Goal: Task Accomplishment & Management: Complete application form

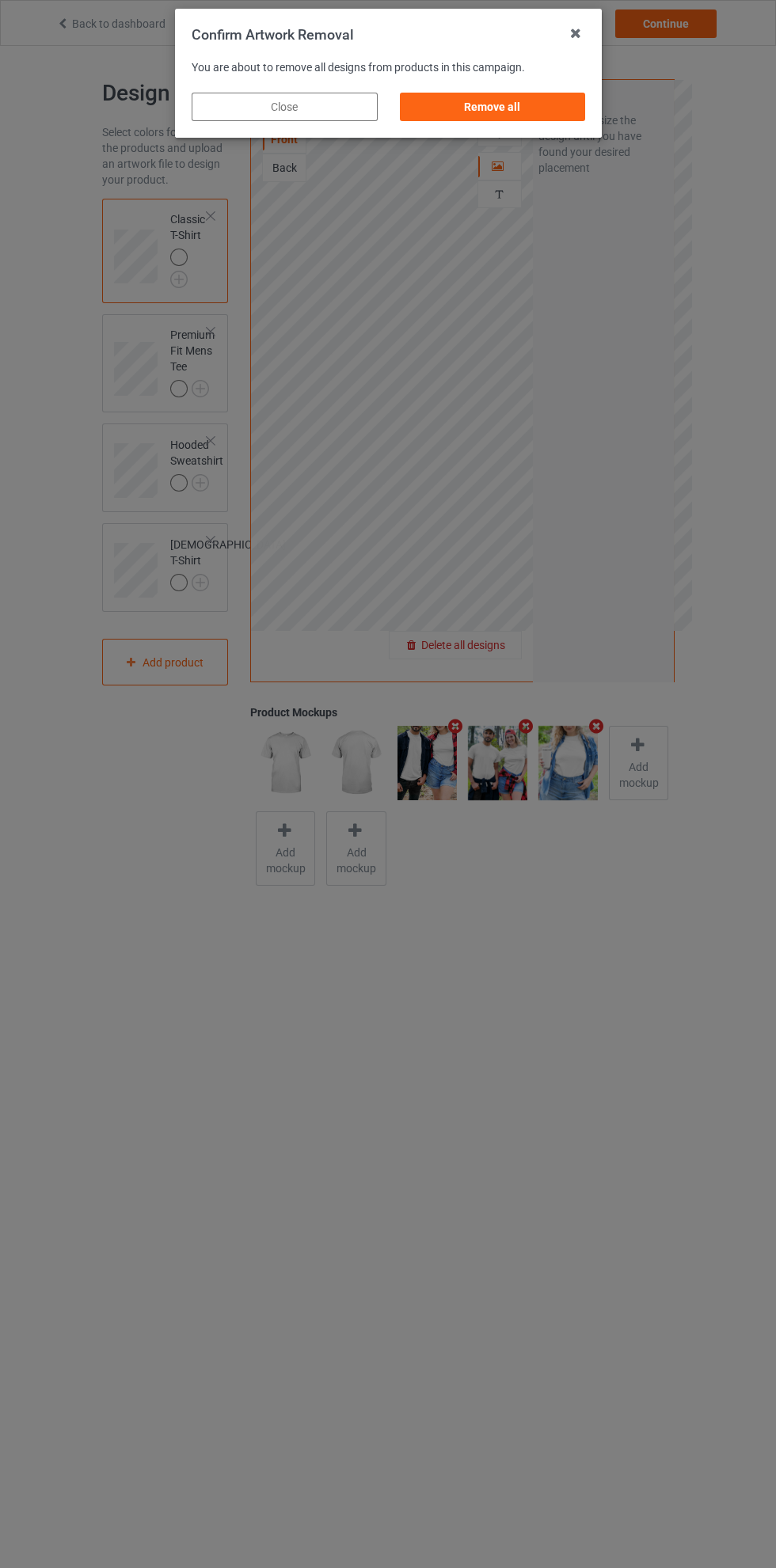
click at [527, 110] on div "Remove all" at bounding box center [493, 107] width 186 height 28
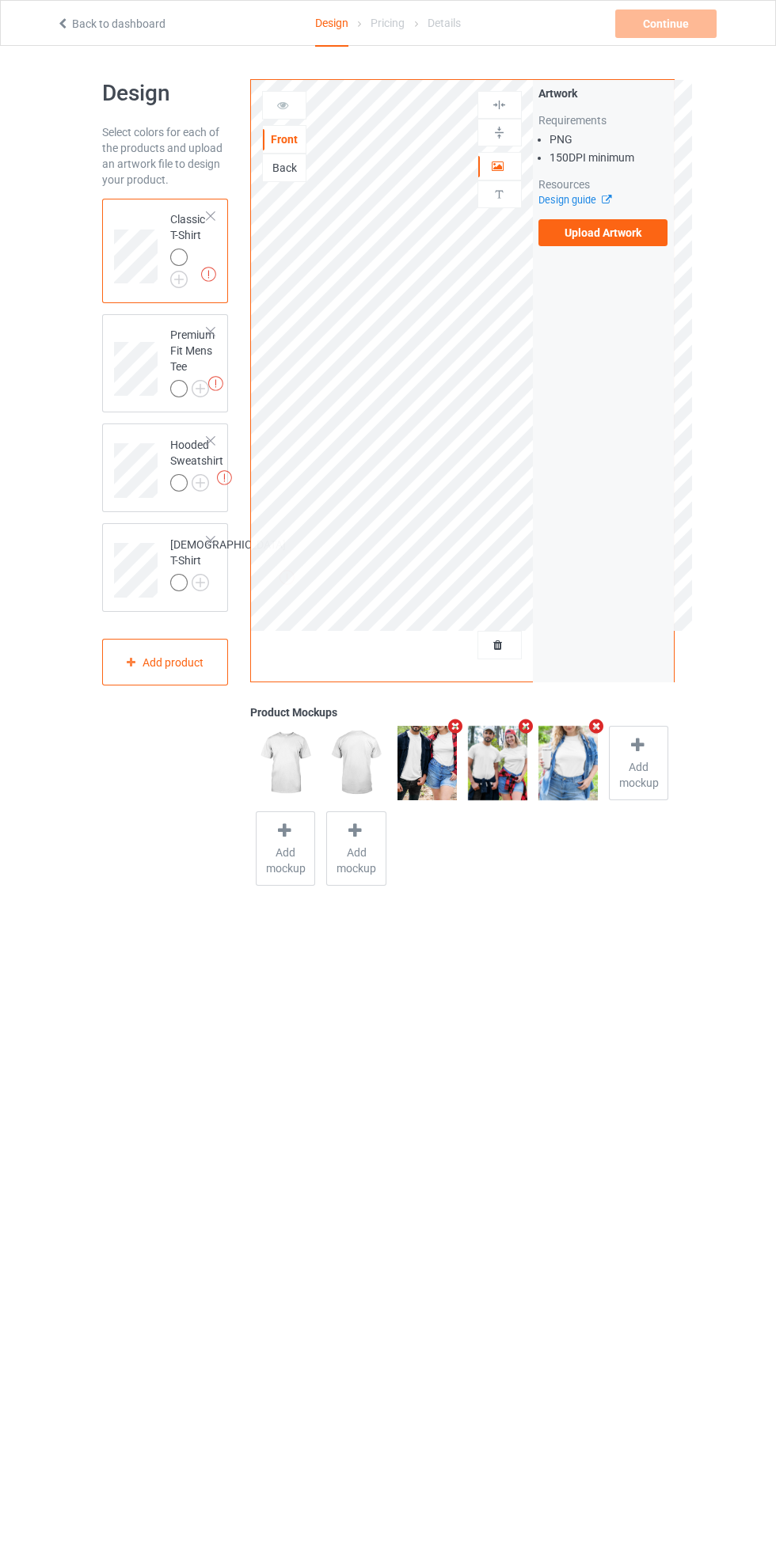
click at [0, 0] on img at bounding box center [0, 0] width 0 height 0
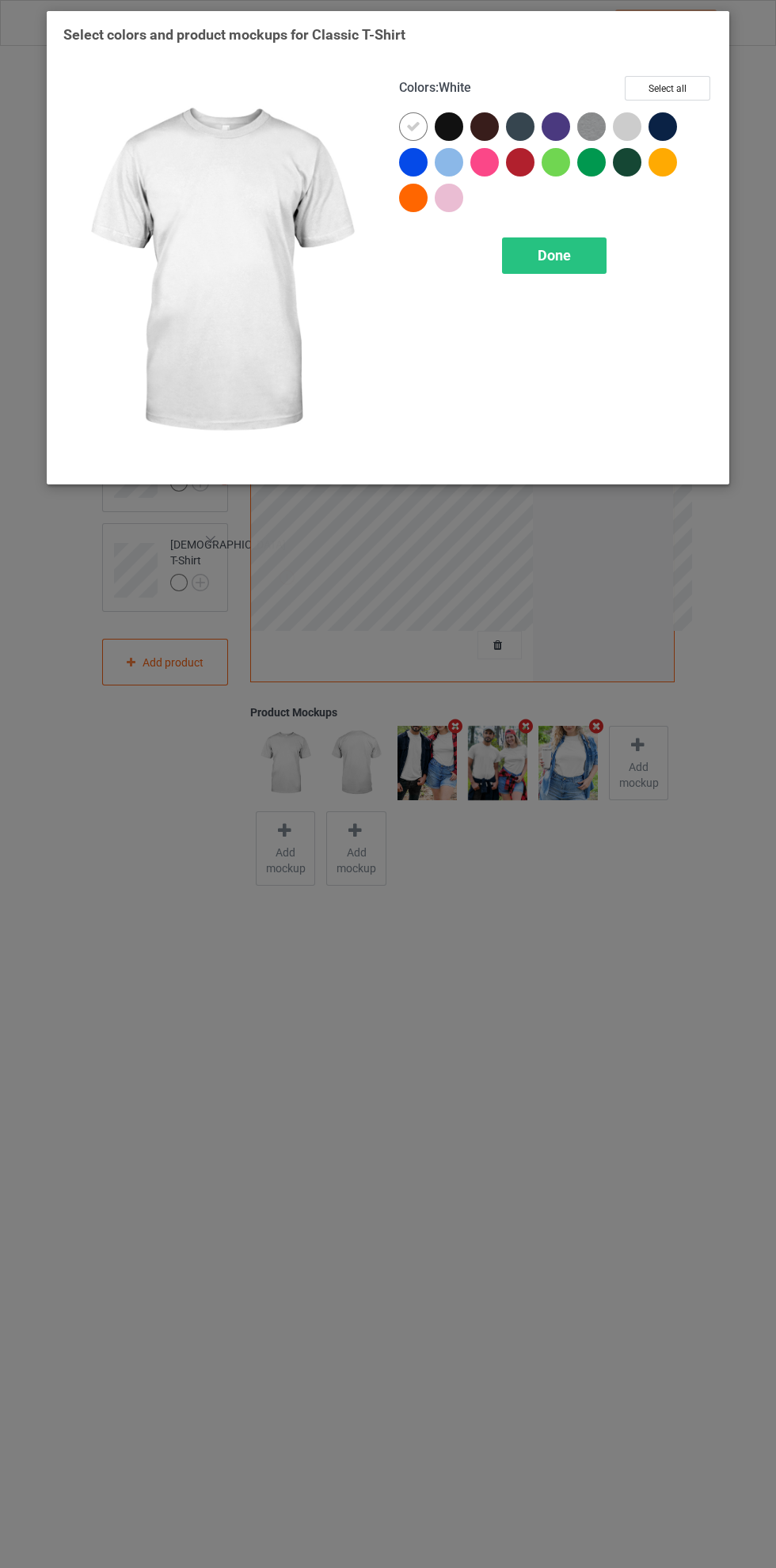
click at [632, 126] on div at bounding box center [627, 127] width 28 height 28
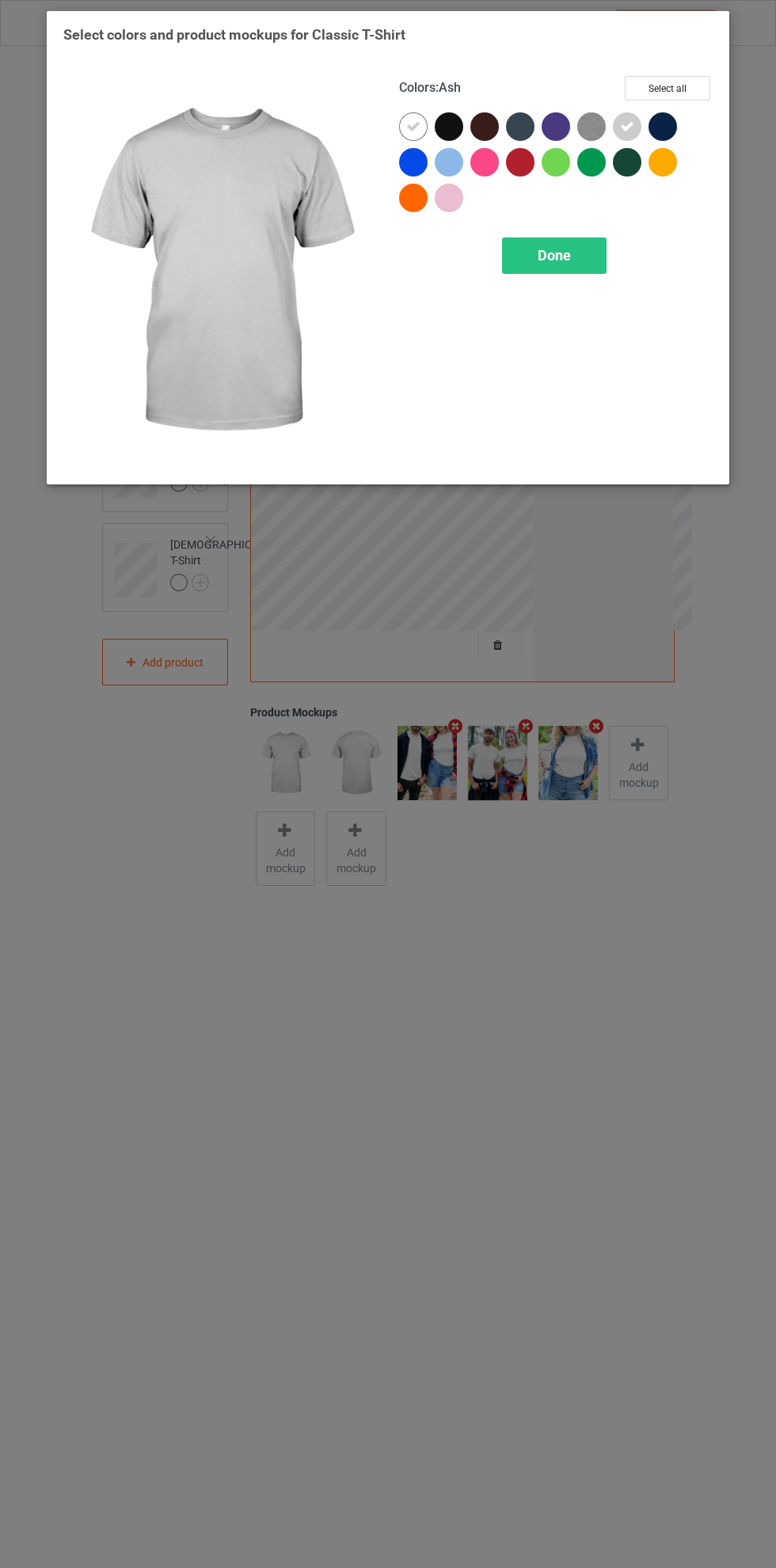
click at [602, 116] on img at bounding box center [592, 127] width 28 height 28
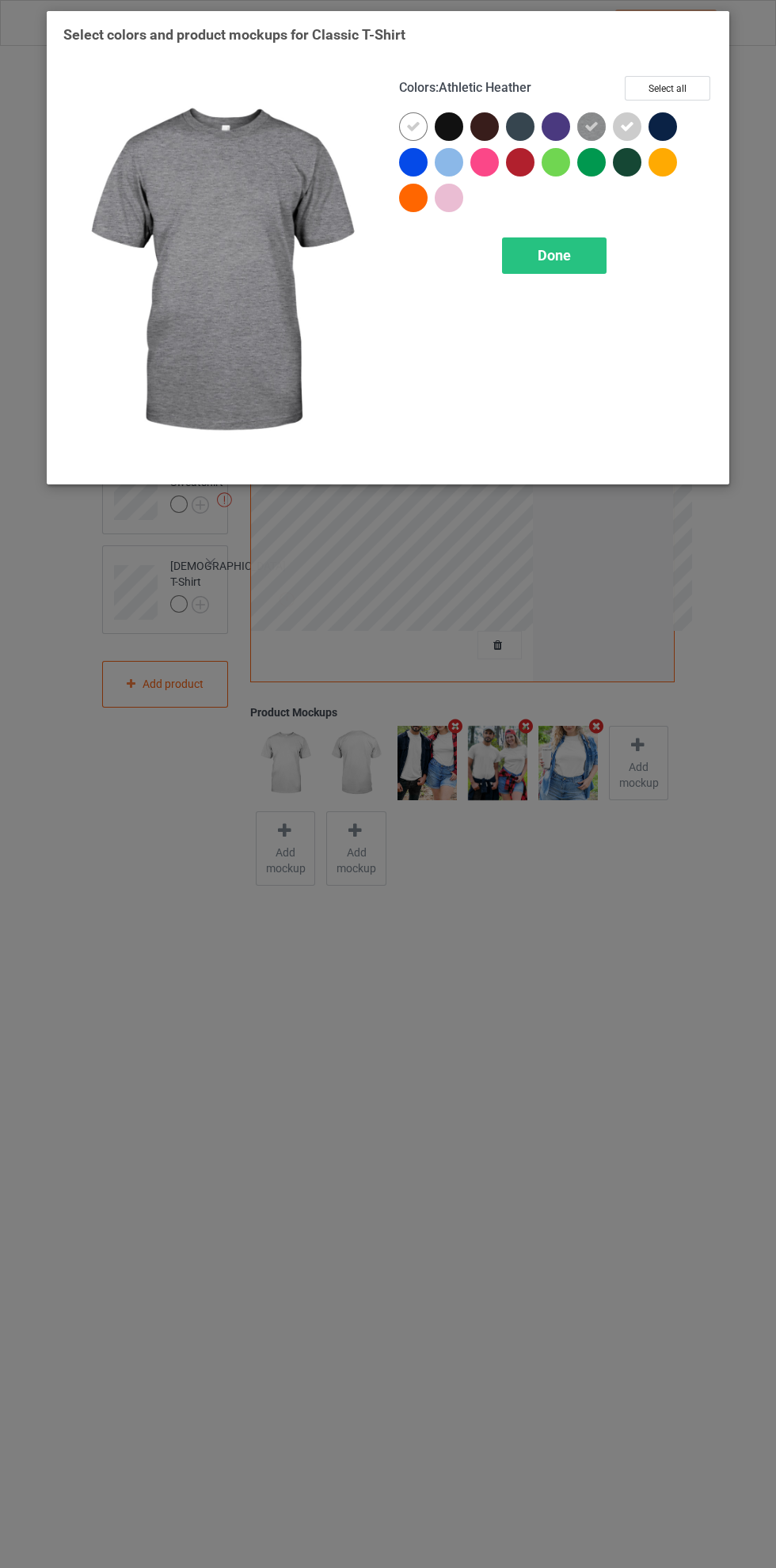
click at [526, 120] on div at bounding box center [520, 127] width 28 height 28
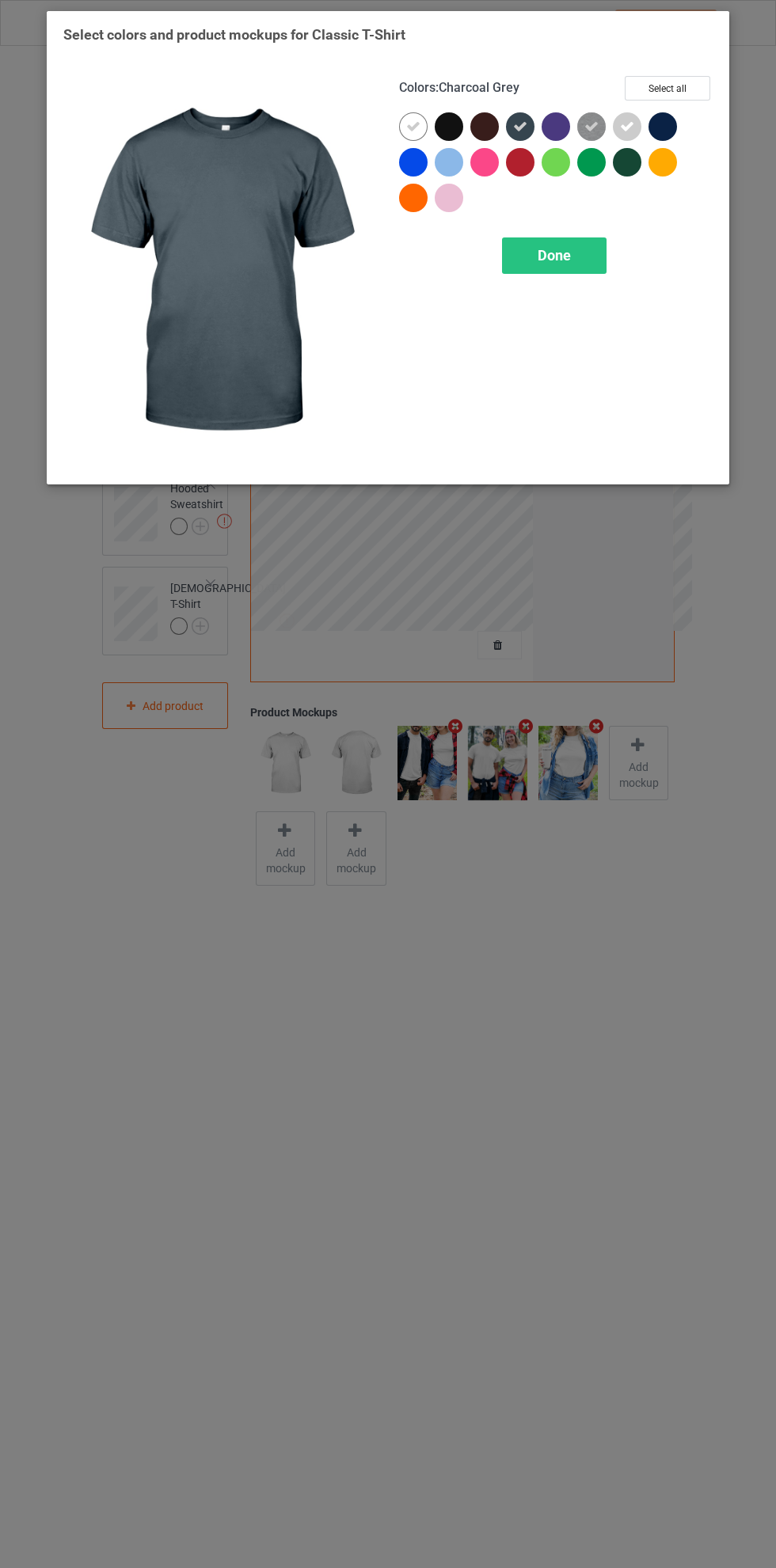
click at [638, 160] on div at bounding box center [627, 162] width 28 height 28
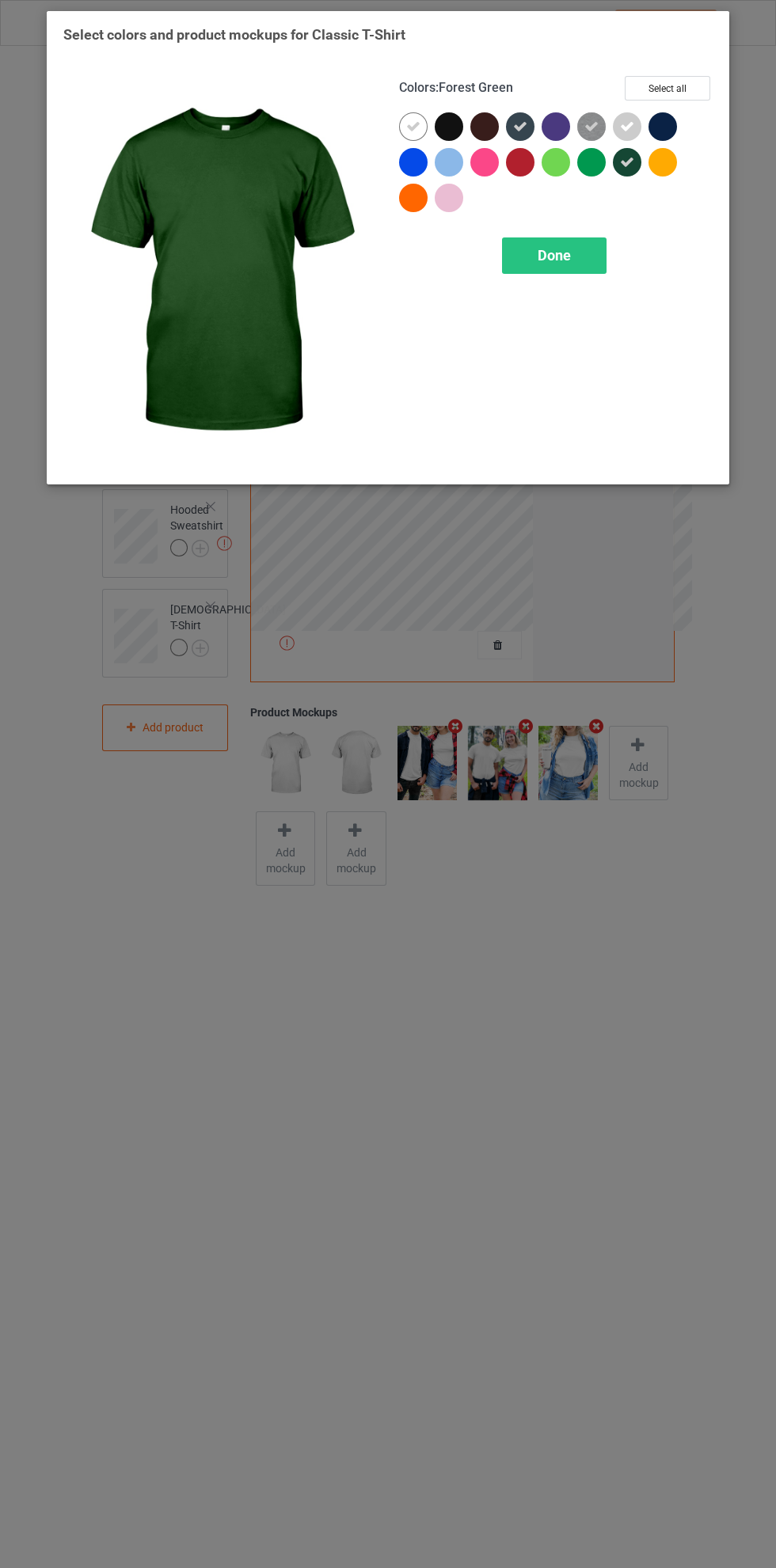
click at [627, 161] on icon at bounding box center [627, 162] width 14 height 14
click at [532, 151] on div at bounding box center [524, 166] width 35 height 35
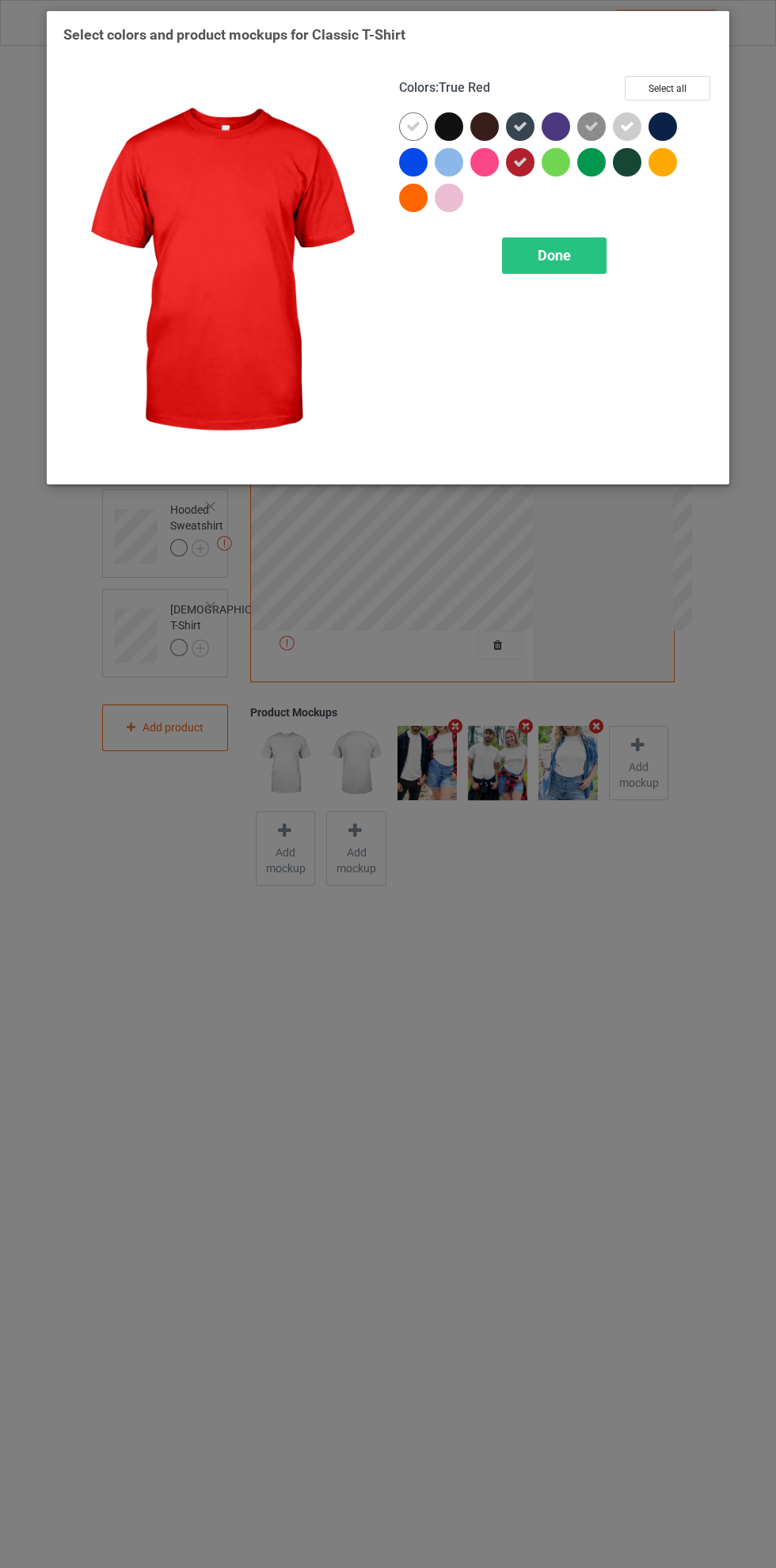
click at [456, 156] on div at bounding box center [449, 162] width 28 height 28
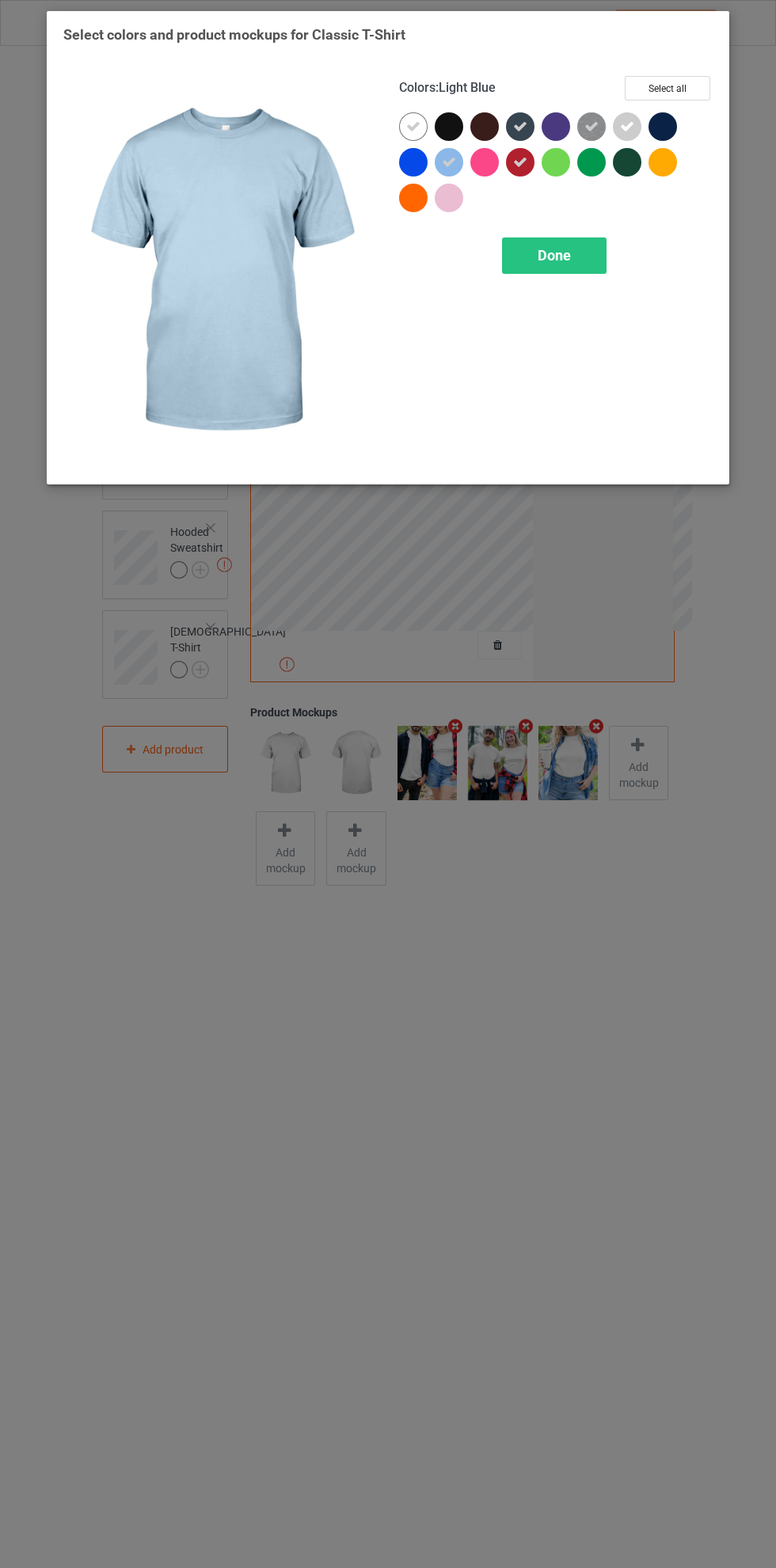
click at [676, 116] on div at bounding box center [666, 130] width 35 height 35
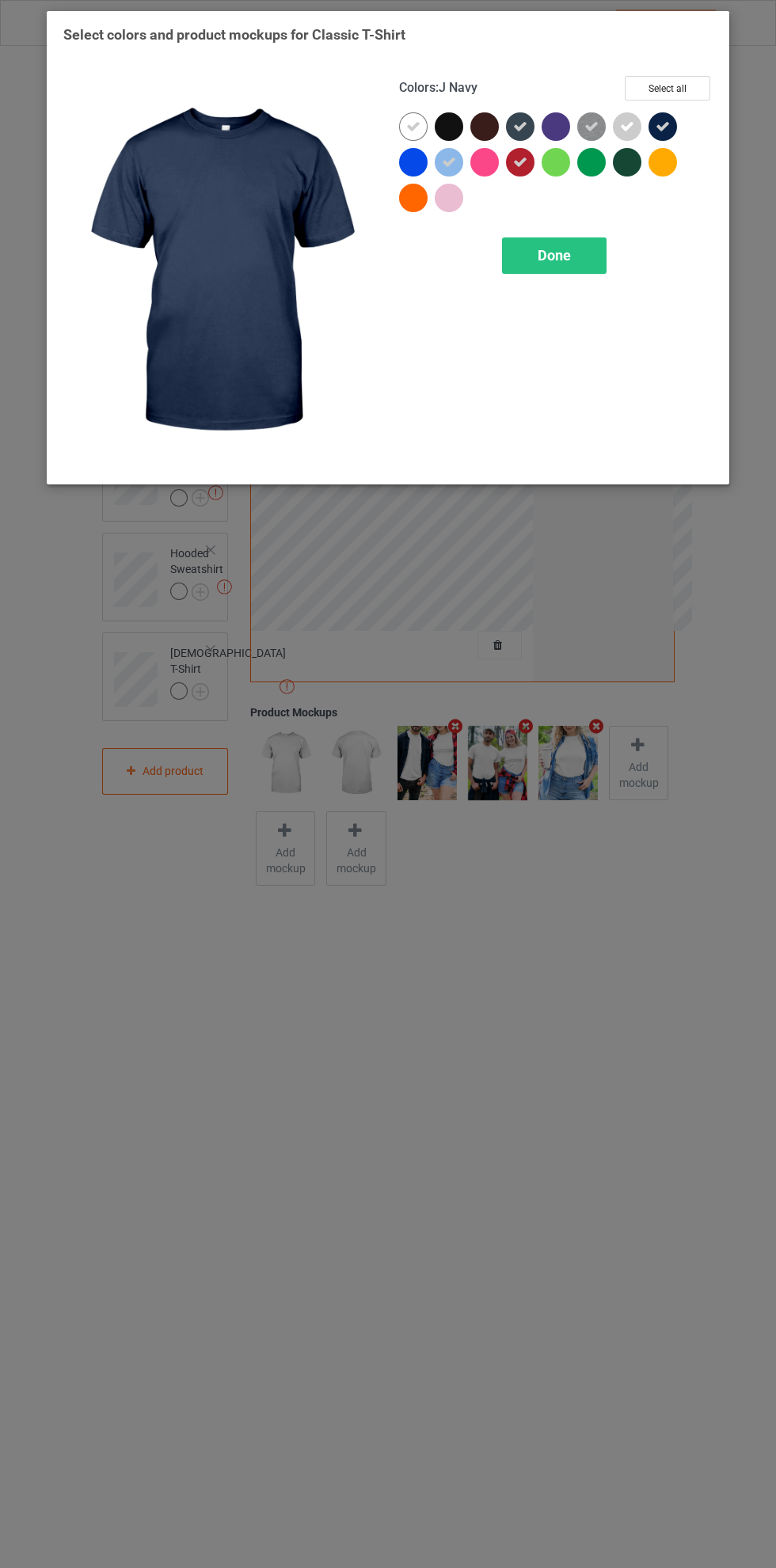
click at [662, 128] on icon at bounding box center [663, 127] width 14 height 14
click at [556, 163] on div at bounding box center [555, 162] width 28 height 28
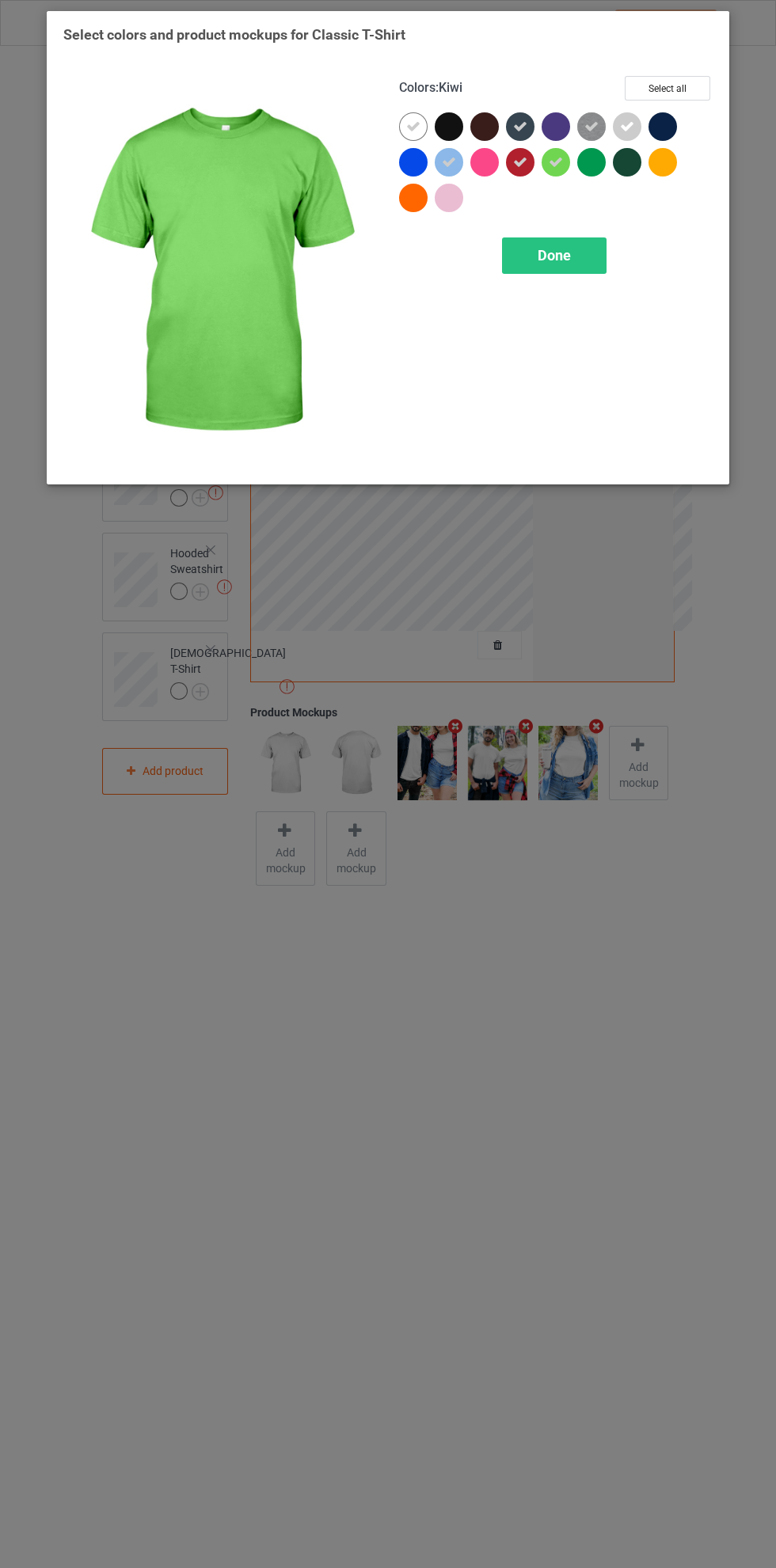
click at [556, 161] on icon at bounding box center [556, 162] width 14 height 14
click at [578, 258] on div "Done" at bounding box center [555, 255] width 105 height 36
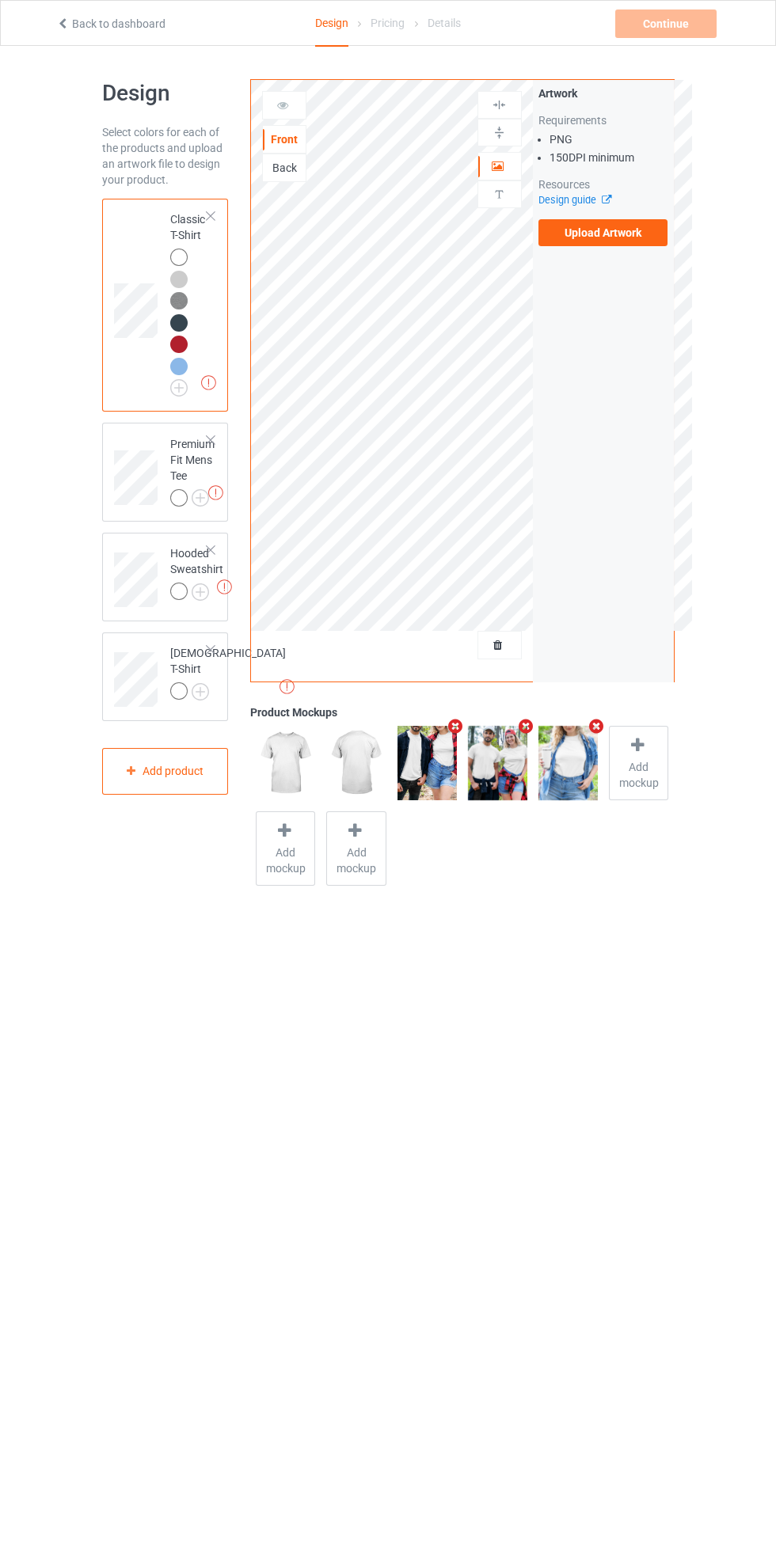
click at [637, 227] on label "Upload Artwork" at bounding box center [603, 233] width 130 height 27
click at [0, 0] on input "Upload Artwork" at bounding box center [0, 0] width 0 height 0
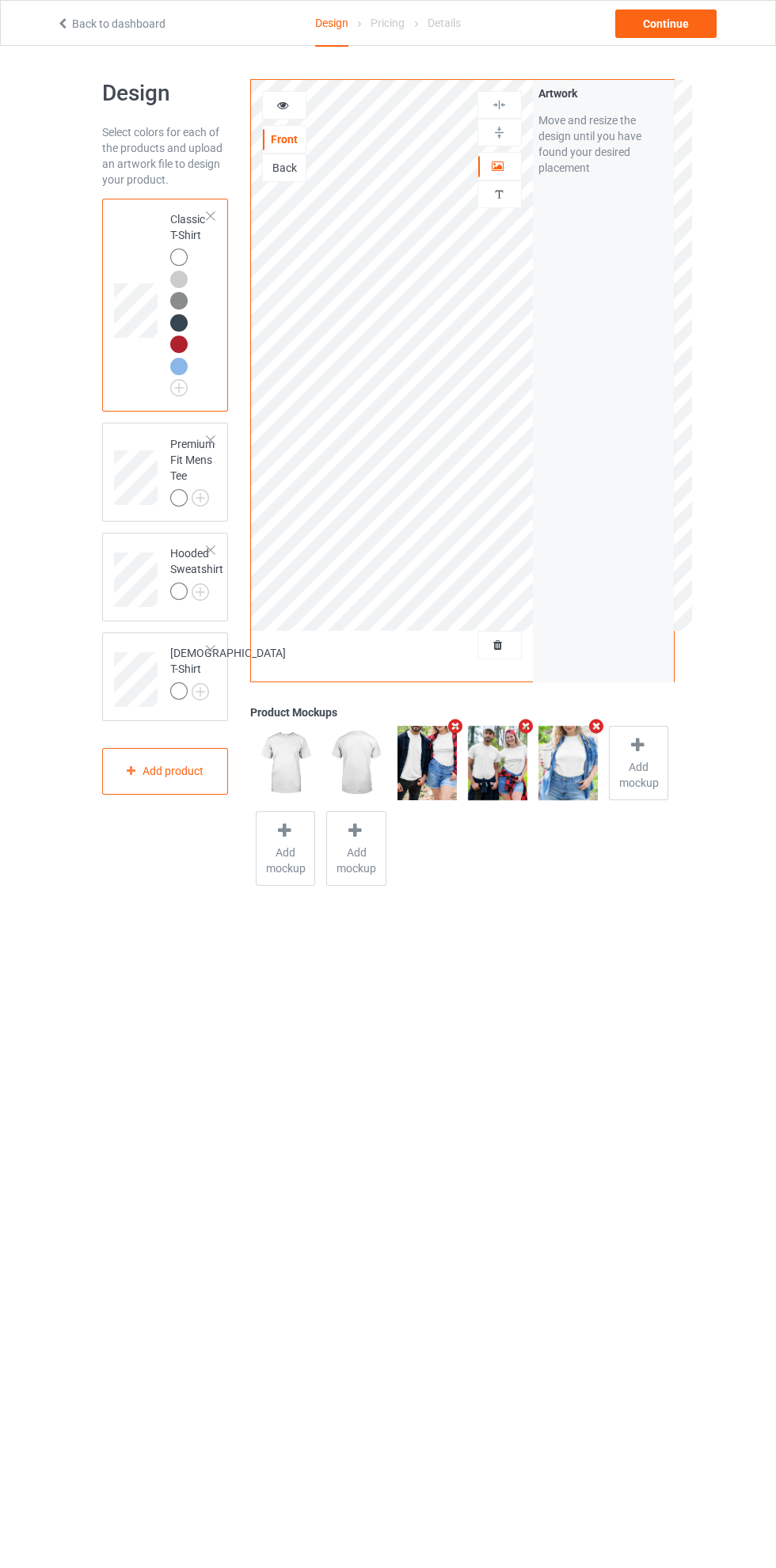
click at [0, 0] on img at bounding box center [0, 0] width 0 height 0
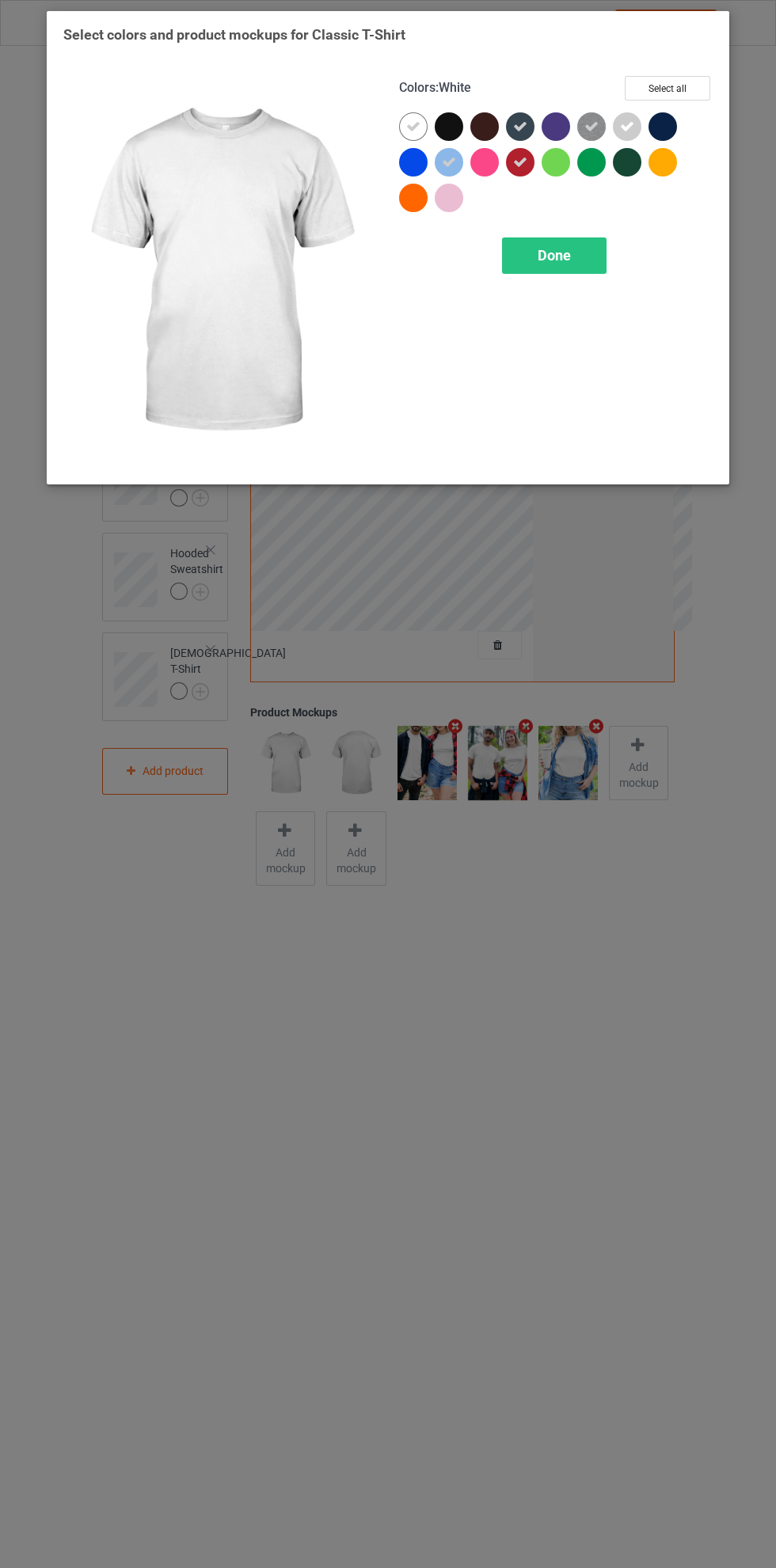
click at [524, 127] on icon at bounding box center [520, 127] width 14 height 14
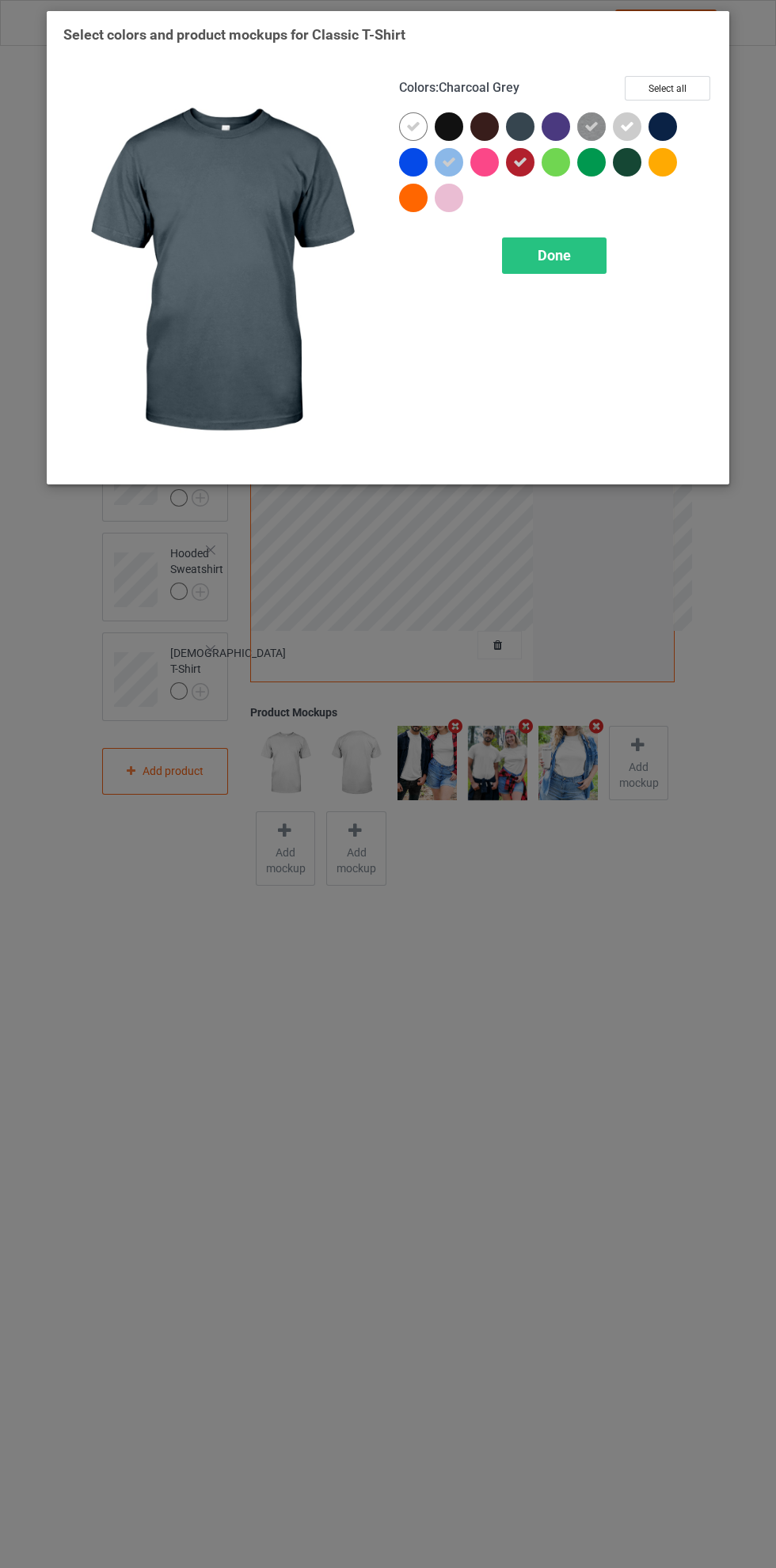
click at [597, 125] on icon at bounding box center [592, 127] width 14 height 14
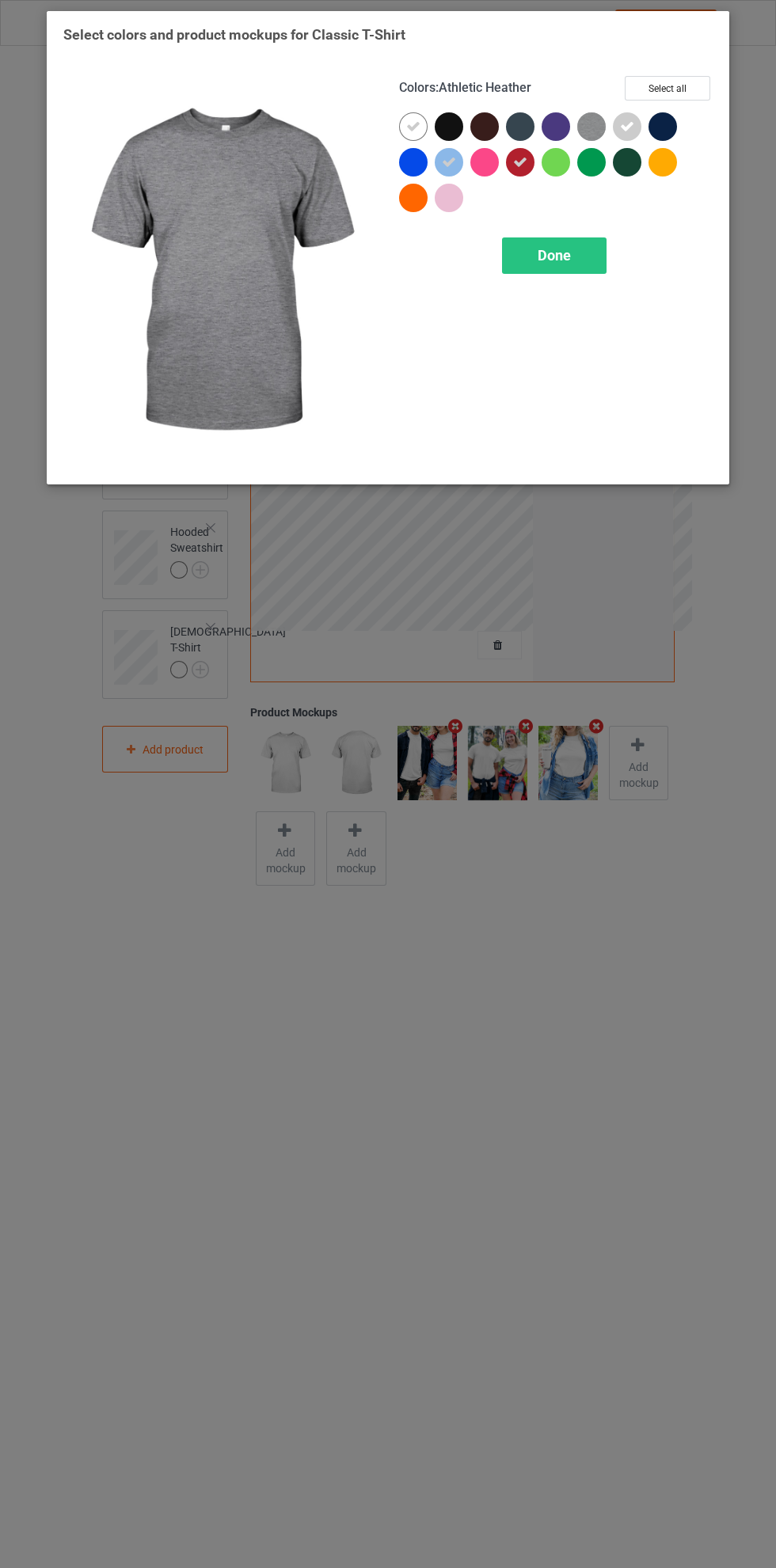
click at [675, 160] on div at bounding box center [663, 162] width 28 height 28
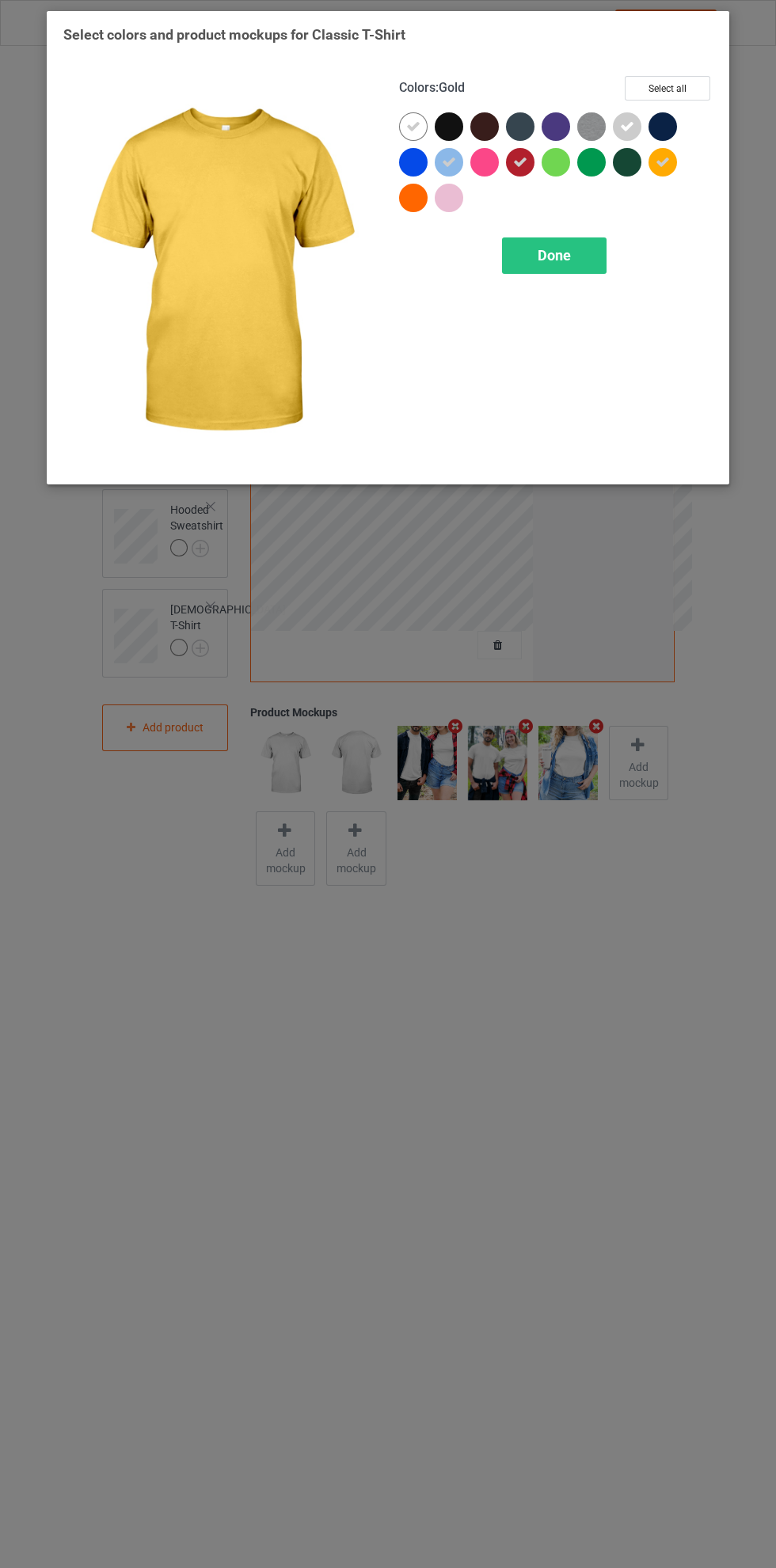
click at [663, 161] on icon at bounding box center [663, 162] width 14 height 14
click at [417, 198] on div at bounding box center [414, 197] width 28 height 28
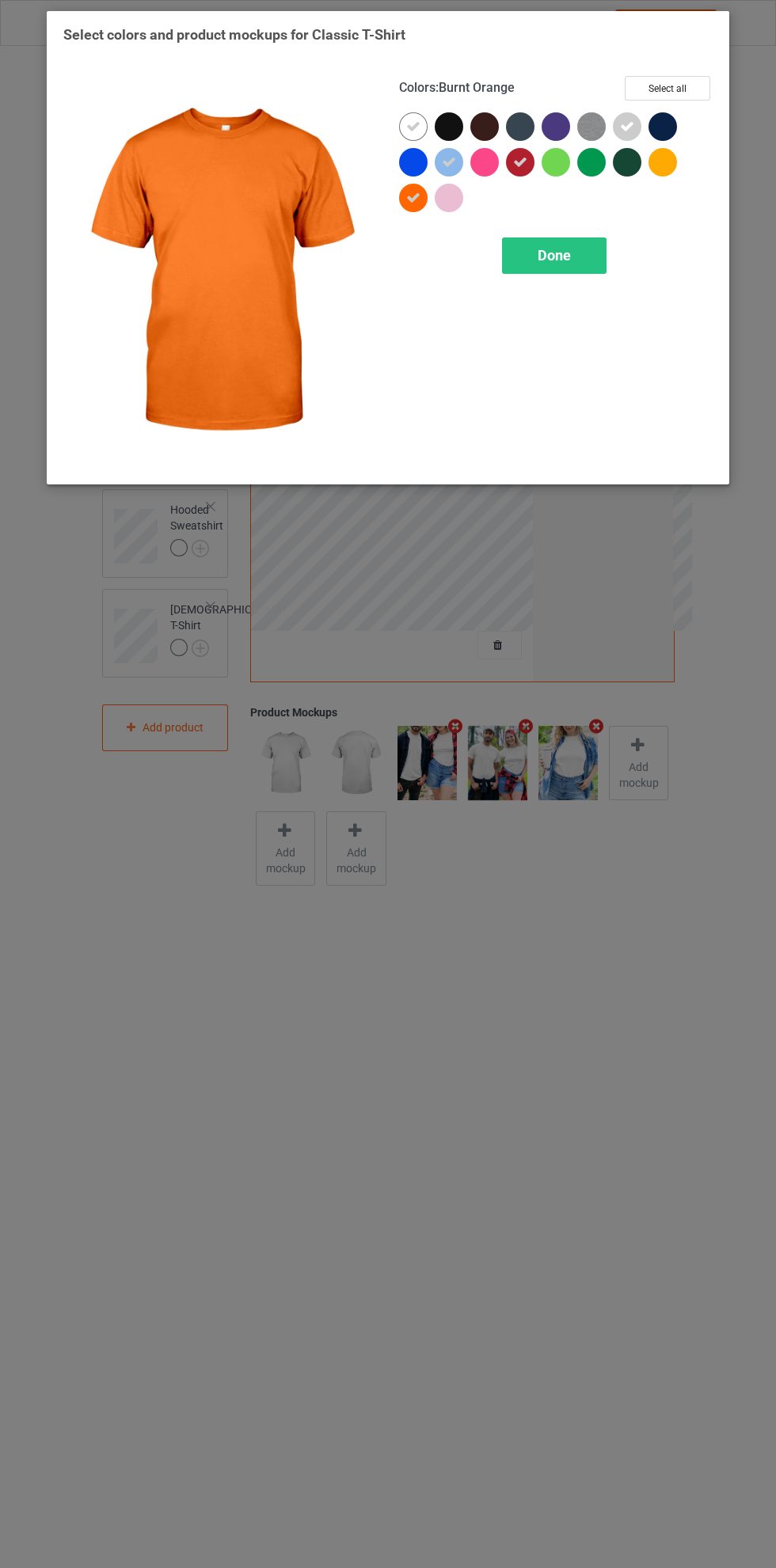
click at [574, 258] on div "Done" at bounding box center [555, 255] width 105 height 36
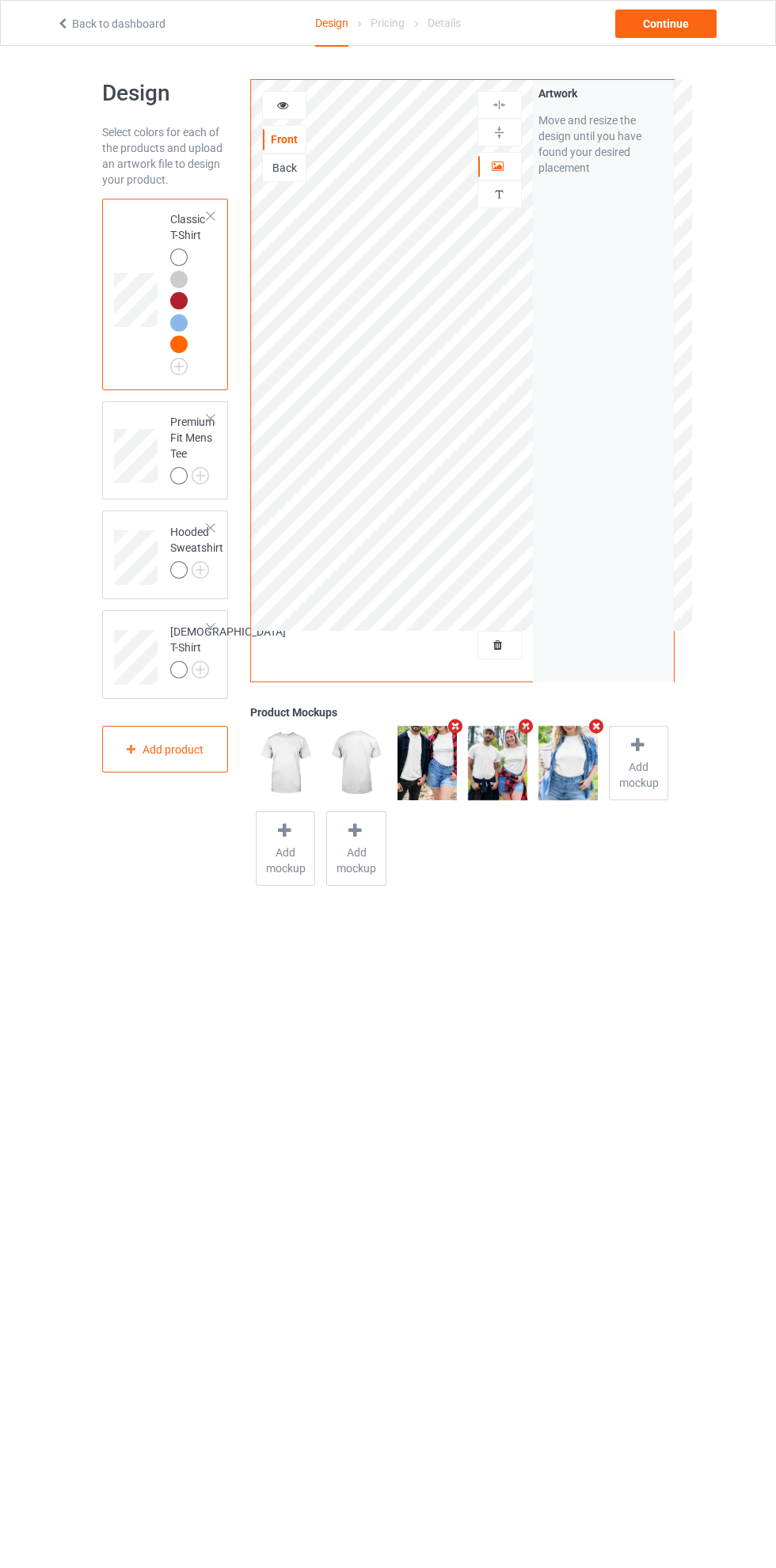
click at [0, 0] on img at bounding box center [0, 0] width 0 height 0
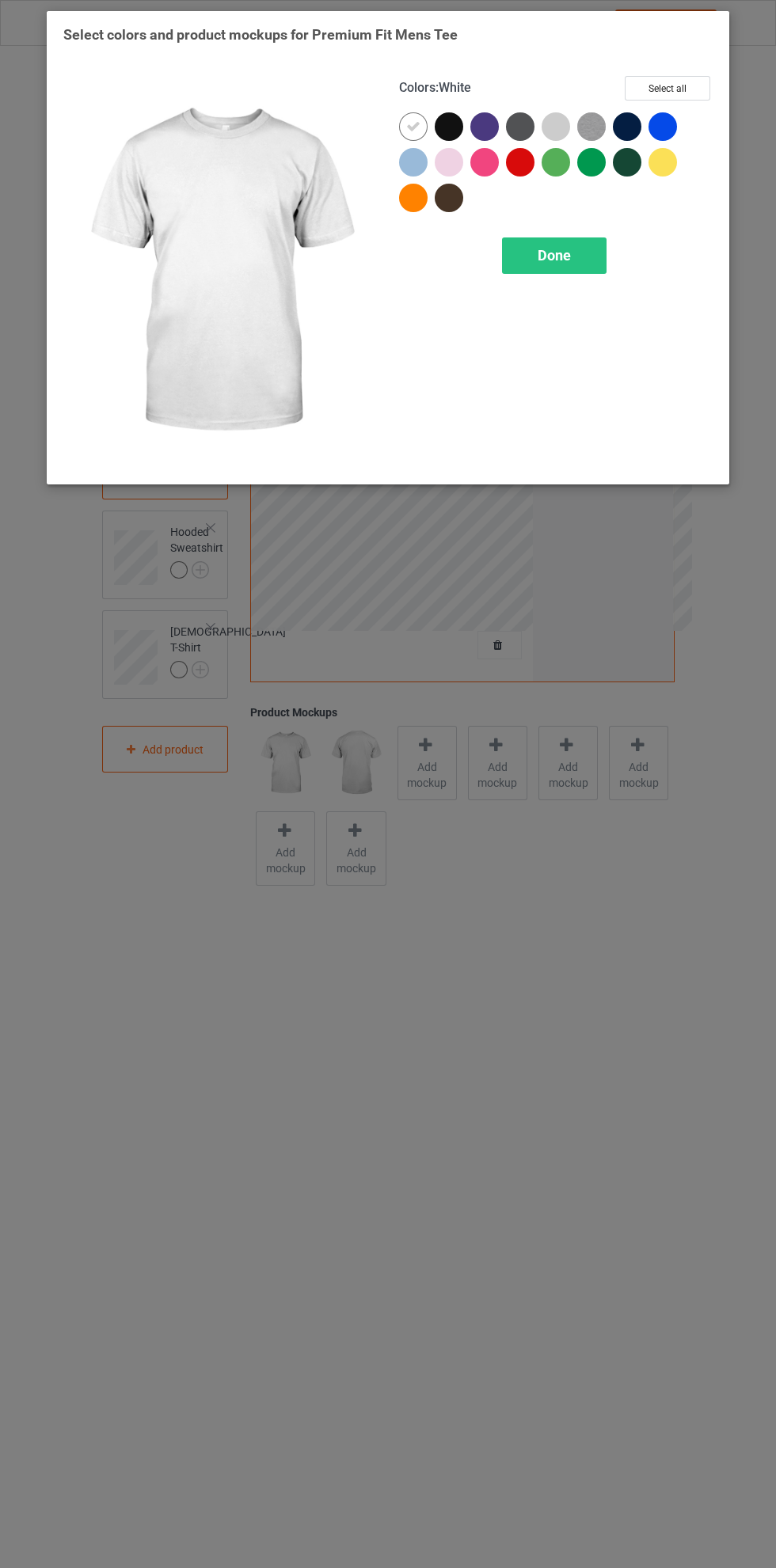
click at [563, 121] on div at bounding box center [555, 127] width 28 height 28
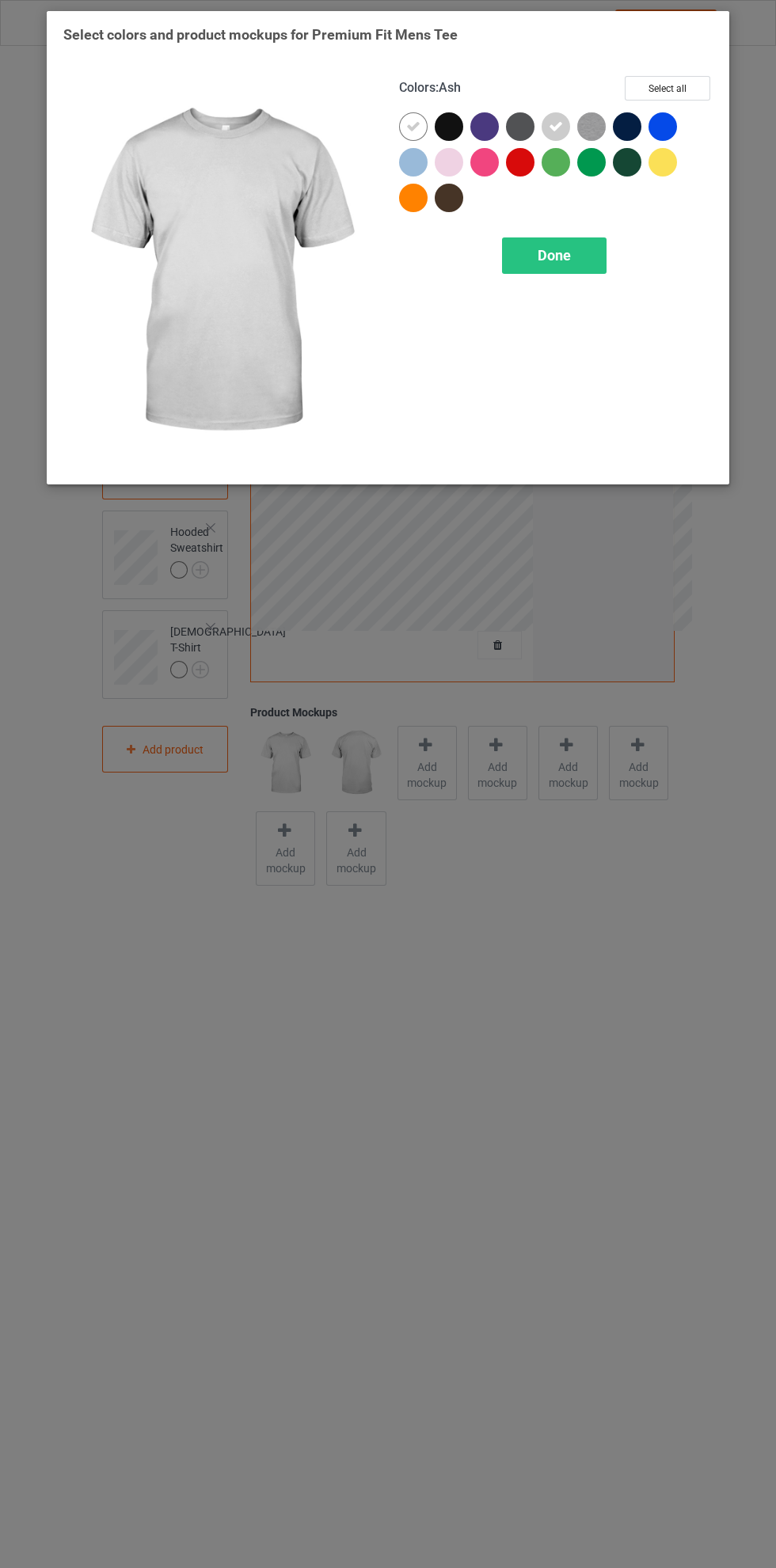
click at [402, 164] on div at bounding box center [414, 162] width 28 height 28
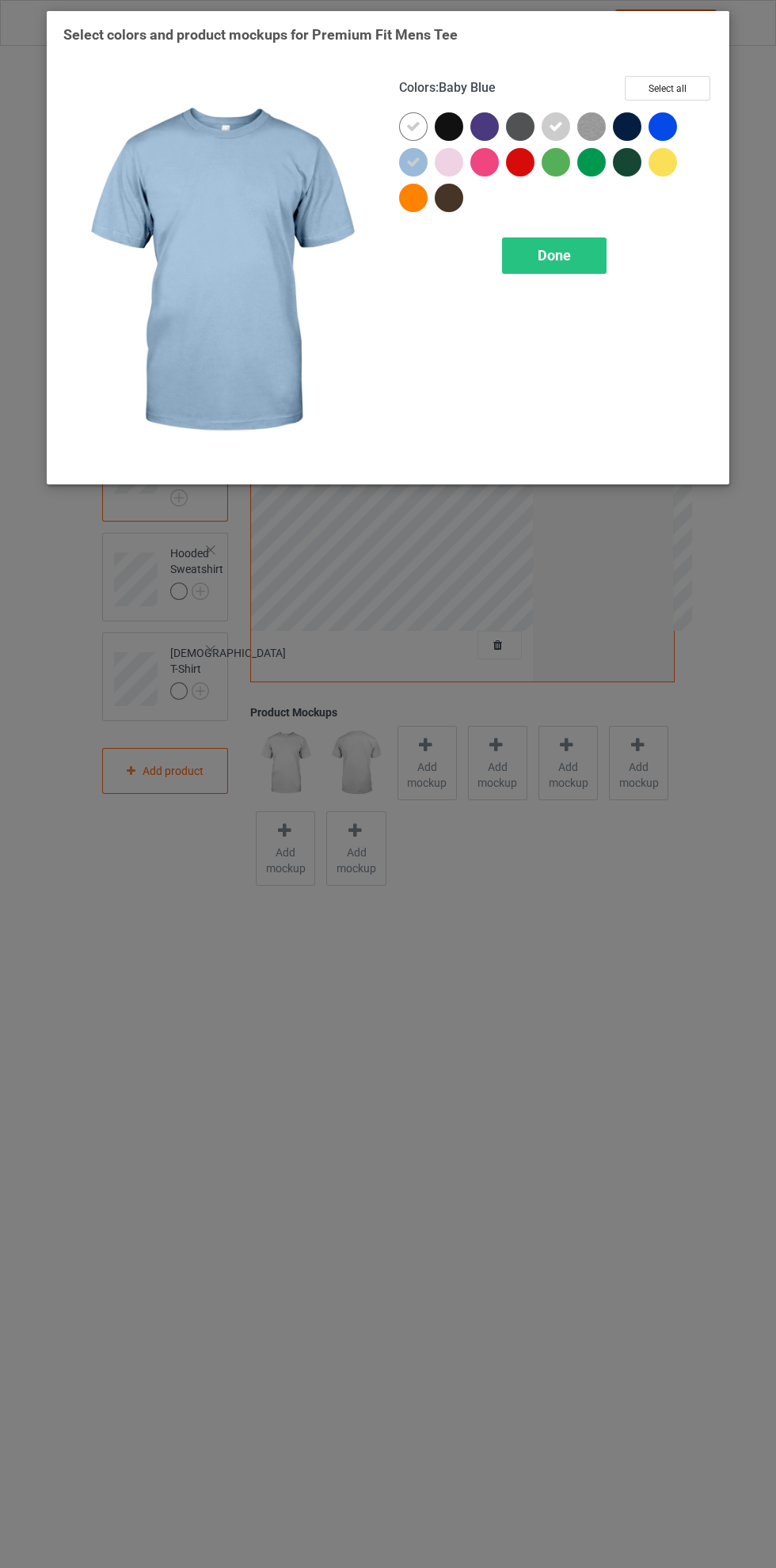
click at [412, 203] on div at bounding box center [414, 197] width 28 height 28
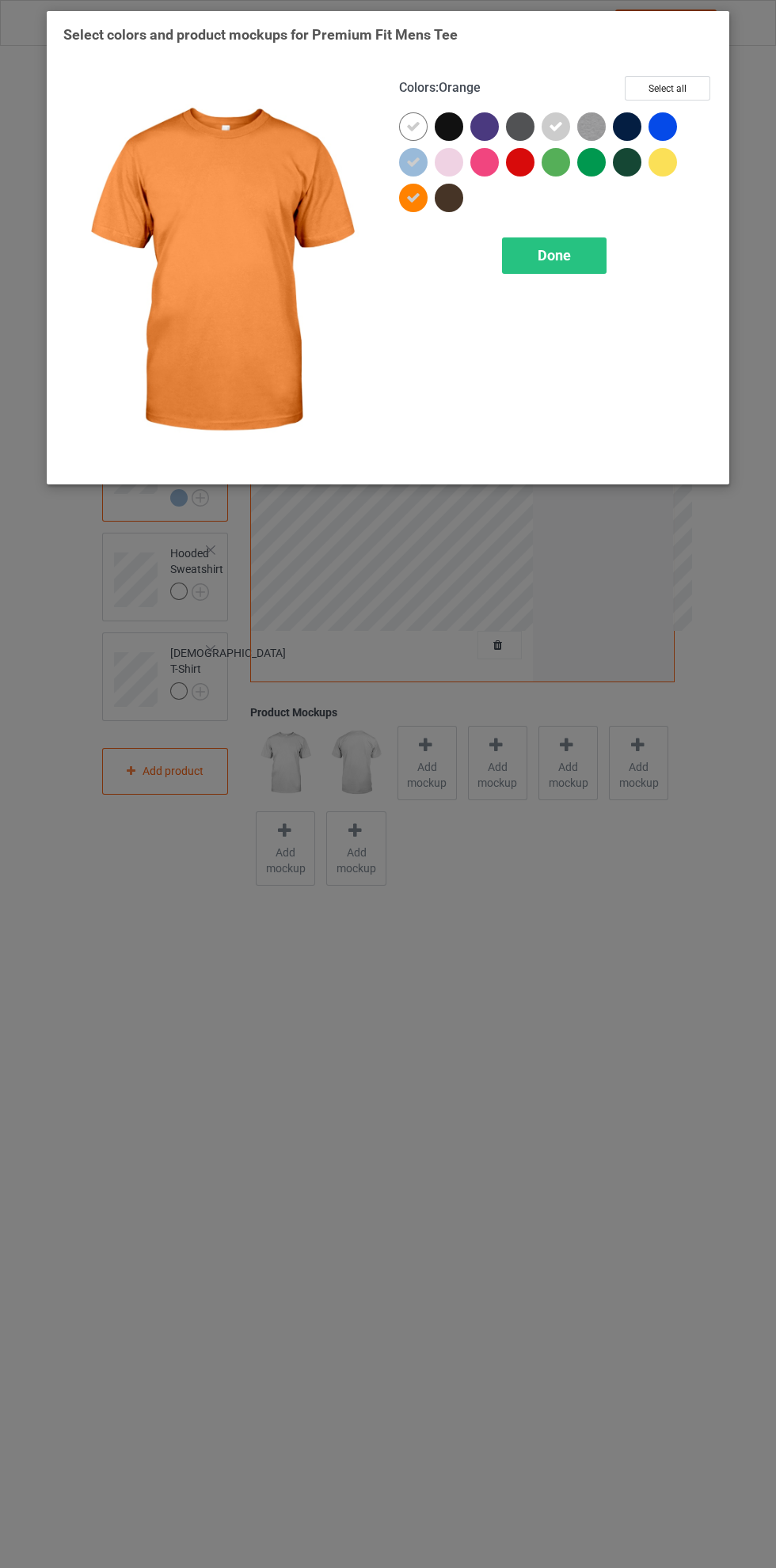
click at [523, 165] on div at bounding box center [520, 162] width 28 height 28
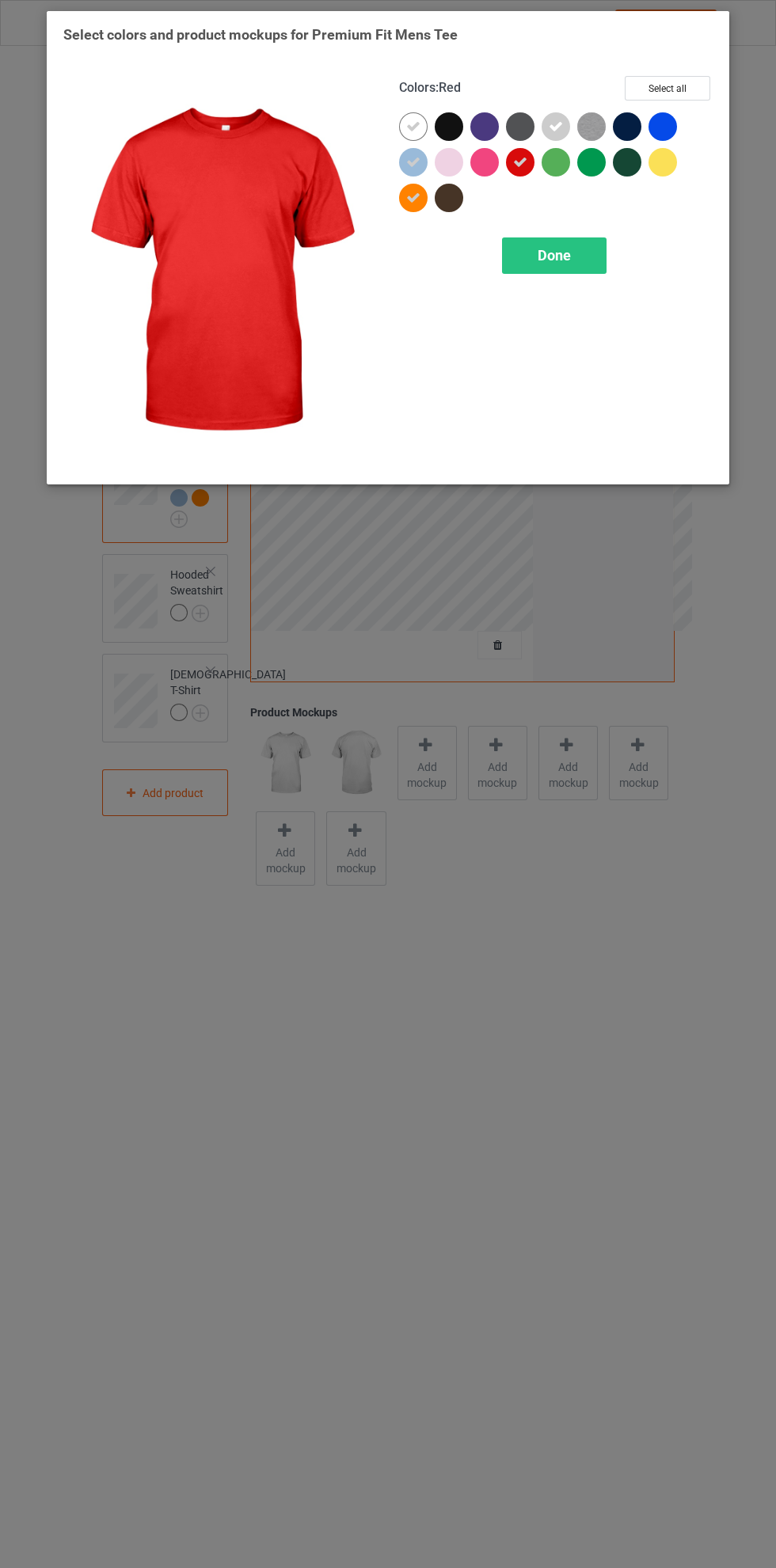
click at [669, 130] on div at bounding box center [663, 127] width 28 height 28
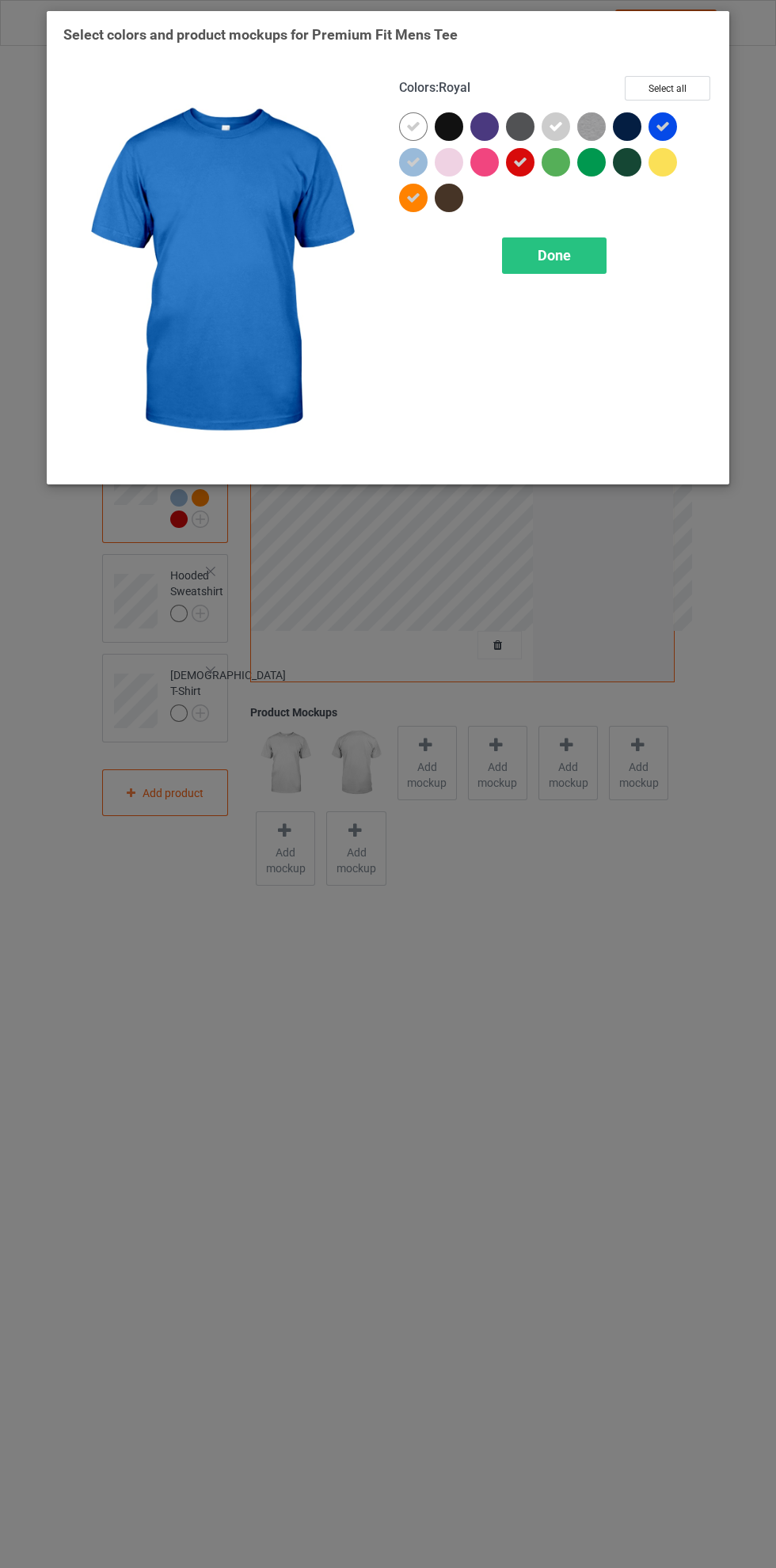
click at [574, 245] on div "Done" at bounding box center [555, 255] width 105 height 36
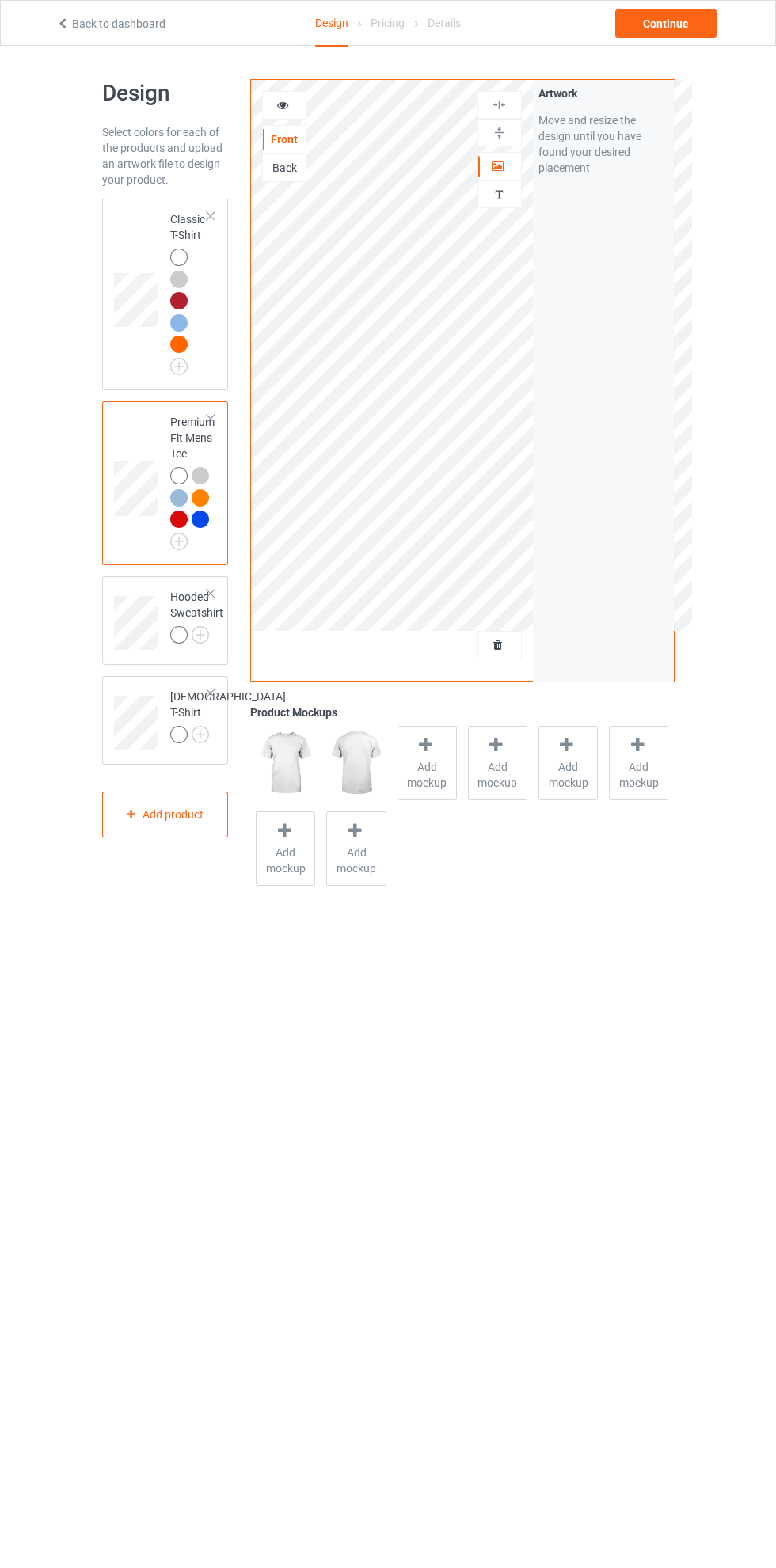
click at [0, 0] on img at bounding box center [0, 0] width 0 height 0
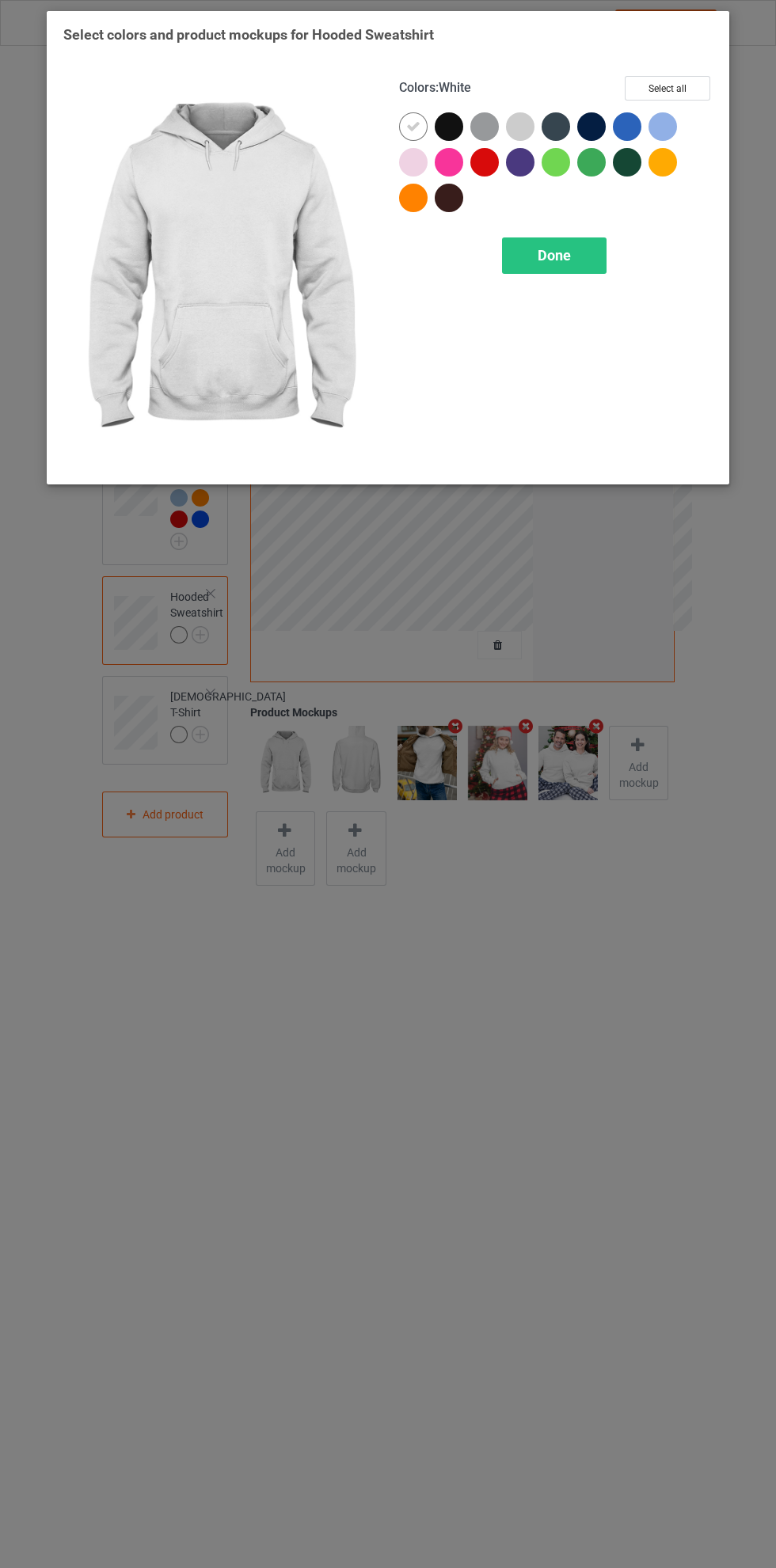
click at [520, 121] on div at bounding box center [520, 127] width 28 height 28
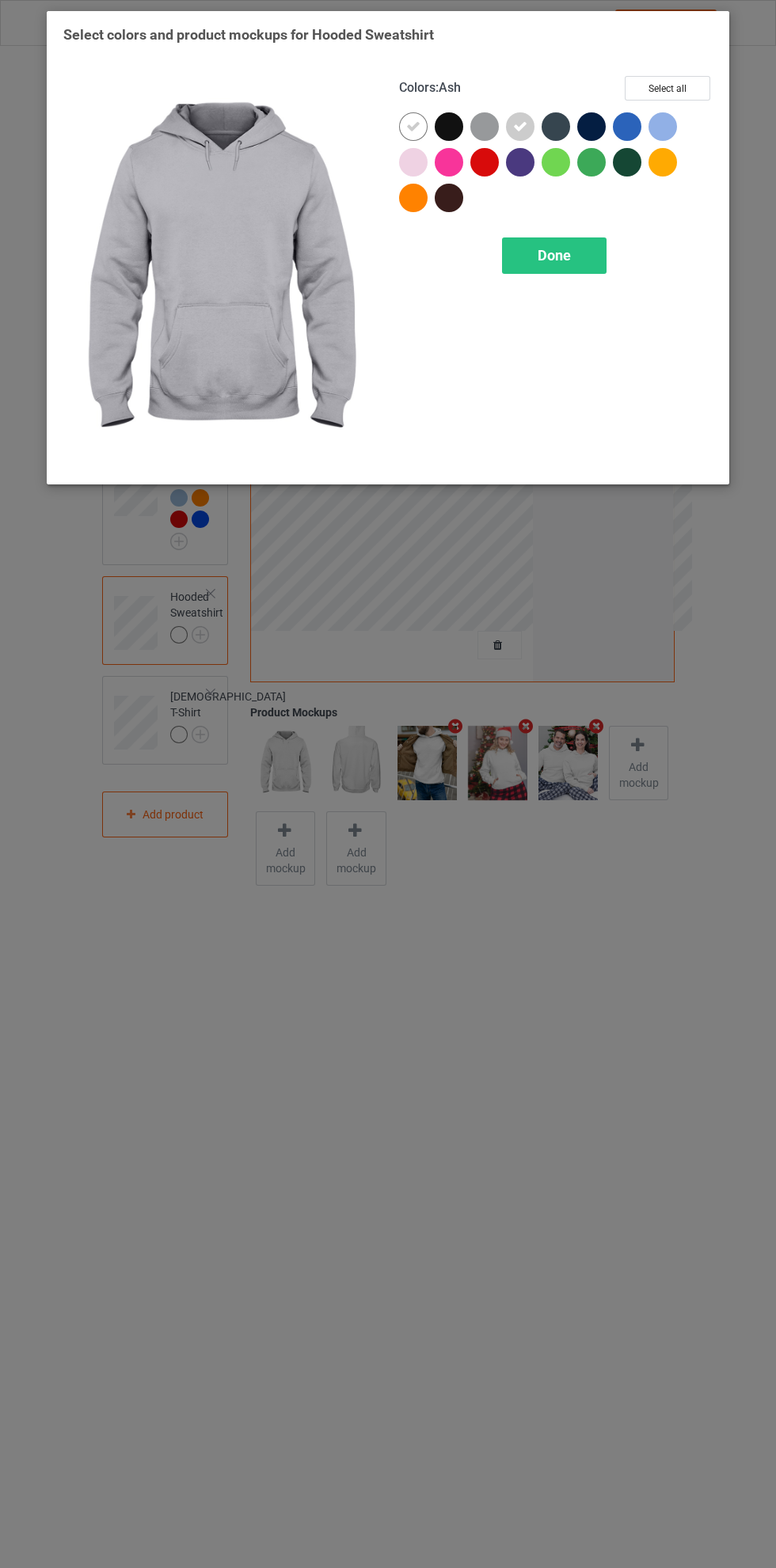
click at [671, 118] on div at bounding box center [663, 127] width 28 height 28
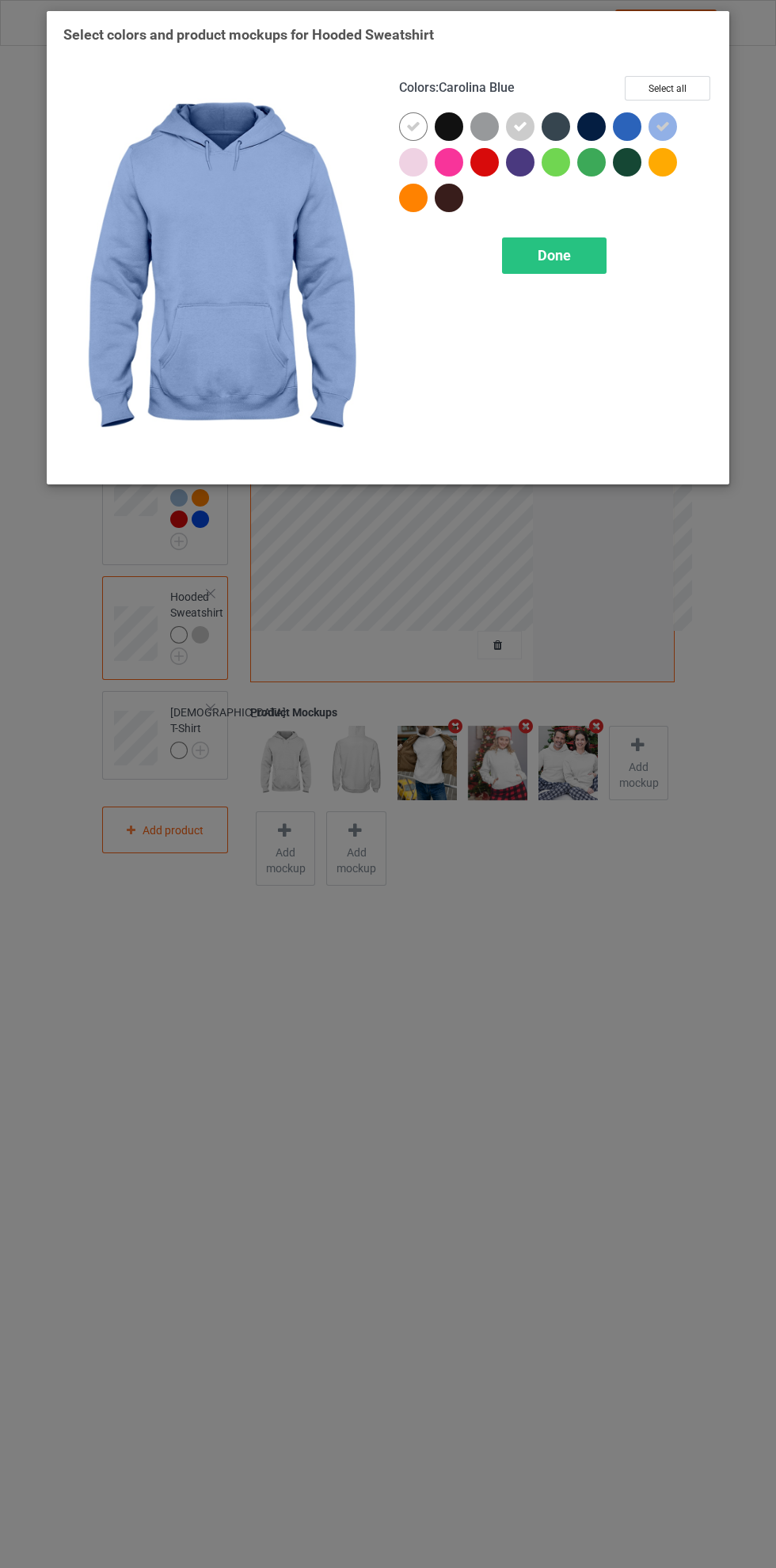
click at [493, 166] on div at bounding box center [485, 162] width 28 height 28
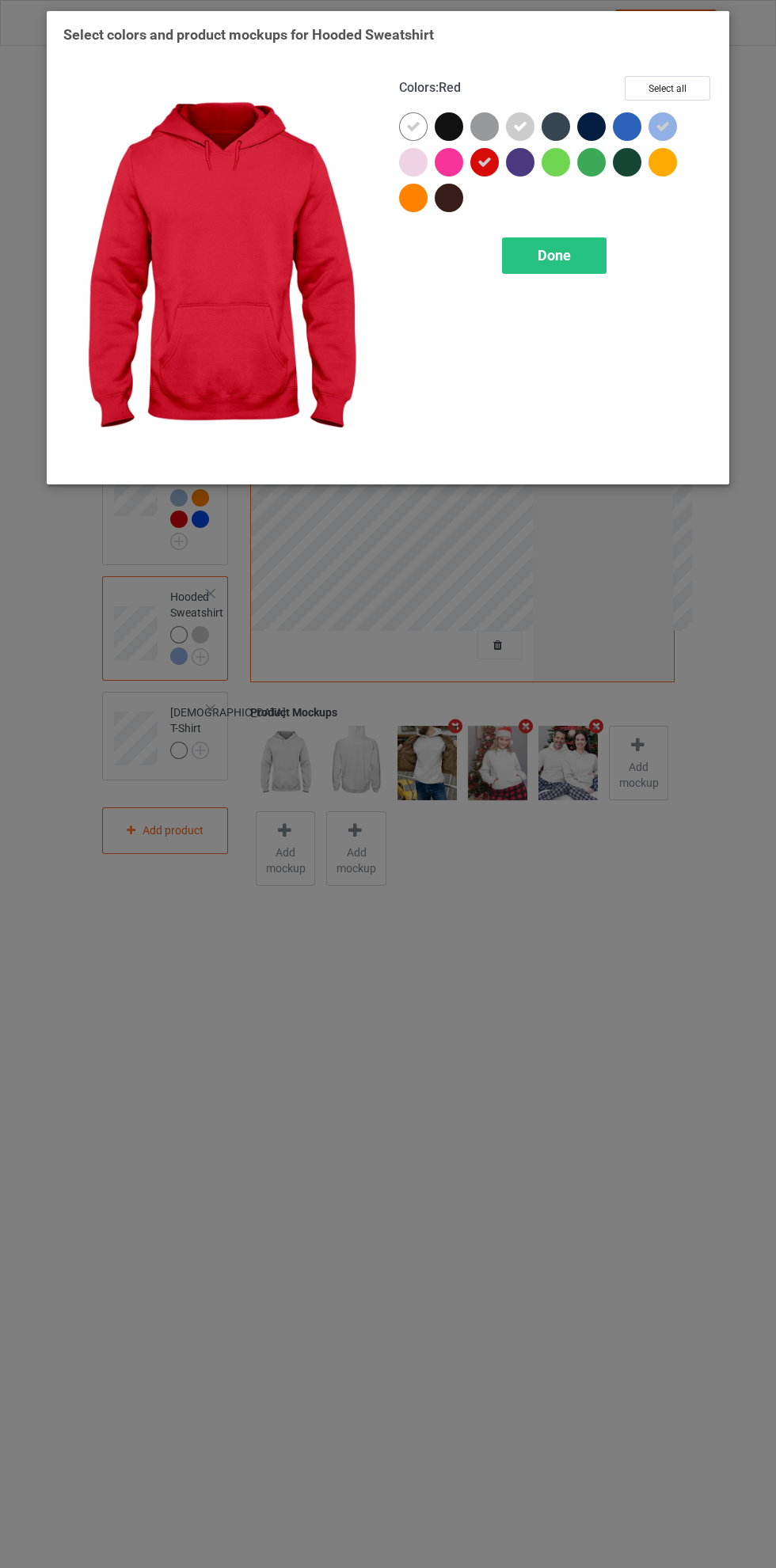
click at [578, 248] on div "Done" at bounding box center [555, 255] width 105 height 36
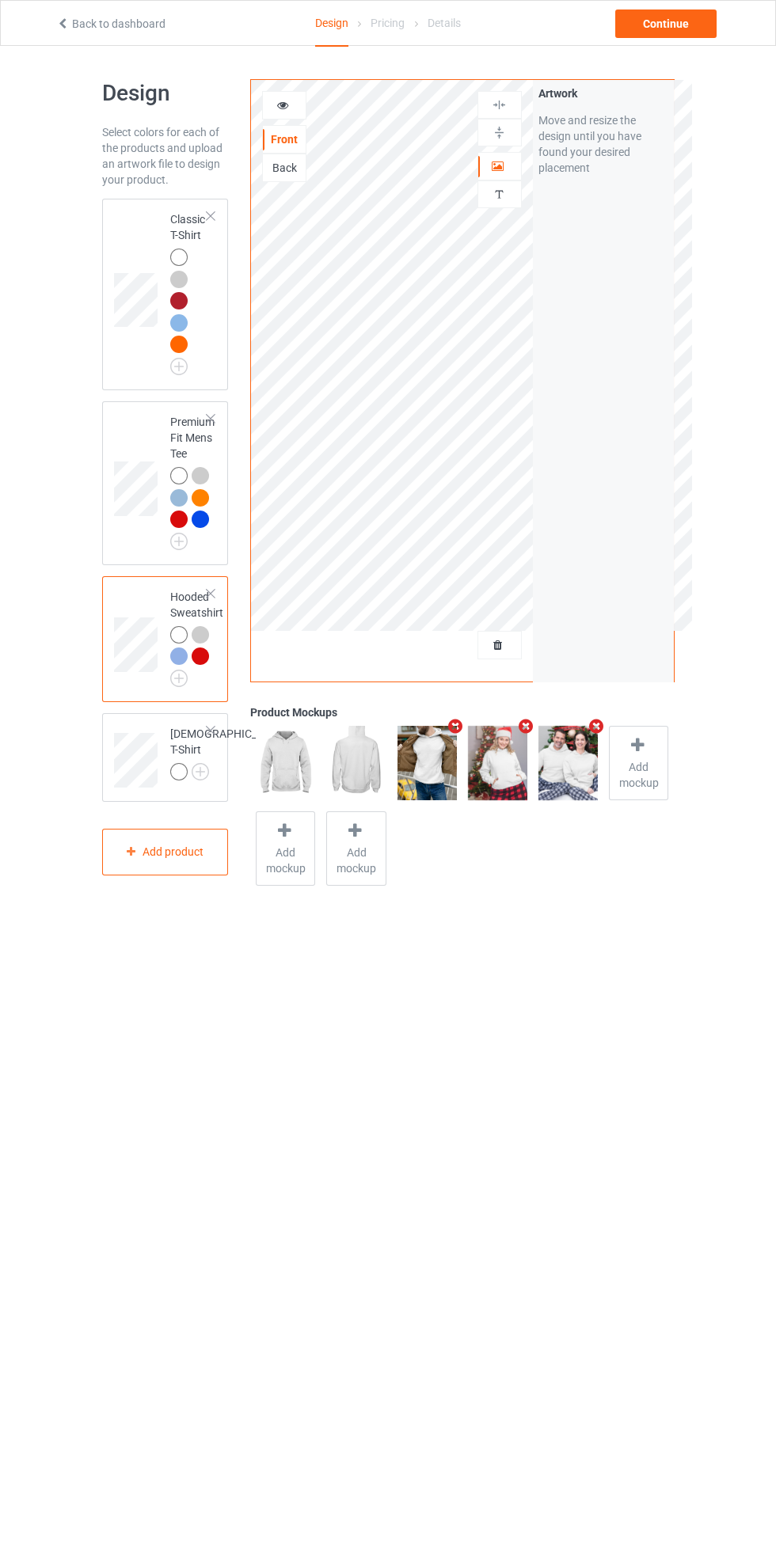
click at [214, 731] on div at bounding box center [211, 730] width 12 height 12
click at [137, 247] on td at bounding box center [138, 295] width 48 height 179
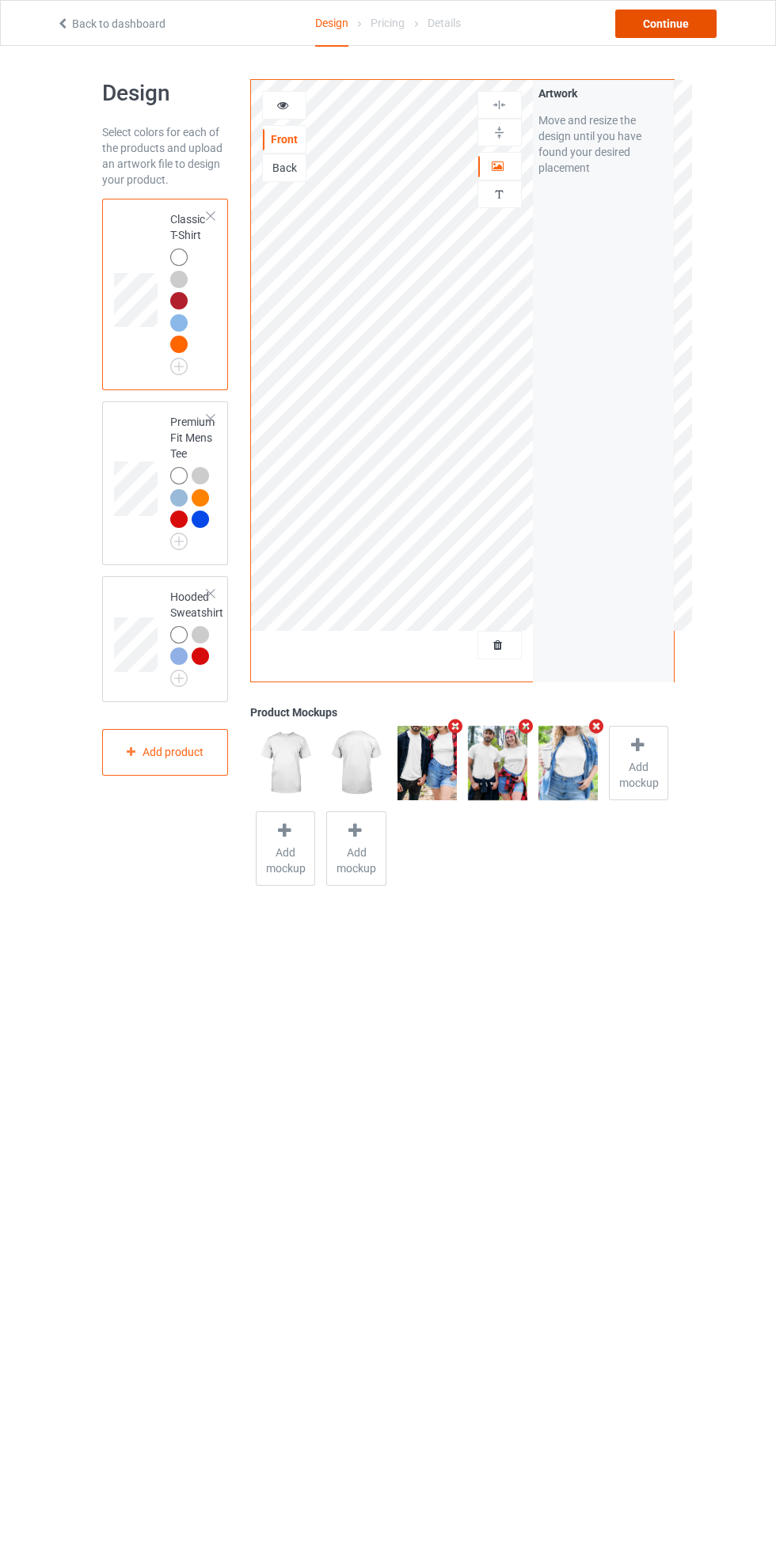
click at [691, 27] on div "Continue" at bounding box center [666, 24] width 101 height 28
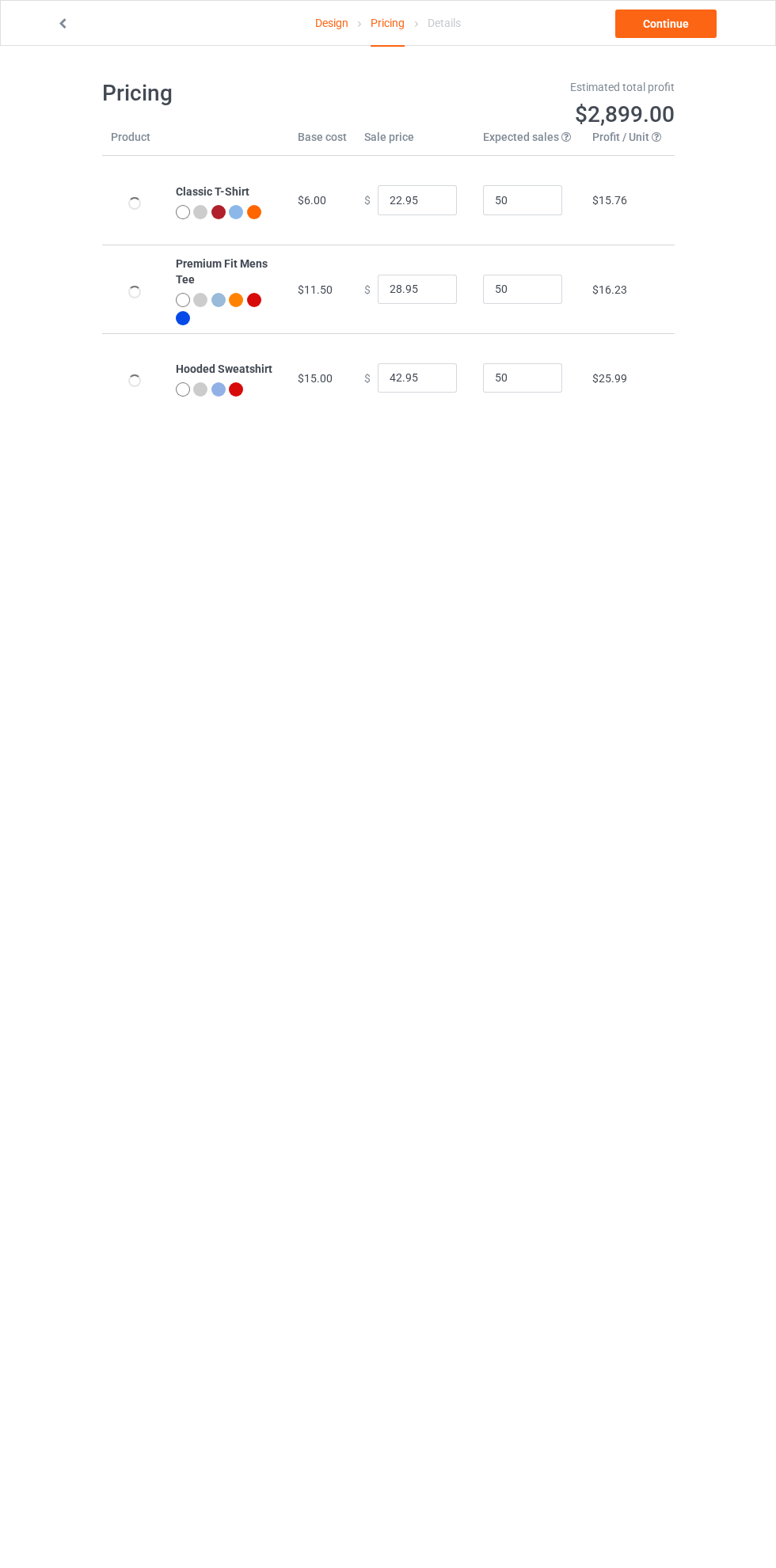
click at [691, 27] on link "Continue" at bounding box center [666, 24] width 101 height 28
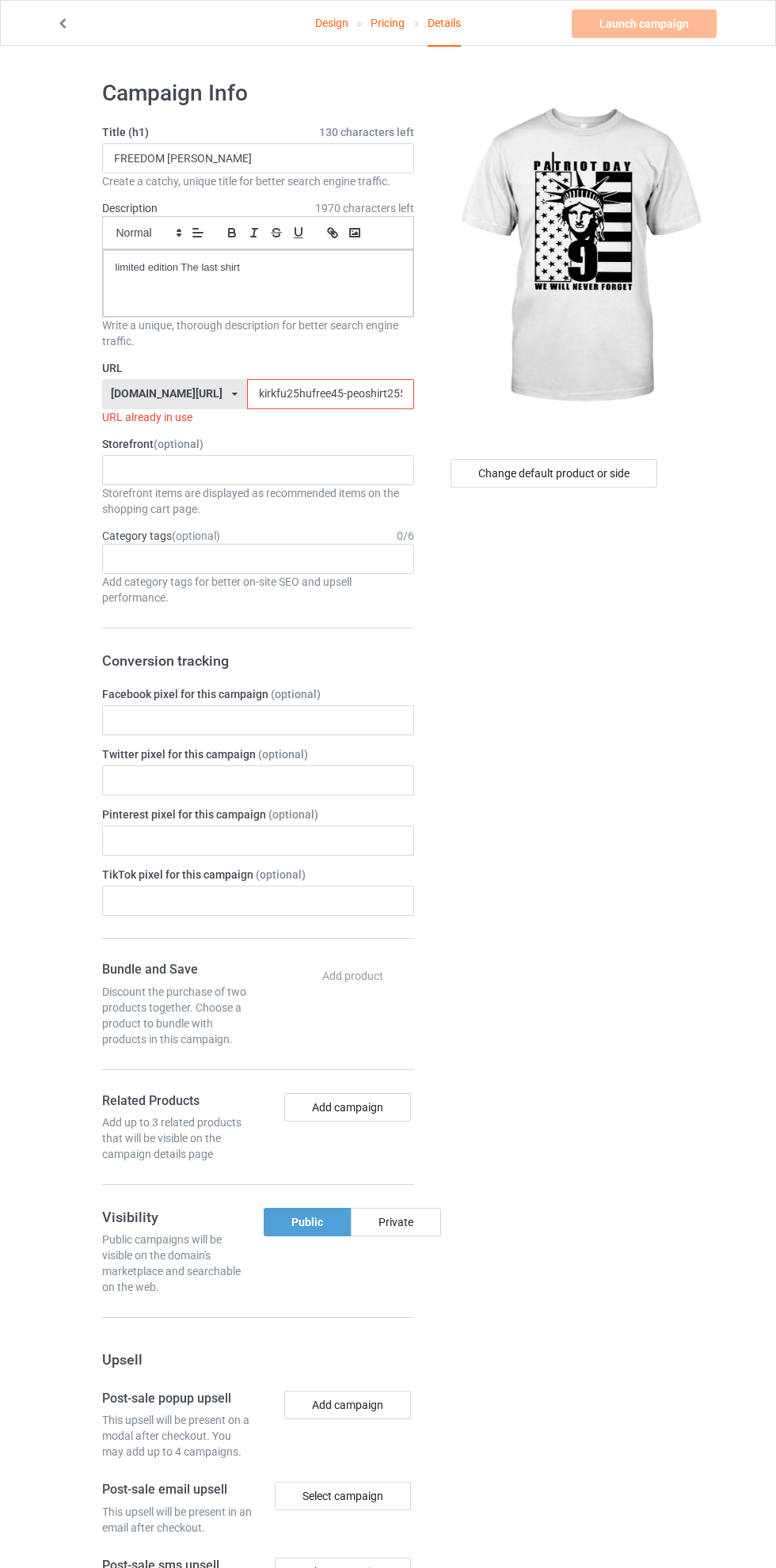
click at [331, 22] on link "Design" at bounding box center [332, 23] width 34 height 44
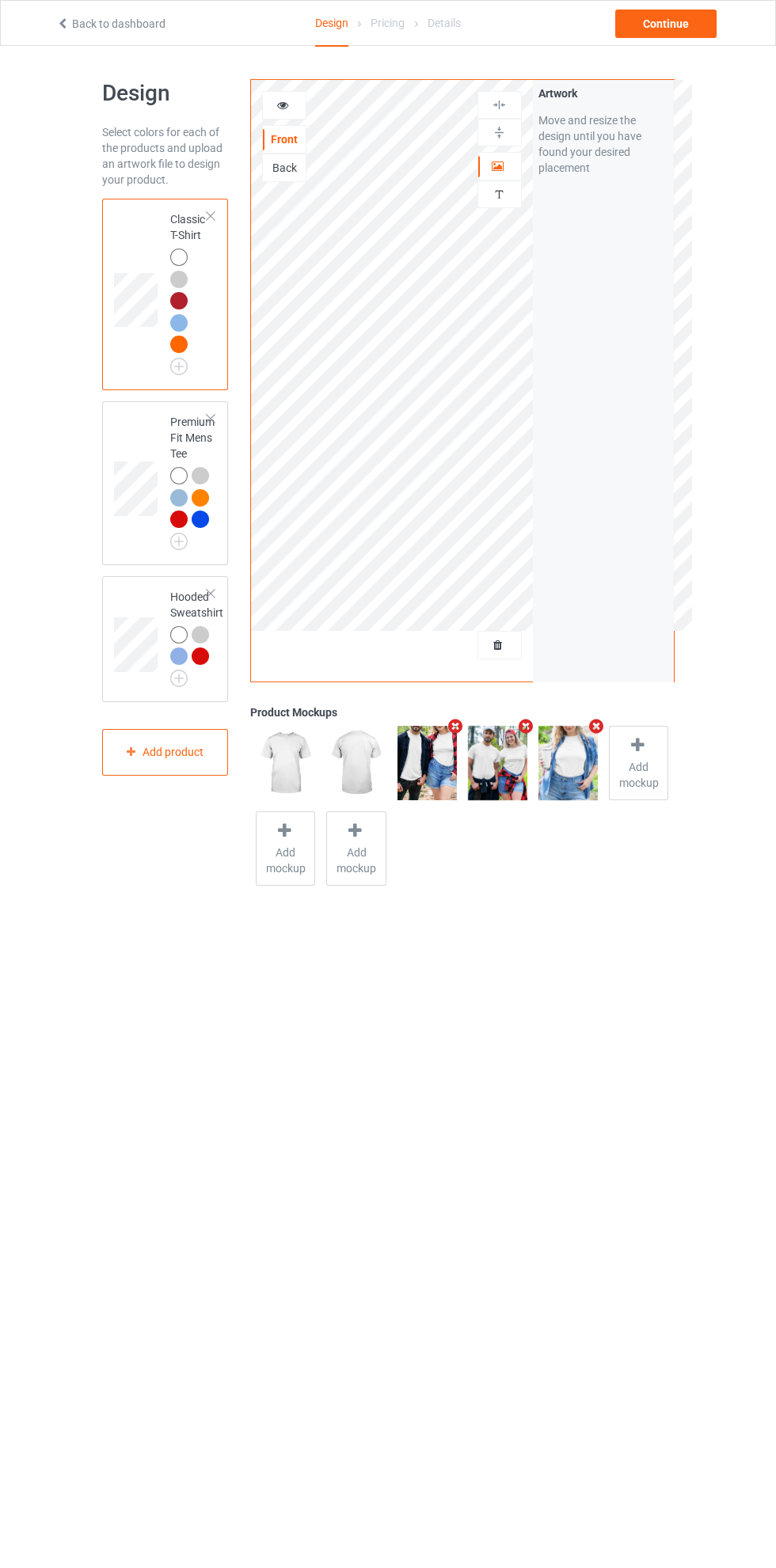
click at [678, 29] on div "Continue" at bounding box center [666, 24] width 101 height 28
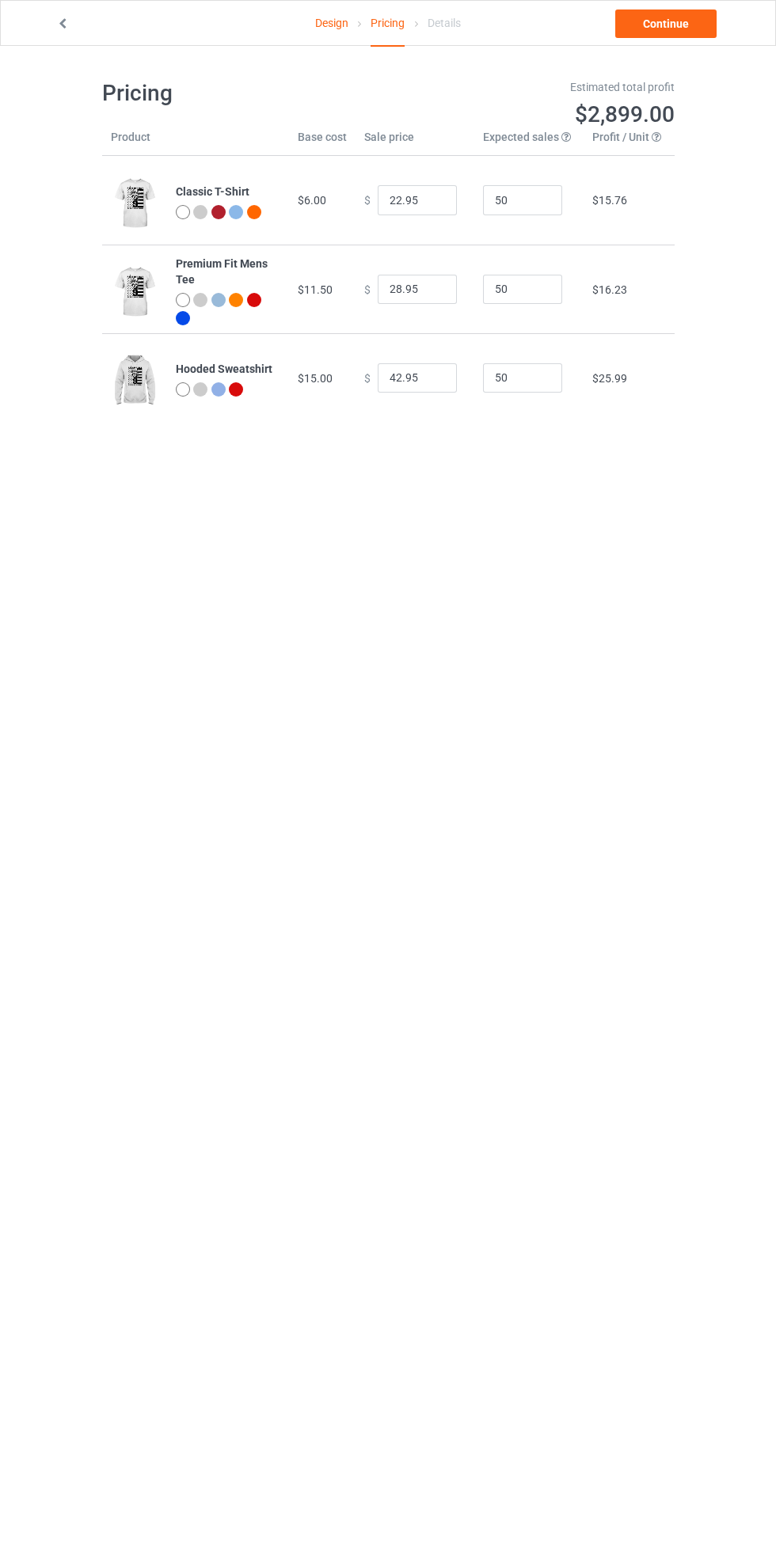
click at [331, 22] on link "Design" at bounding box center [332, 23] width 34 height 44
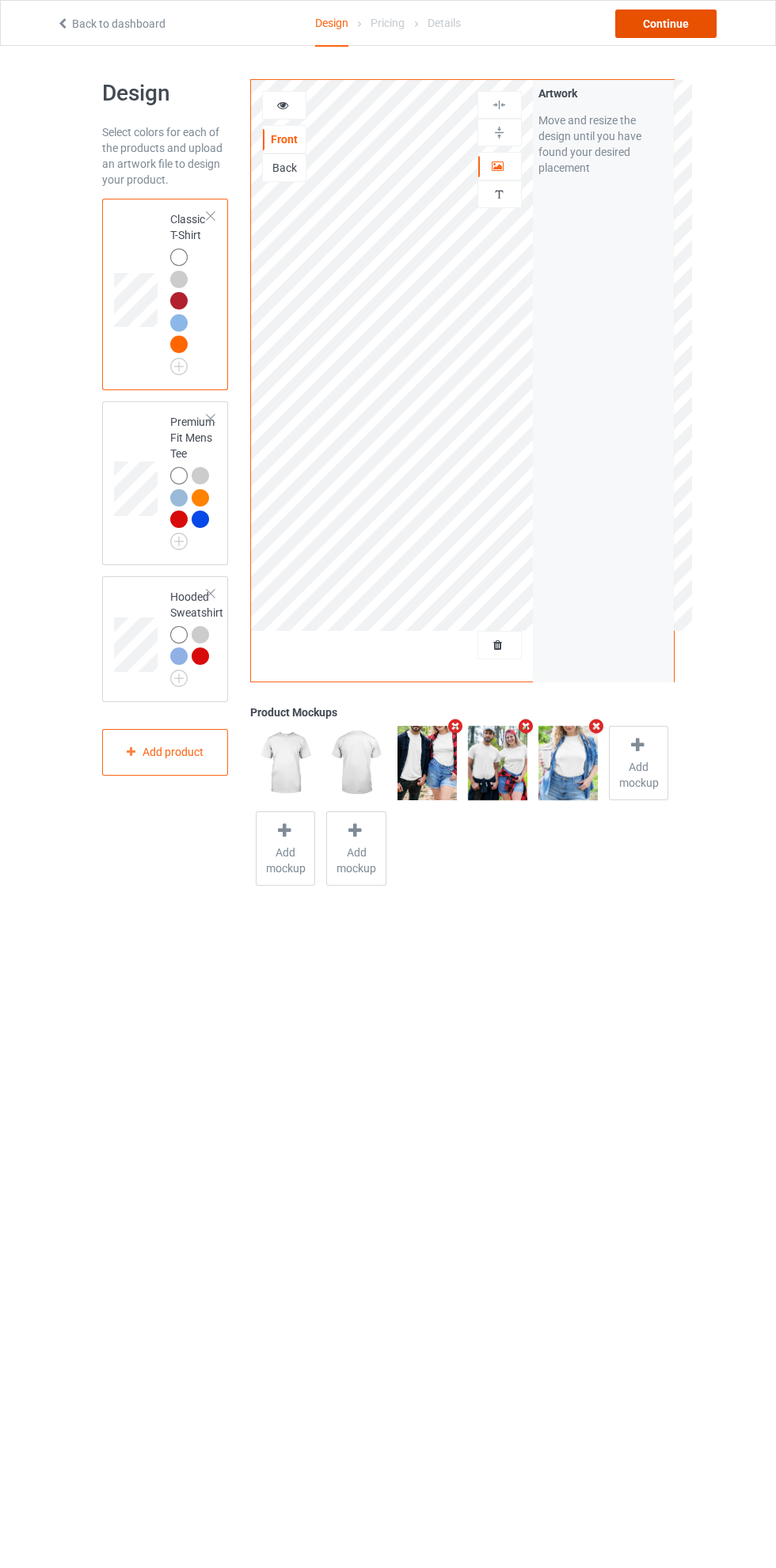
click at [689, 27] on div "Continue" at bounding box center [666, 24] width 101 height 28
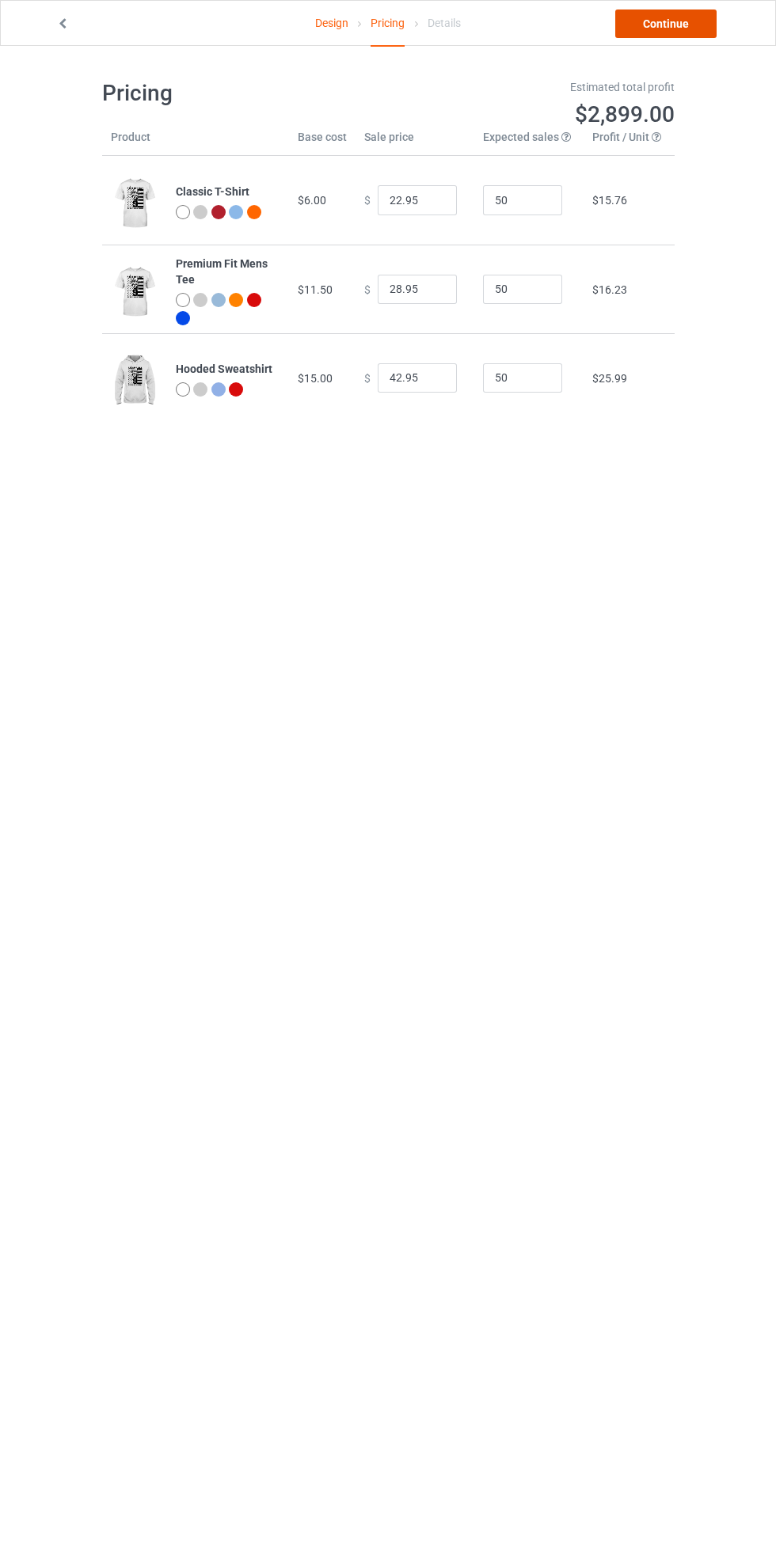
click at [689, 27] on link "Continue" at bounding box center [666, 24] width 101 height 28
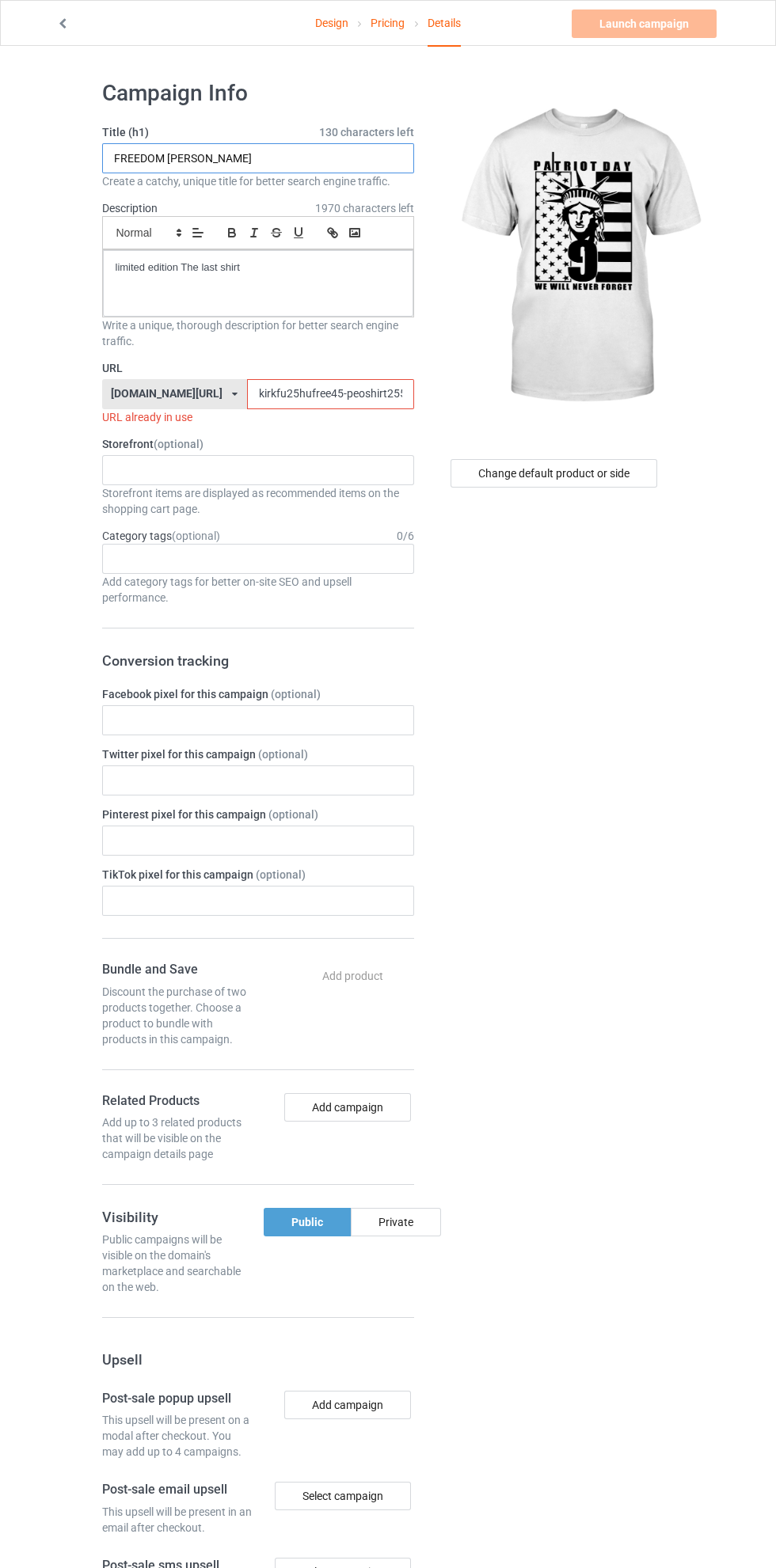
click at [316, 153] on input "FREEDOM [PERSON_NAME]" at bounding box center [258, 158] width 312 height 30
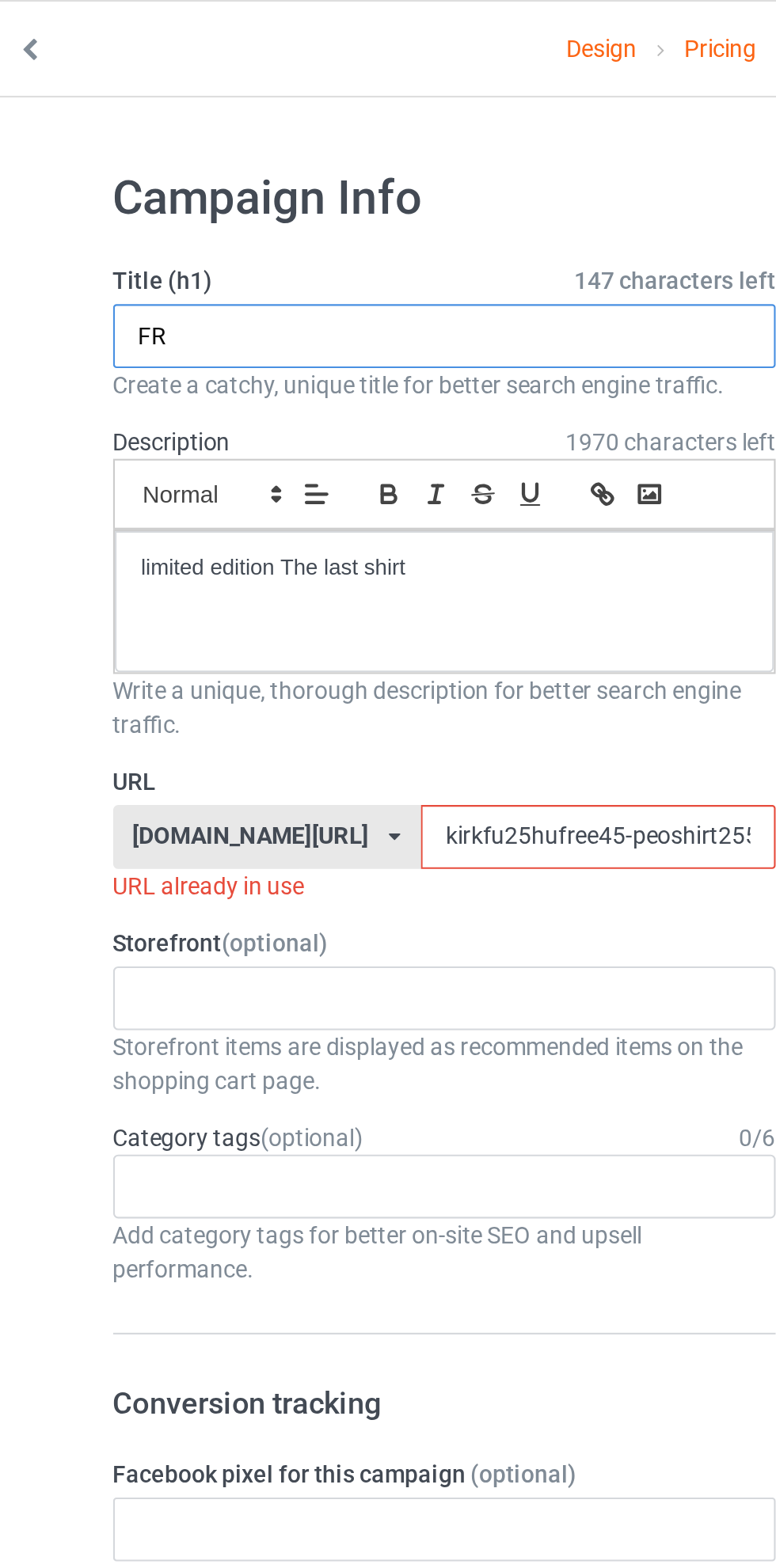
type input "F"
type input "p"
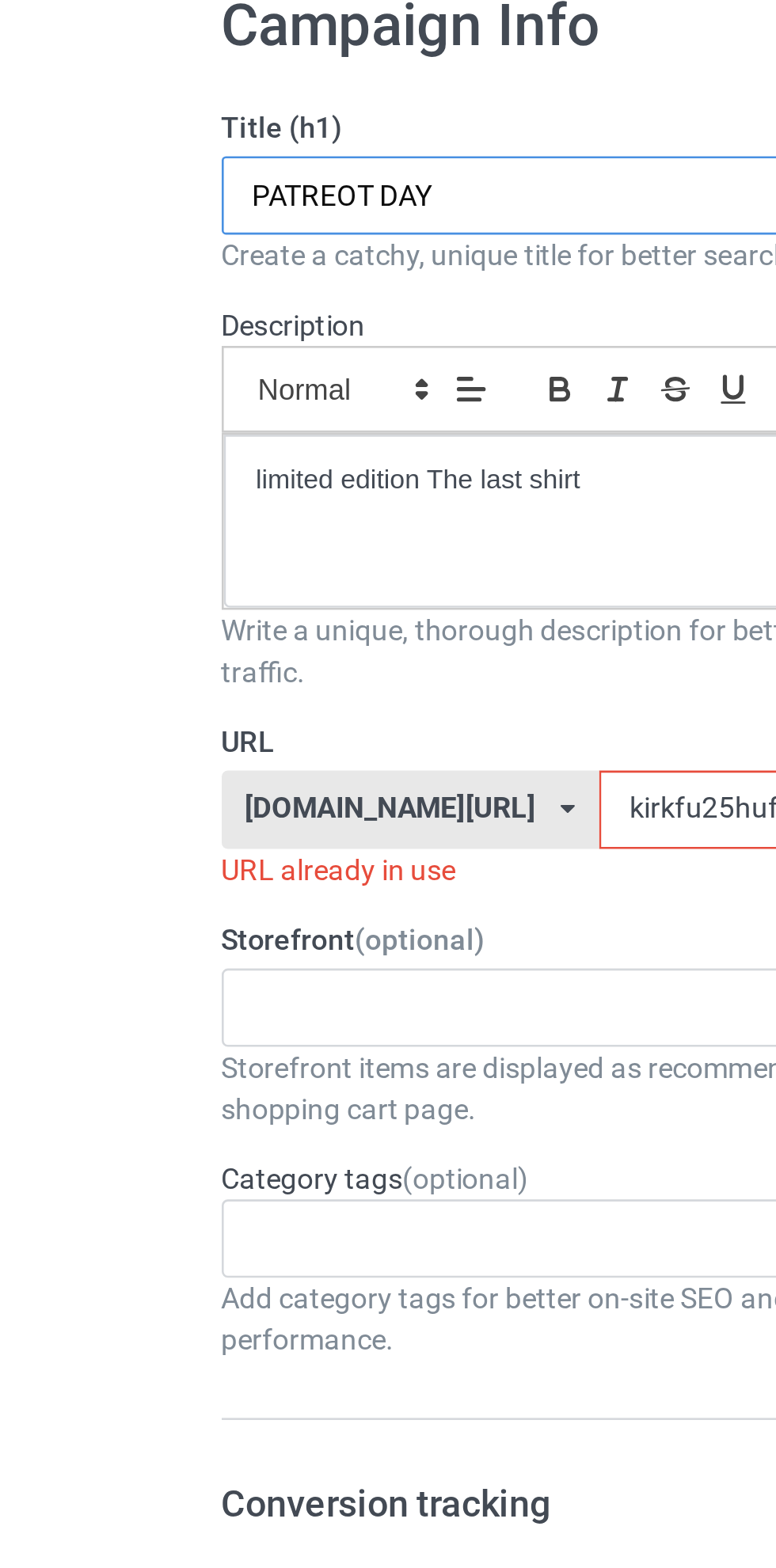
click at [145, 158] on input "PATREOT DAY" at bounding box center [258, 158] width 312 height 30
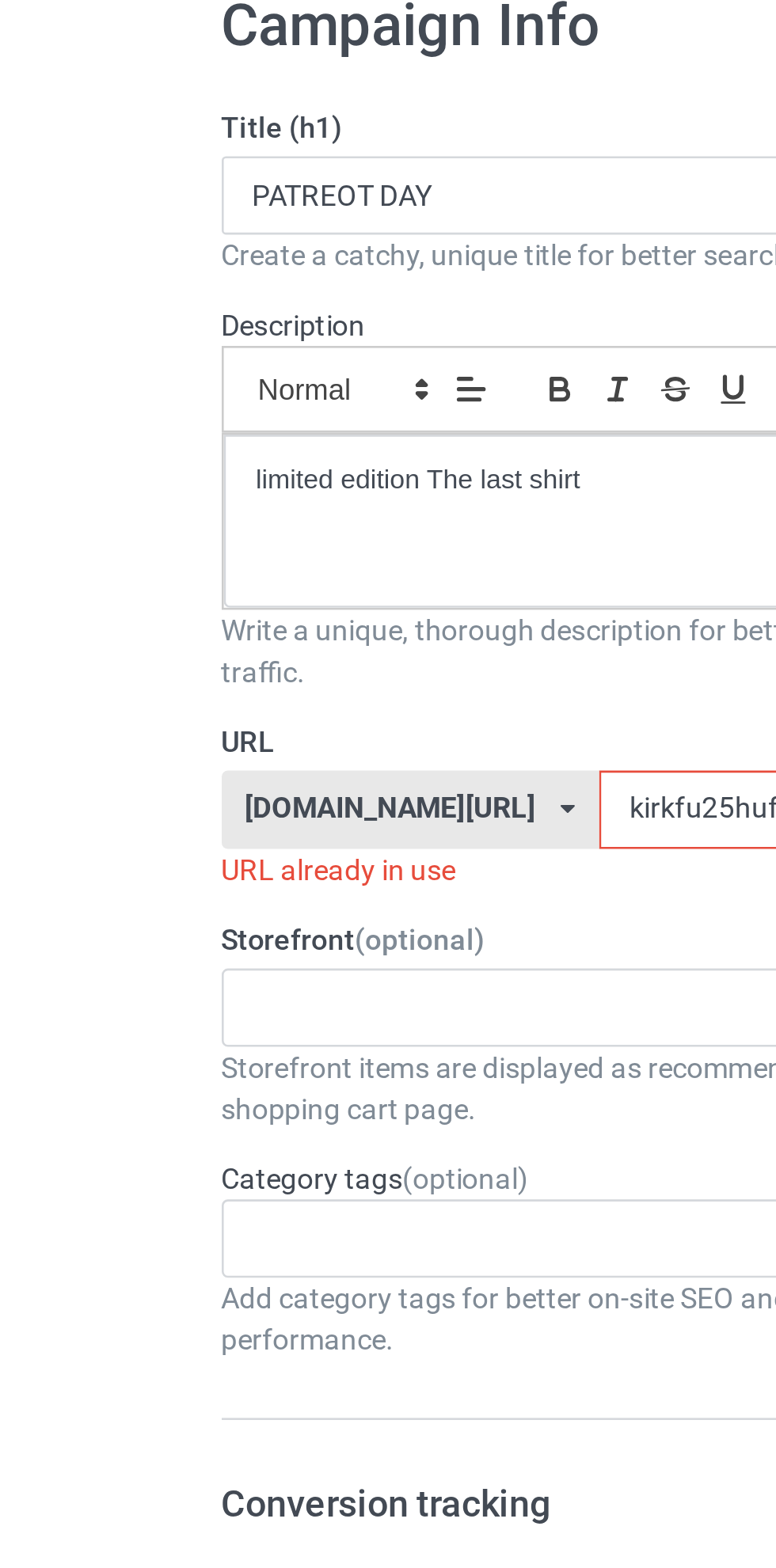
click at [190, 94] on h1 "Campaign Info" at bounding box center [258, 93] width 312 height 28
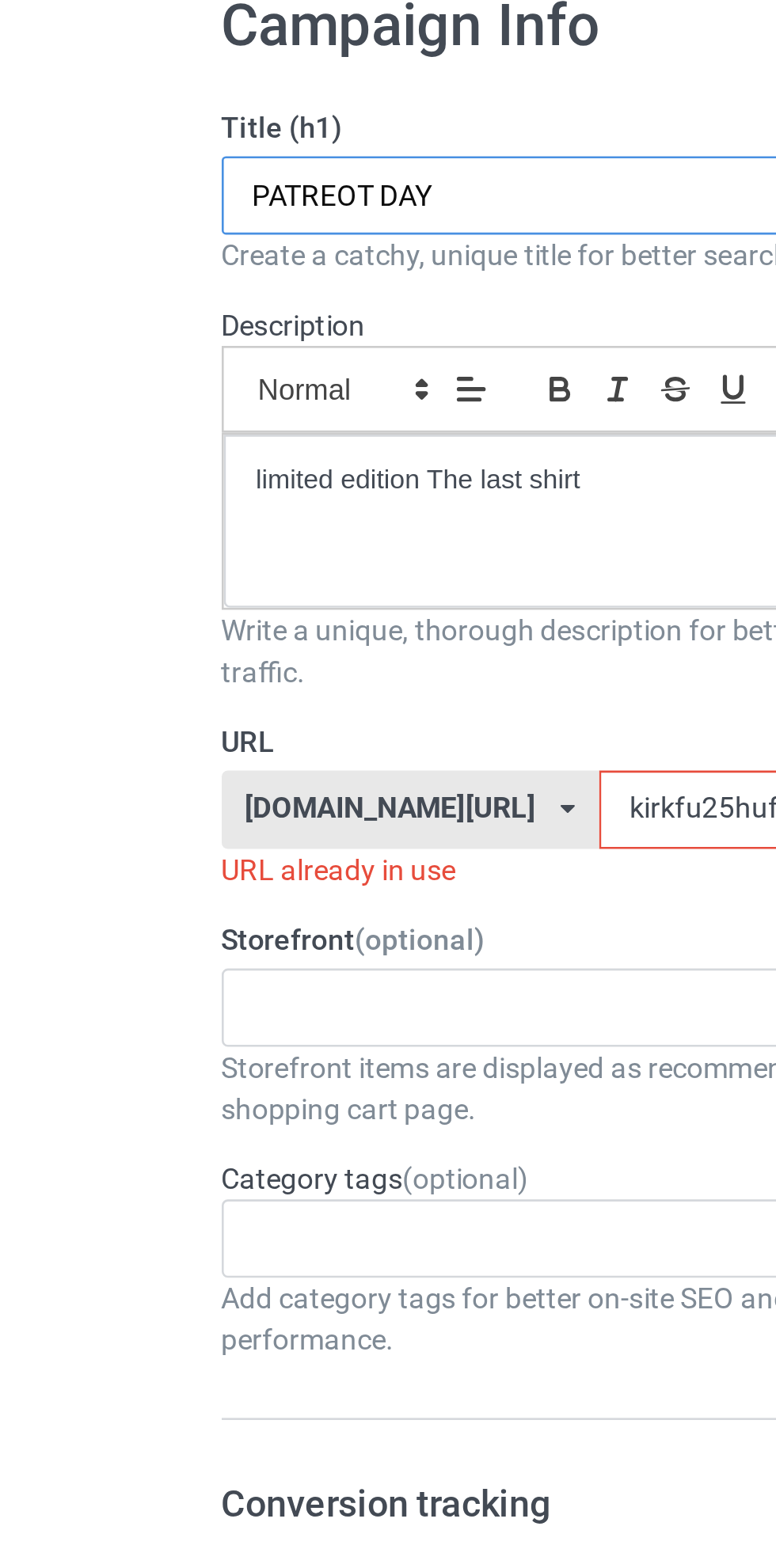
click at [145, 158] on input "PATREOT DAY" at bounding box center [258, 158] width 312 height 30
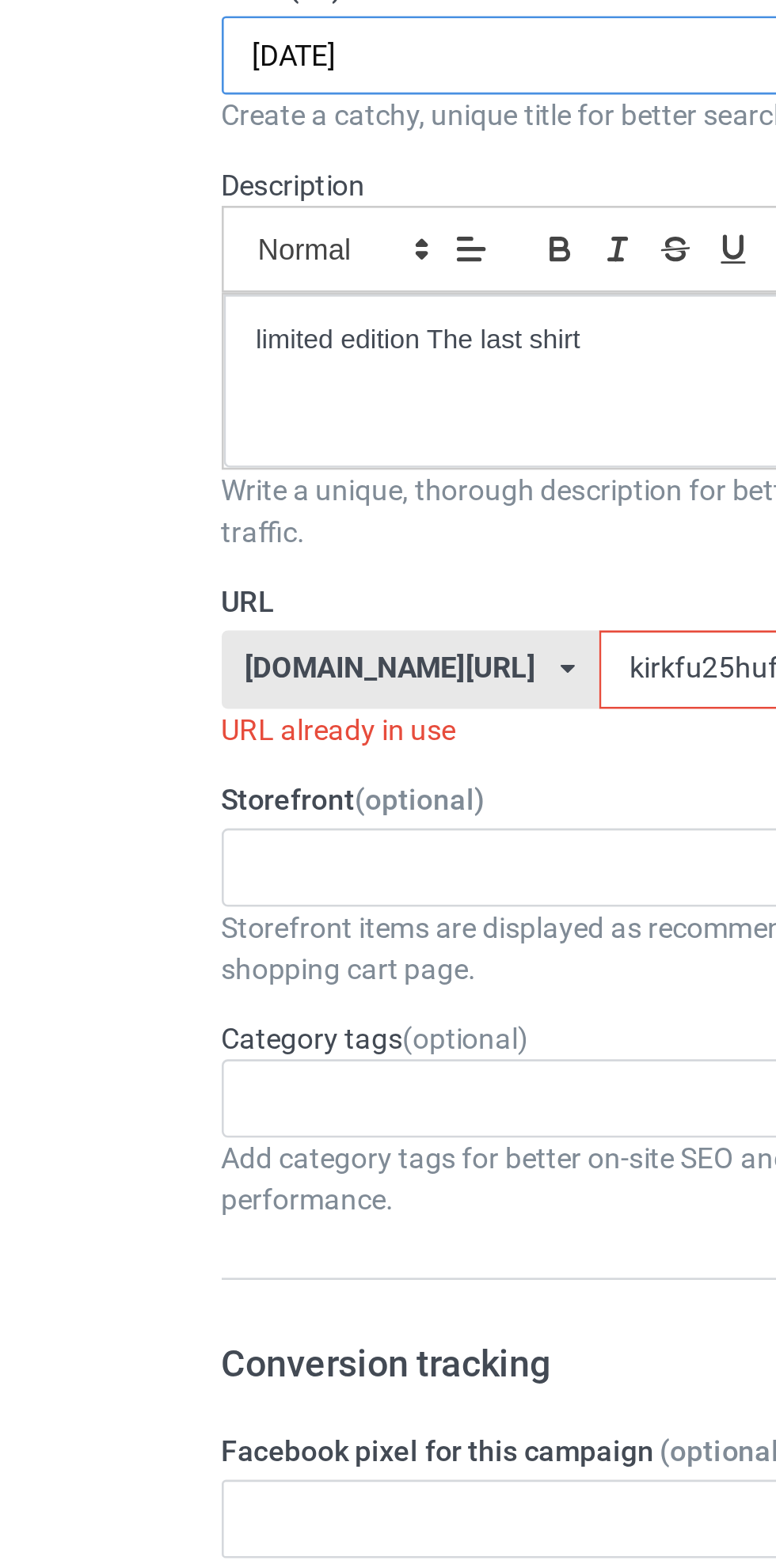
type input "[DATE]"
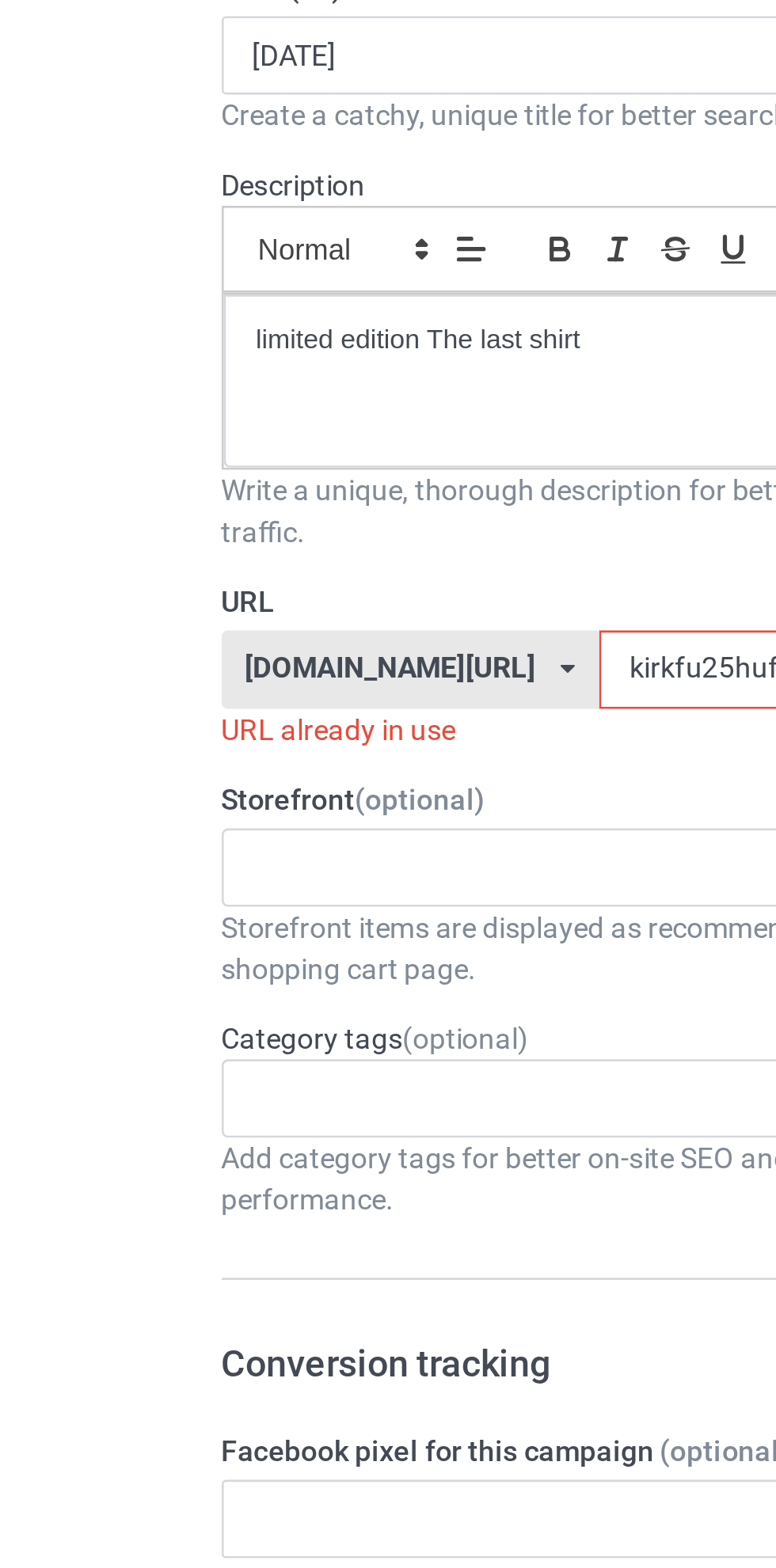
click at [247, 396] on input "kirkfu25hufree45-peoshirt25597jklo0" at bounding box center [330, 394] width 167 height 30
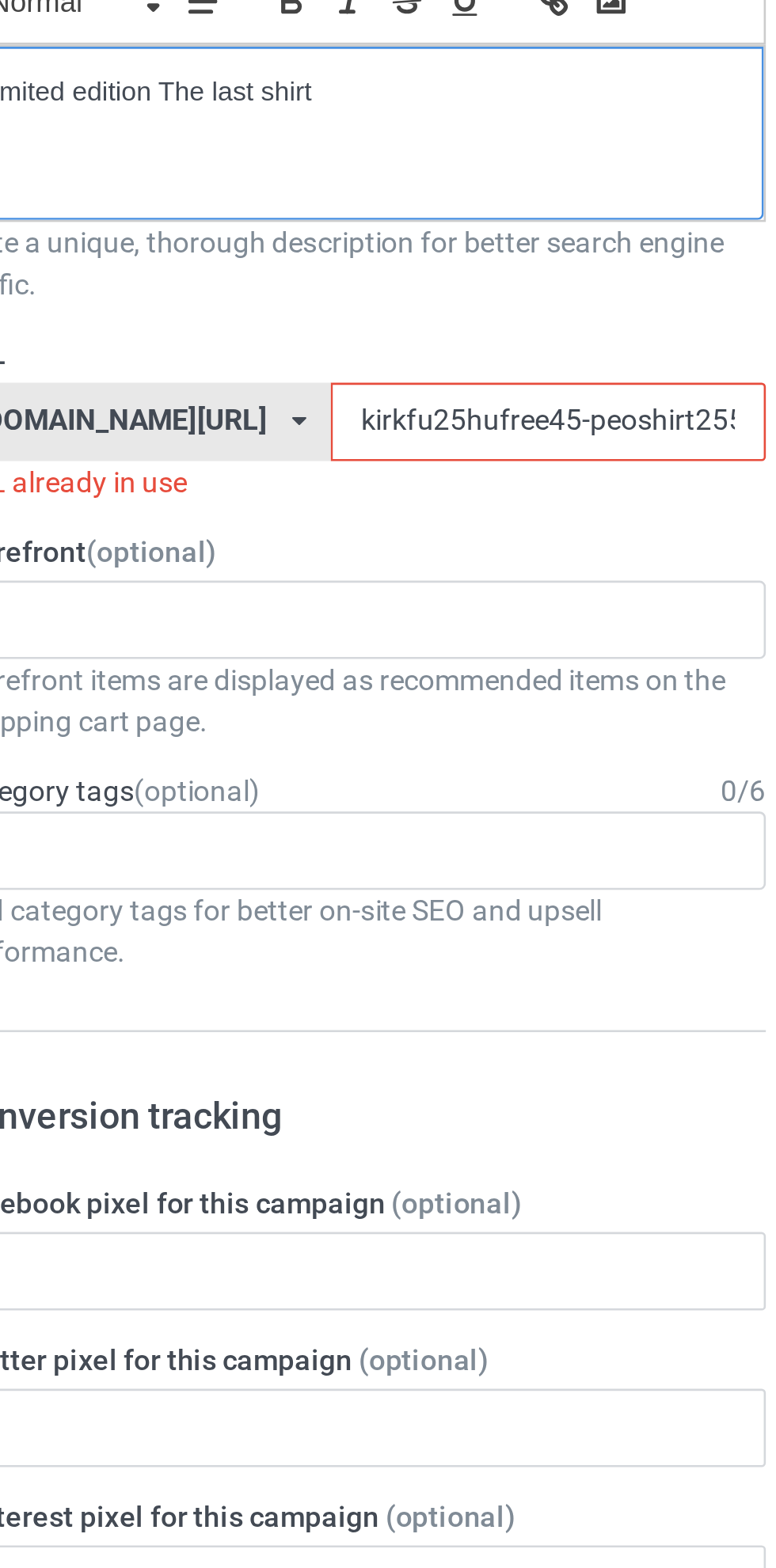
click at [388, 251] on div "limited edition The last shirt" at bounding box center [258, 283] width 310 height 66
click at [382, 253] on div "limited edition The last shirt" at bounding box center [258, 283] width 310 height 66
click at [386, 251] on div "limited edition The last shirt" at bounding box center [258, 283] width 310 height 66
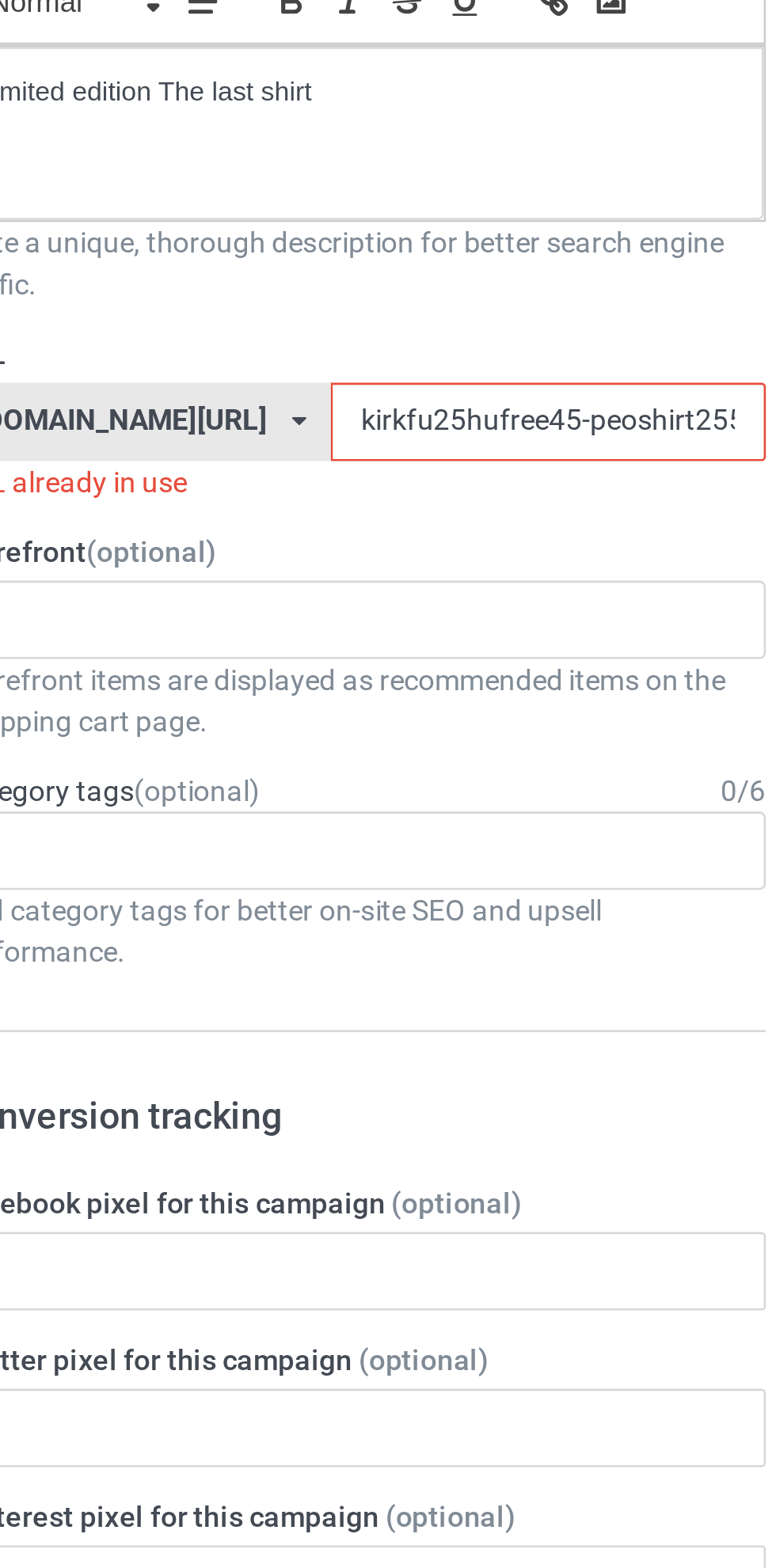
click at [359, 326] on div "Write a unique, thorough description for better search engine traffic." at bounding box center [258, 333] width 312 height 32
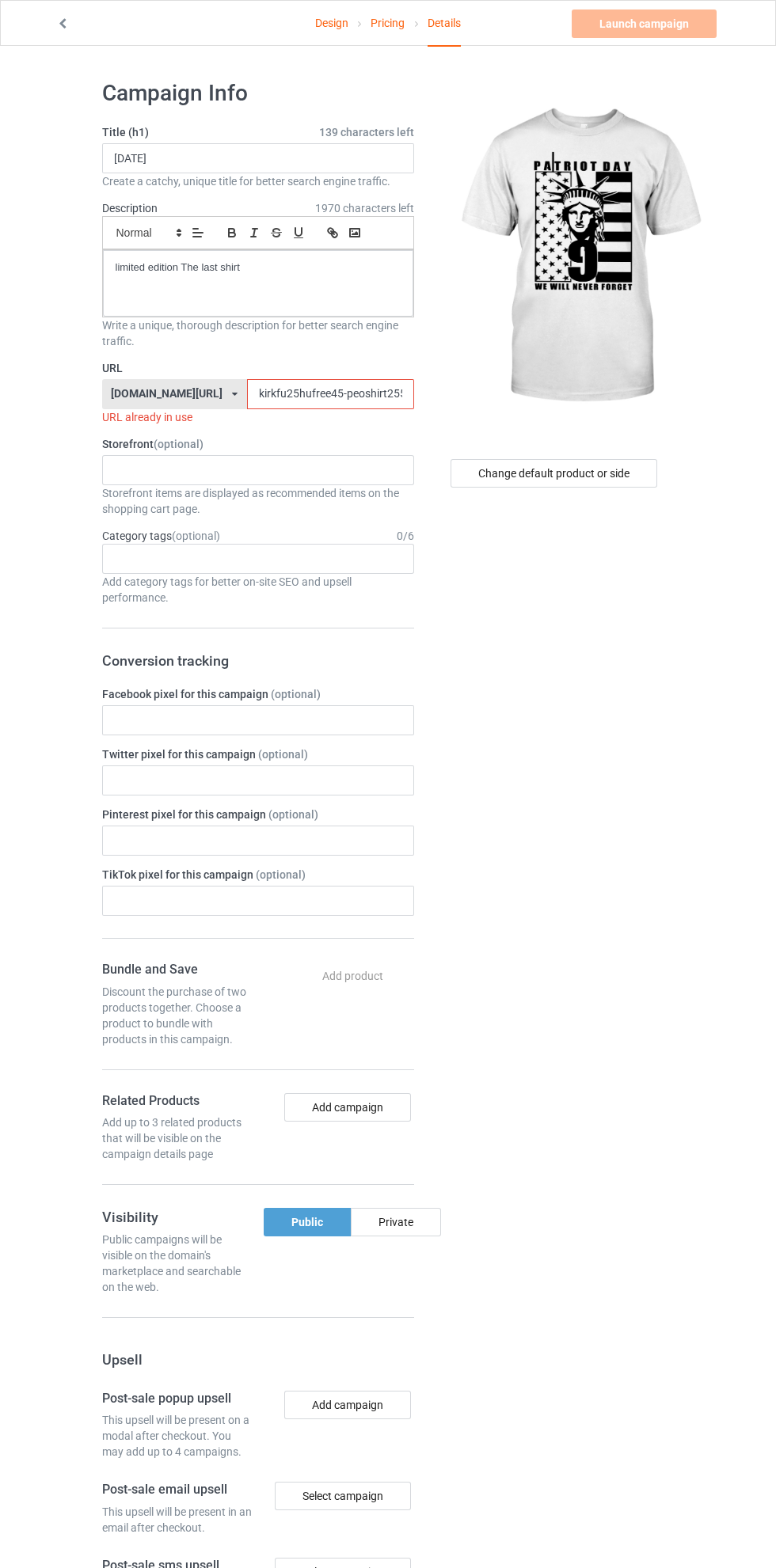
click at [251, 394] on input "kirkfu25hufree45-peoshirt25597jklo0" at bounding box center [330, 394] width 167 height 30
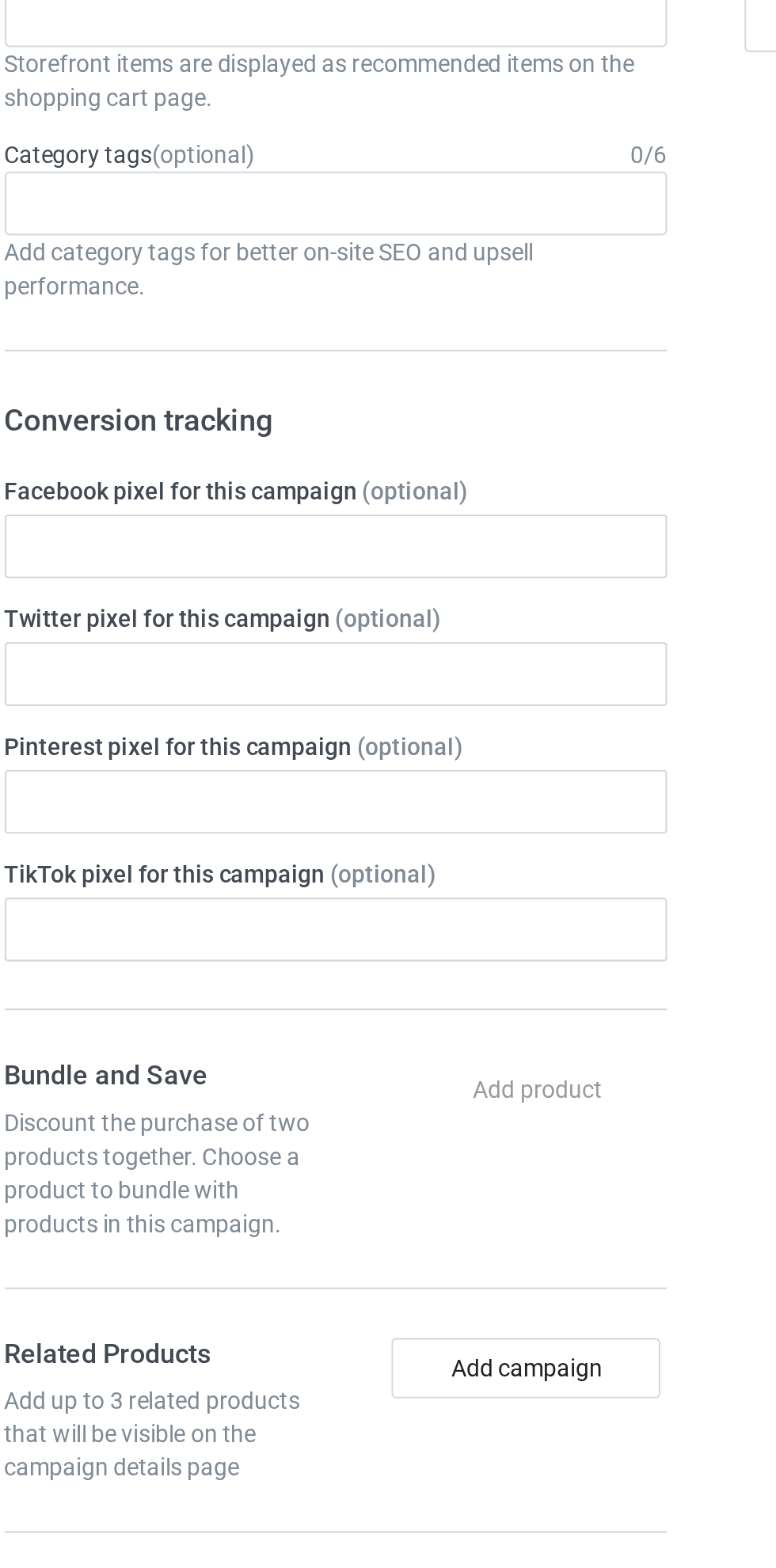
click at [410, 475] on div "ME AND MY SISTER ME AND MY SISTER 682bdc3accb5ac002e1bca87 682bd712f5c5eb0031c0…" at bounding box center [258, 470] width 312 height 30
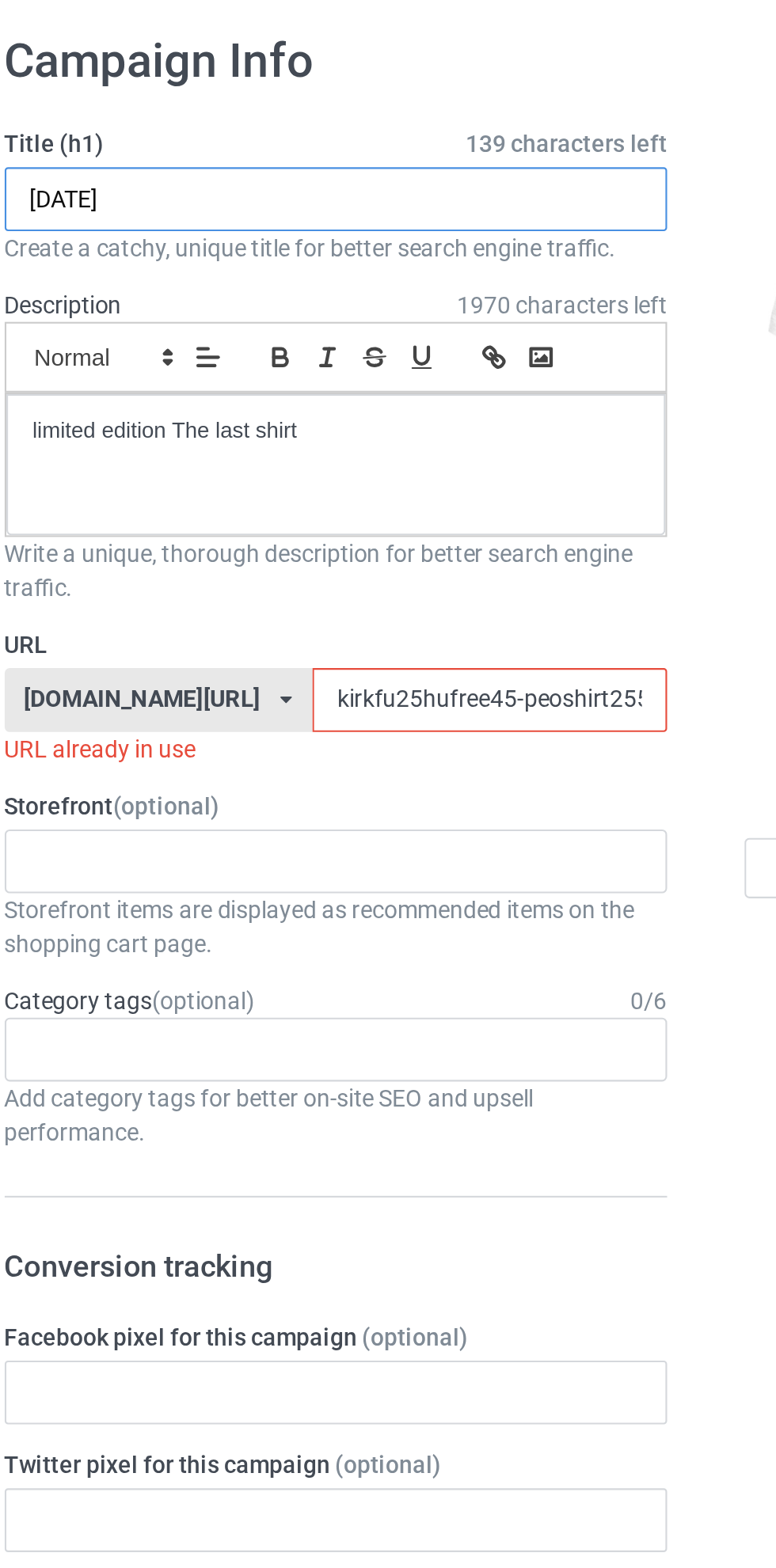
click at [160, 159] on input "[DATE]" at bounding box center [258, 158] width 312 height 30
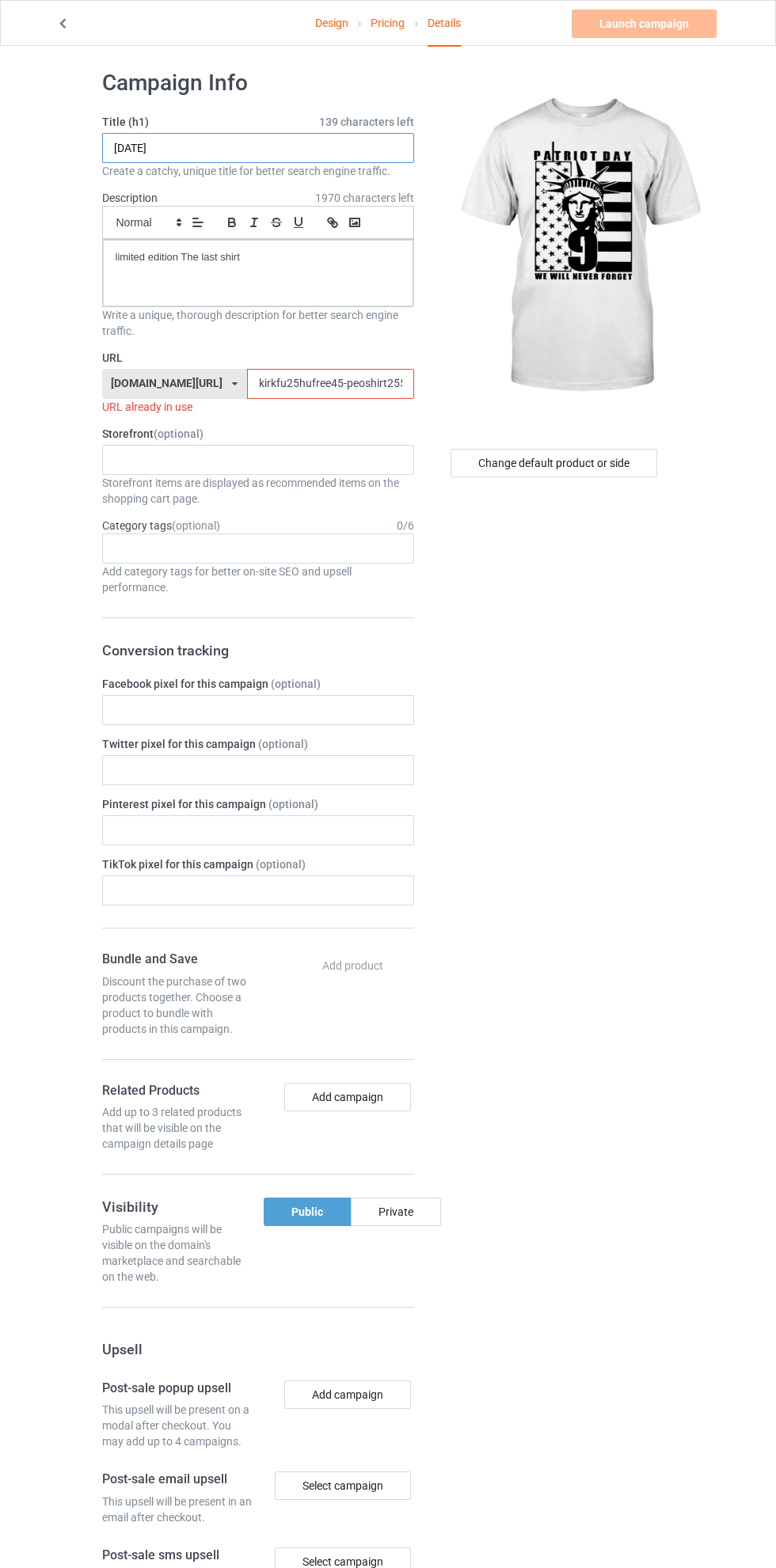
scroll to position [12, 0]
click at [617, 236] on img at bounding box center [579, 245] width 285 height 356
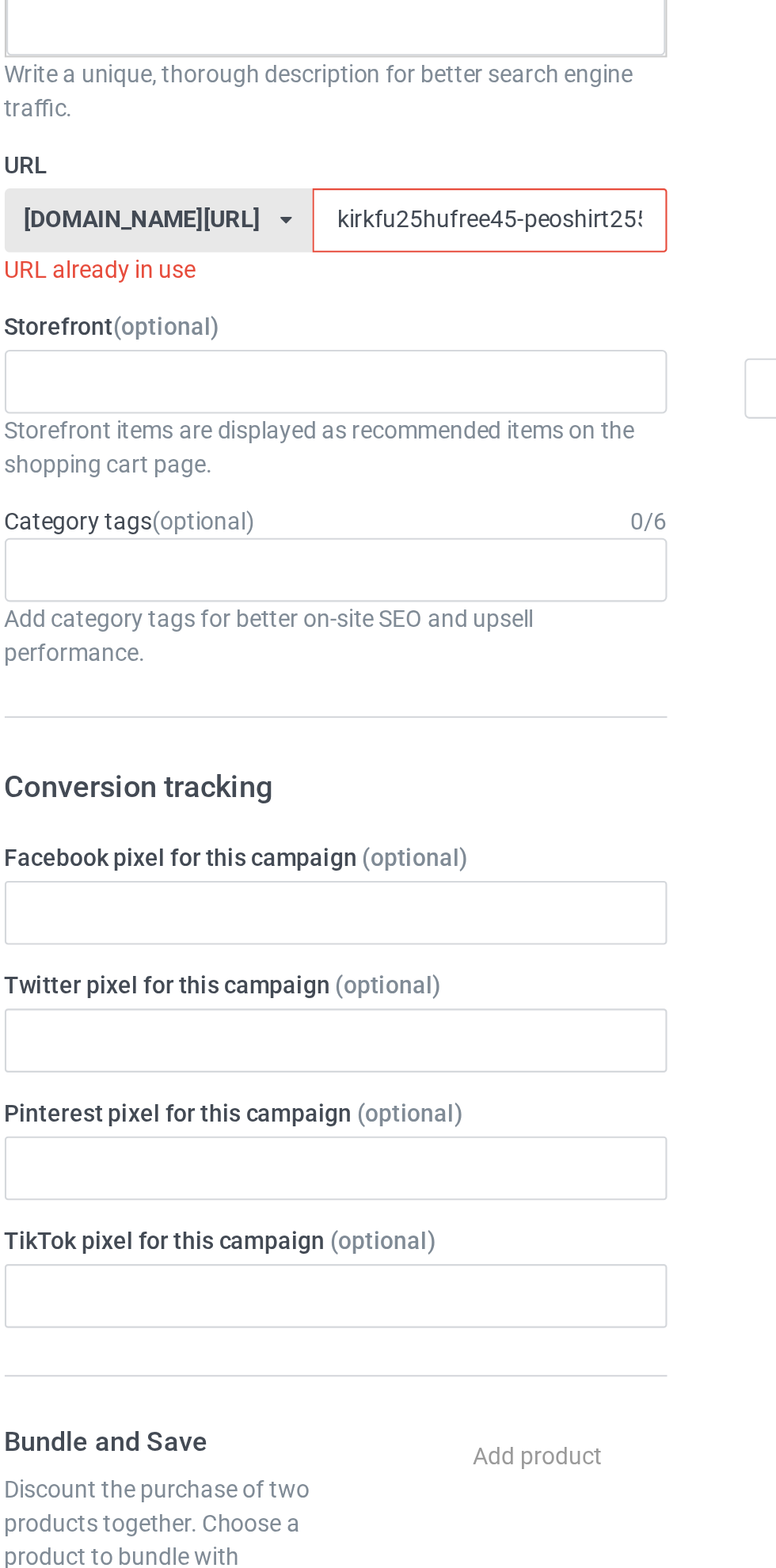
click at [446, 489] on div "Change default product or side" at bounding box center [555, 957] width 260 height 1804
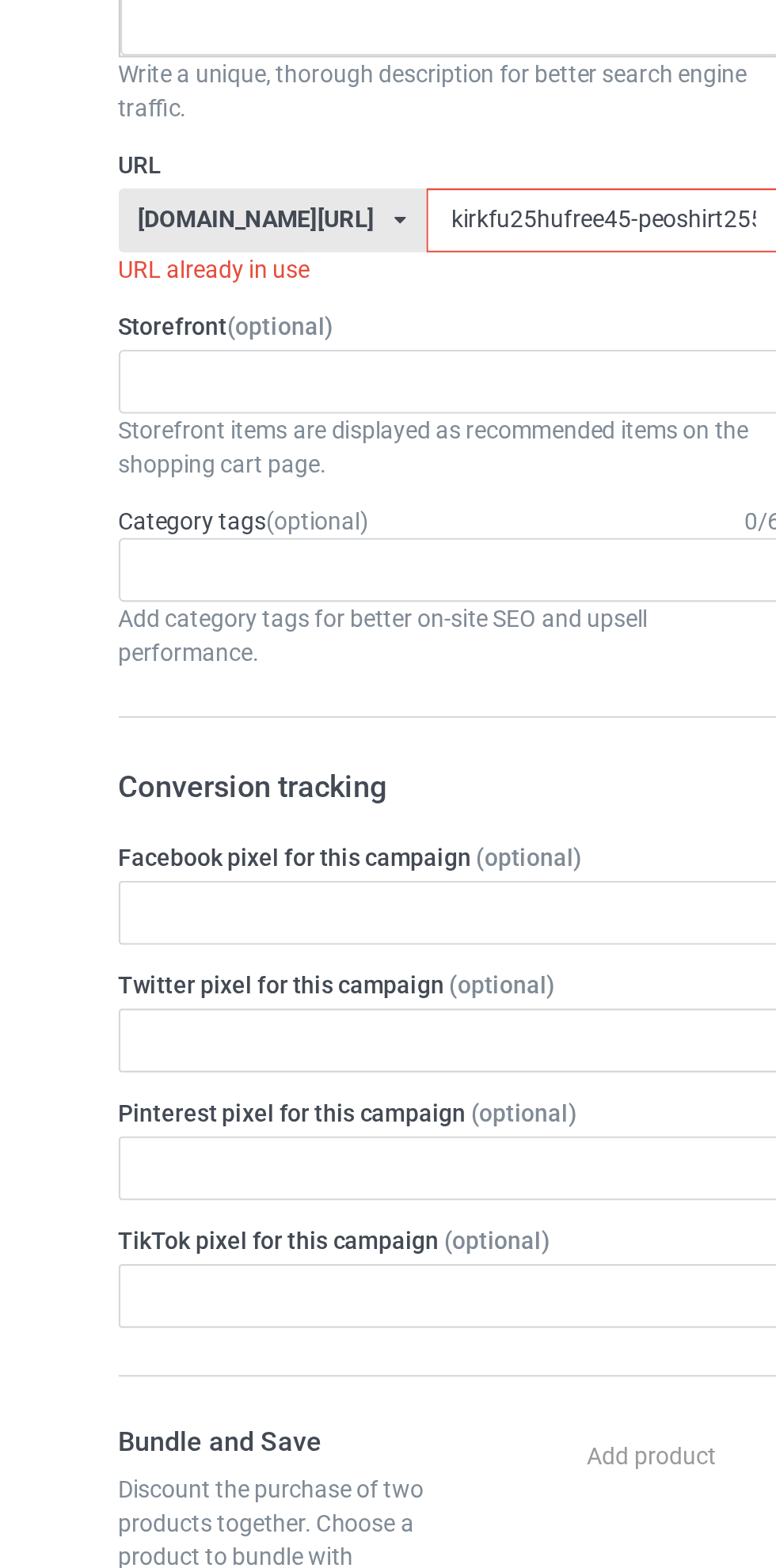
click at [247, 381] on input "kirkfu25hufree45-peoshirt25597jklo0" at bounding box center [330, 382] width 167 height 30
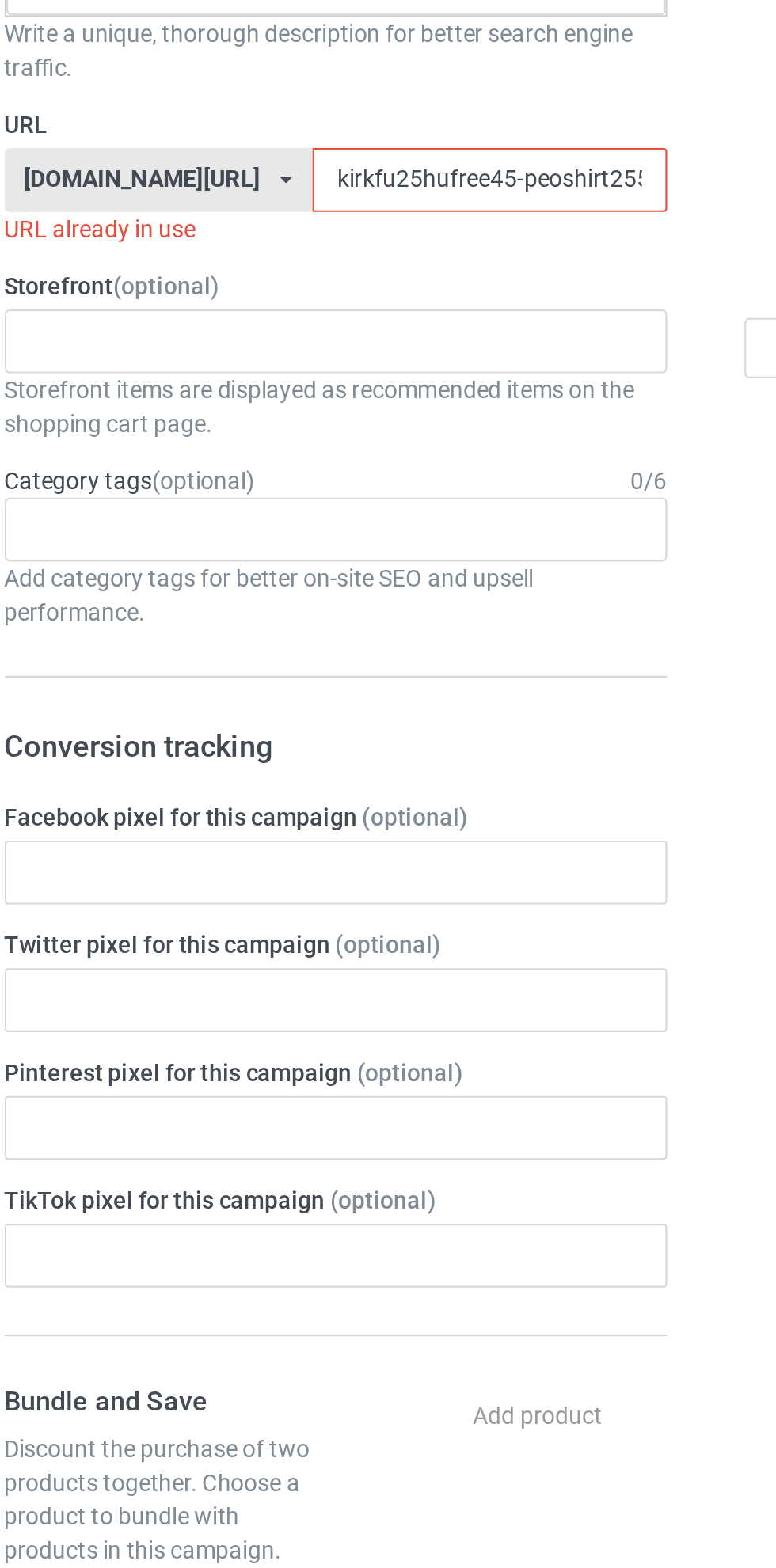
click at [187, 474] on div "Storefront items are displayed as recommended items on the shopping cart page." at bounding box center [258, 490] width 312 height 32
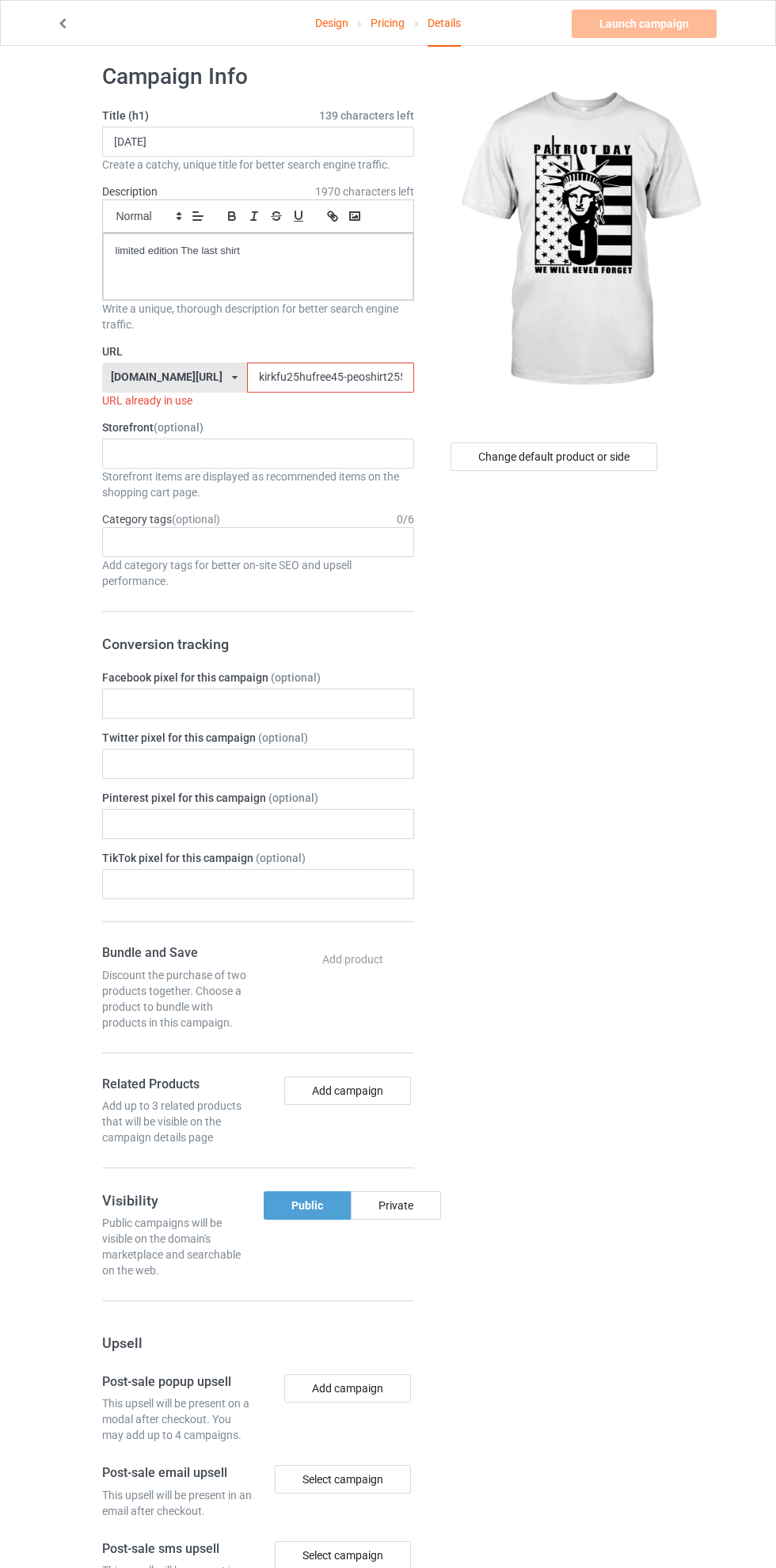
scroll to position [20, 0]
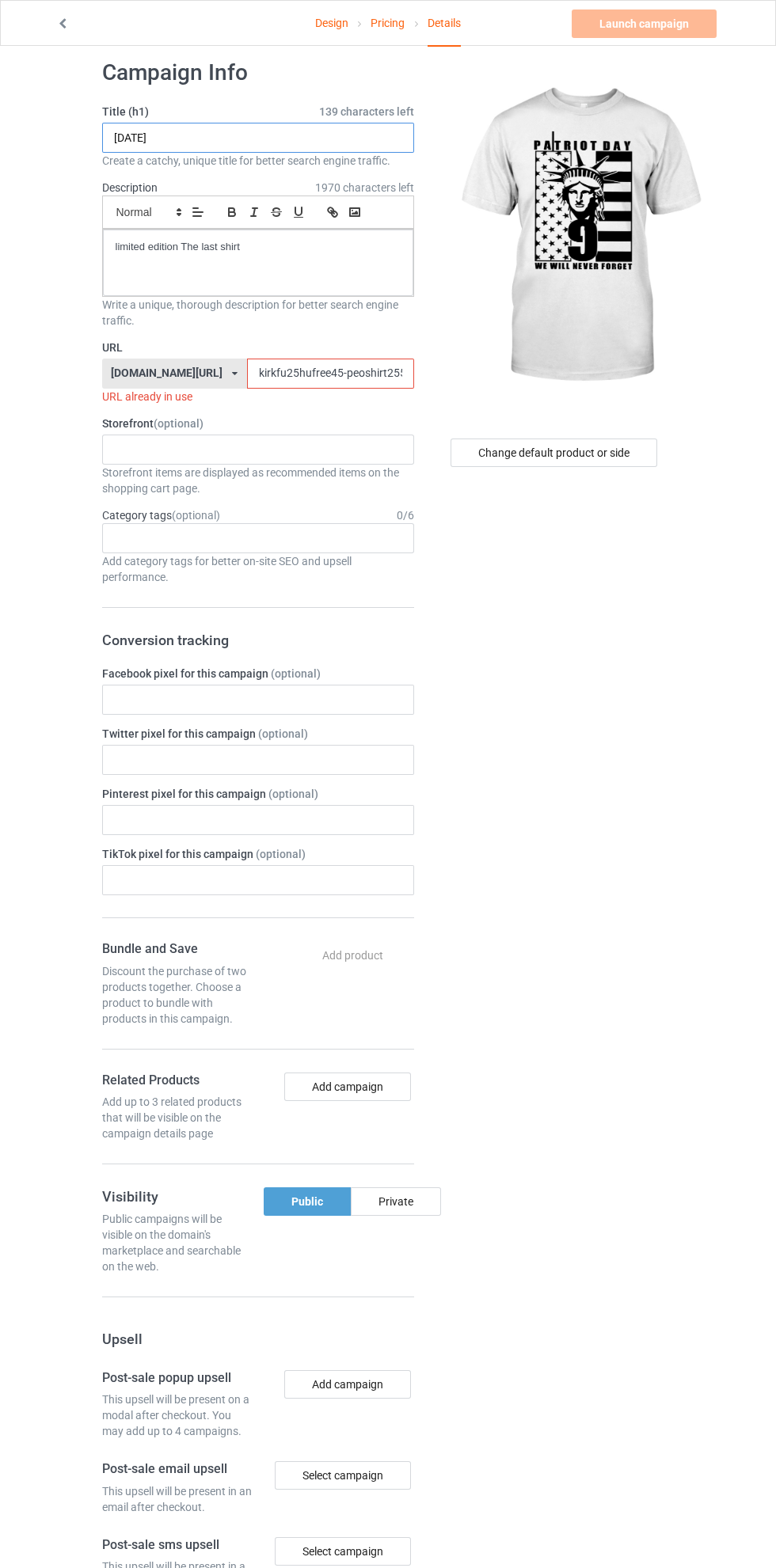
click at [310, 136] on input "[DATE]" at bounding box center [258, 138] width 312 height 30
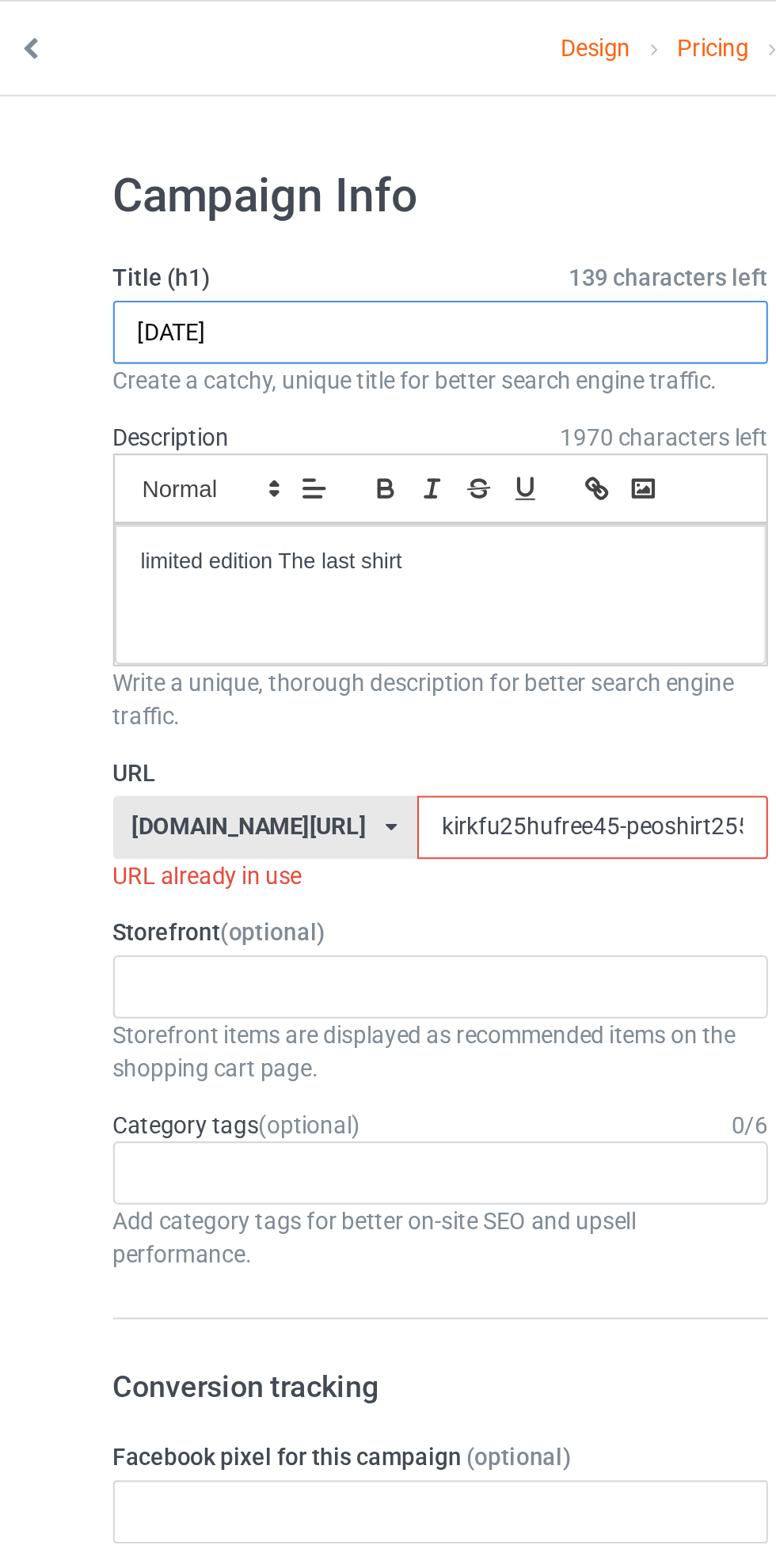
scroll to position [0, 0]
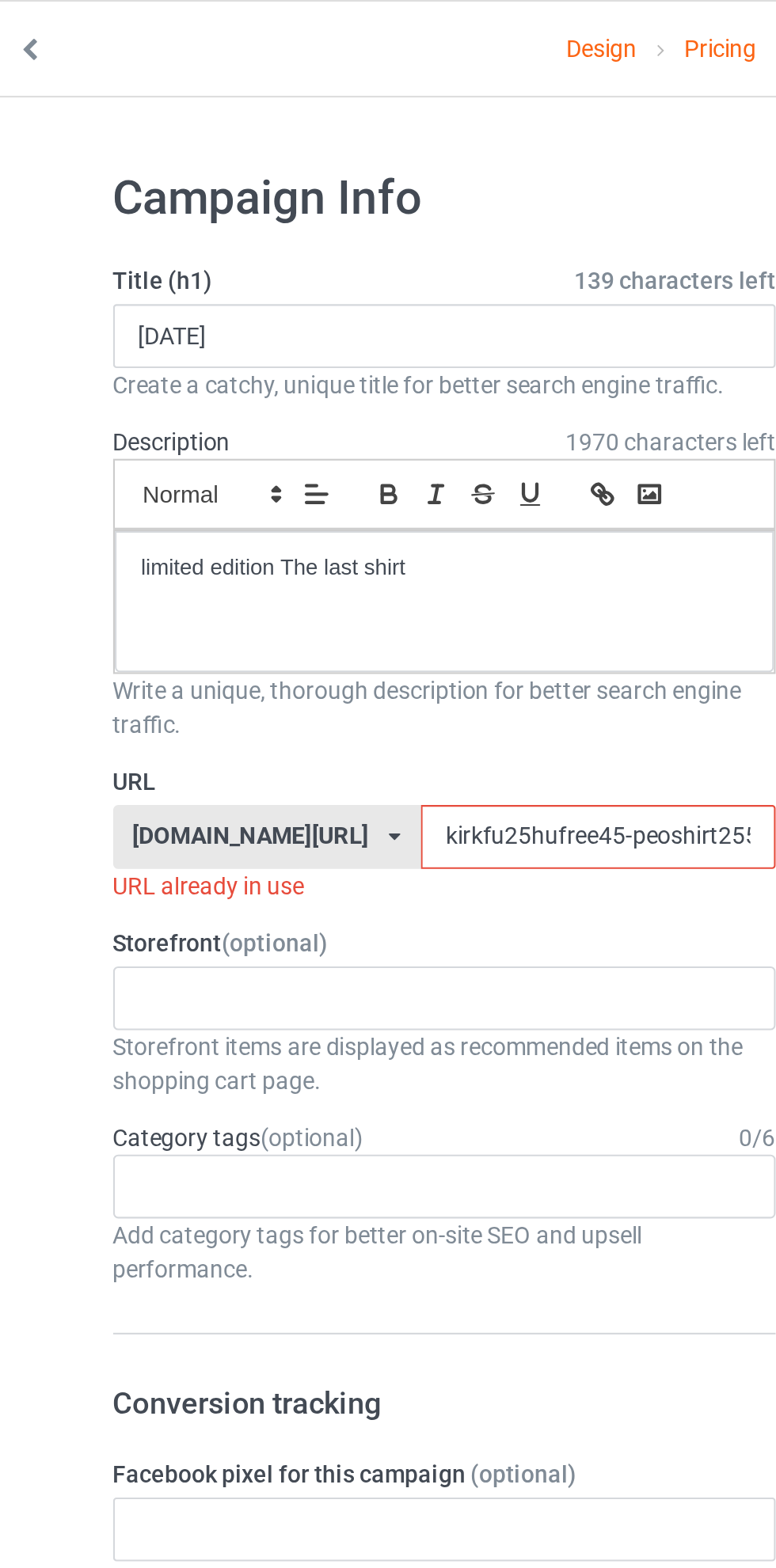
click at [337, 126] on span "139 characters left" at bounding box center [366, 132] width 95 height 16
click at [258, 271] on p "limited edition The last shirt" at bounding box center [259, 267] width 285 height 15
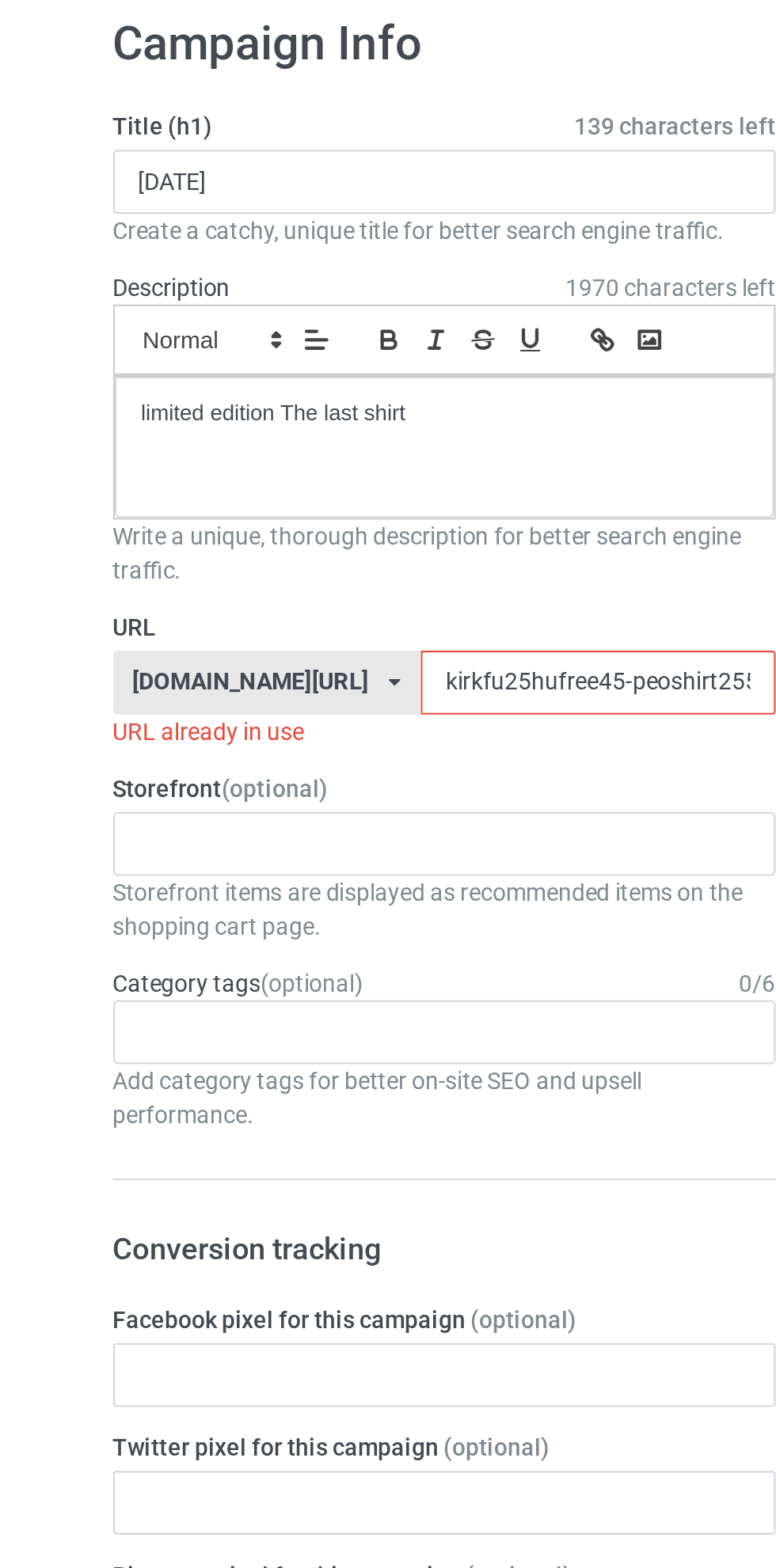
click at [151, 379] on div "[DOMAIN_NAME][URL] [DOMAIN_NAME][URL] [DOMAIN_NAME][URL] 65383ddadfe39f00342458…" at bounding box center [175, 394] width 145 height 30
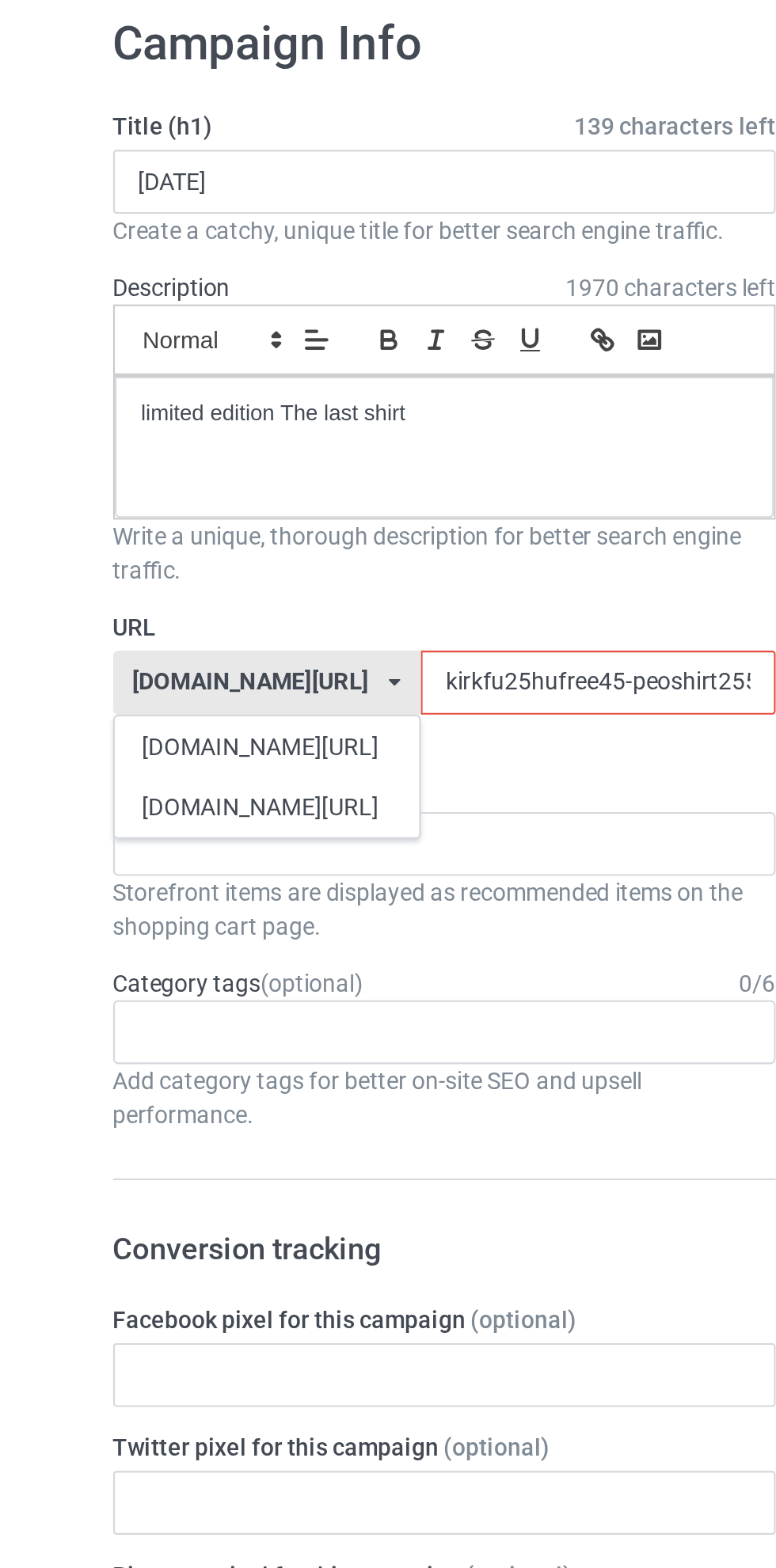
click at [159, 425] on div "[DOMAIN_NAME][URL]" at bounding box center [175, 424] width 144 height 28
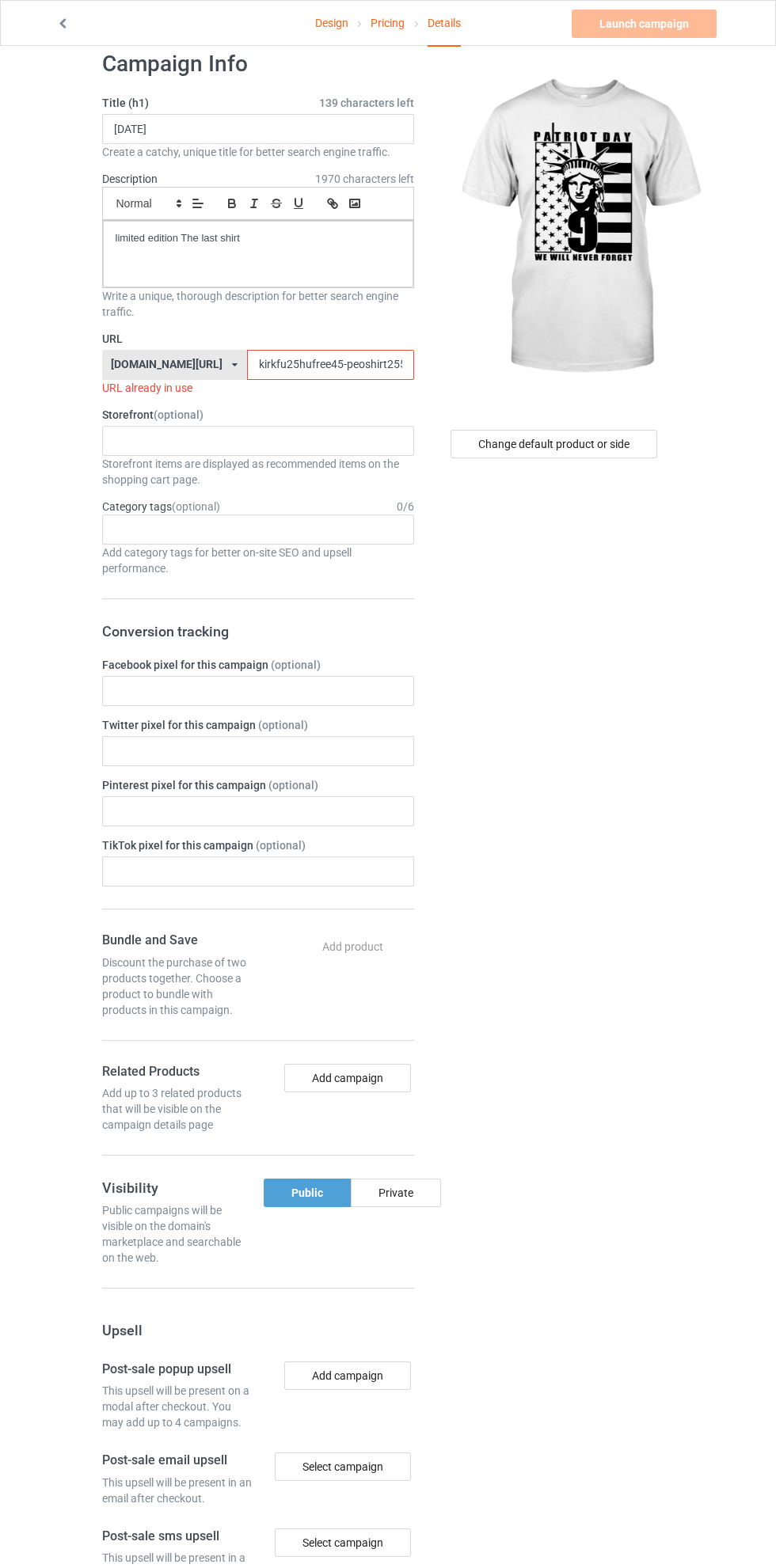
scroll to position [34, 0]
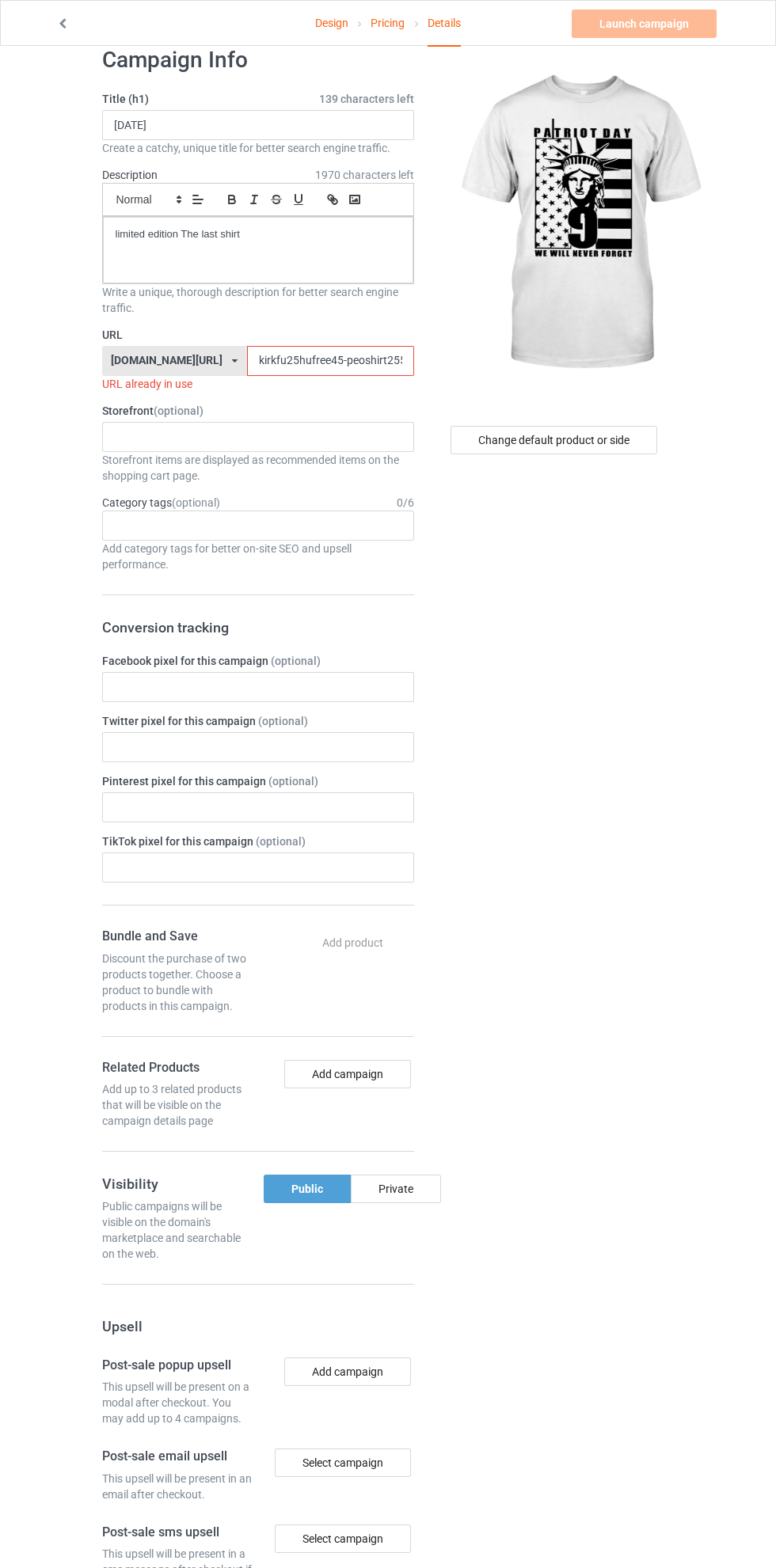
click at [344, 18] on link "Design" at bounding box center [332, 23] width 34 height 44
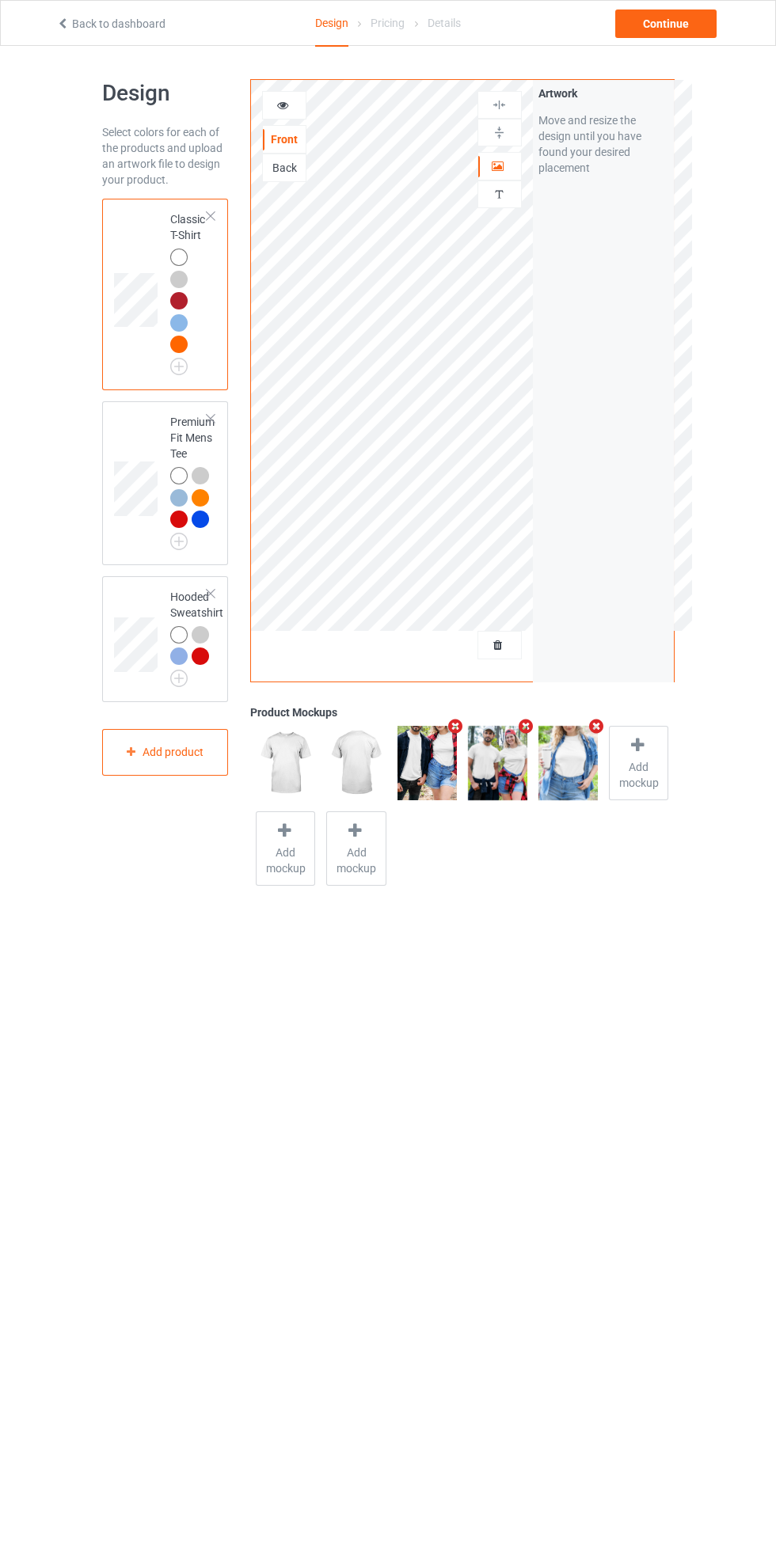
click at [133, 439] on td at bounding box center [138, 483] width 48 height 151
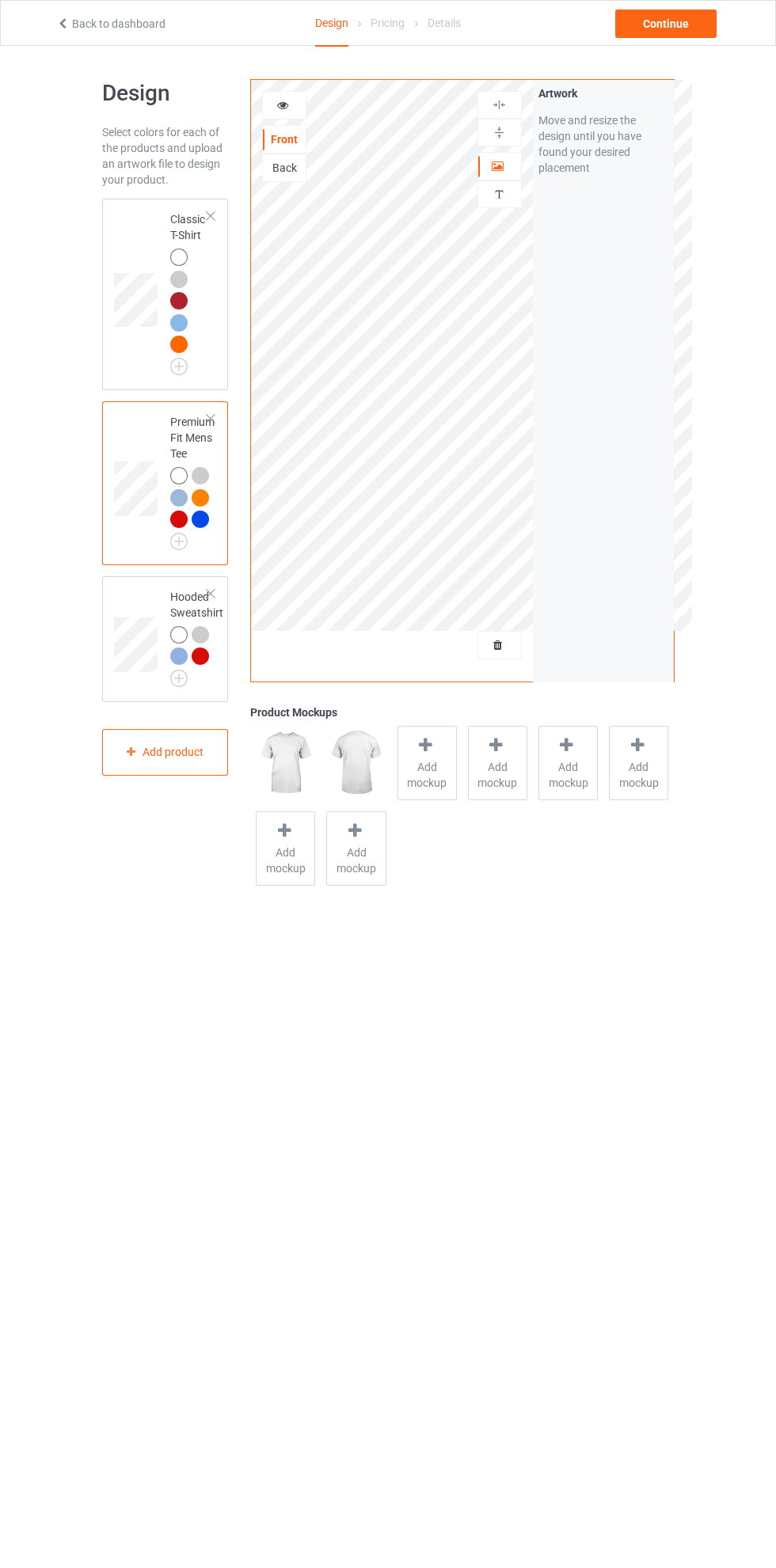
click at [131, 240] on td at bounding box center [138, 295] width 48 height 179
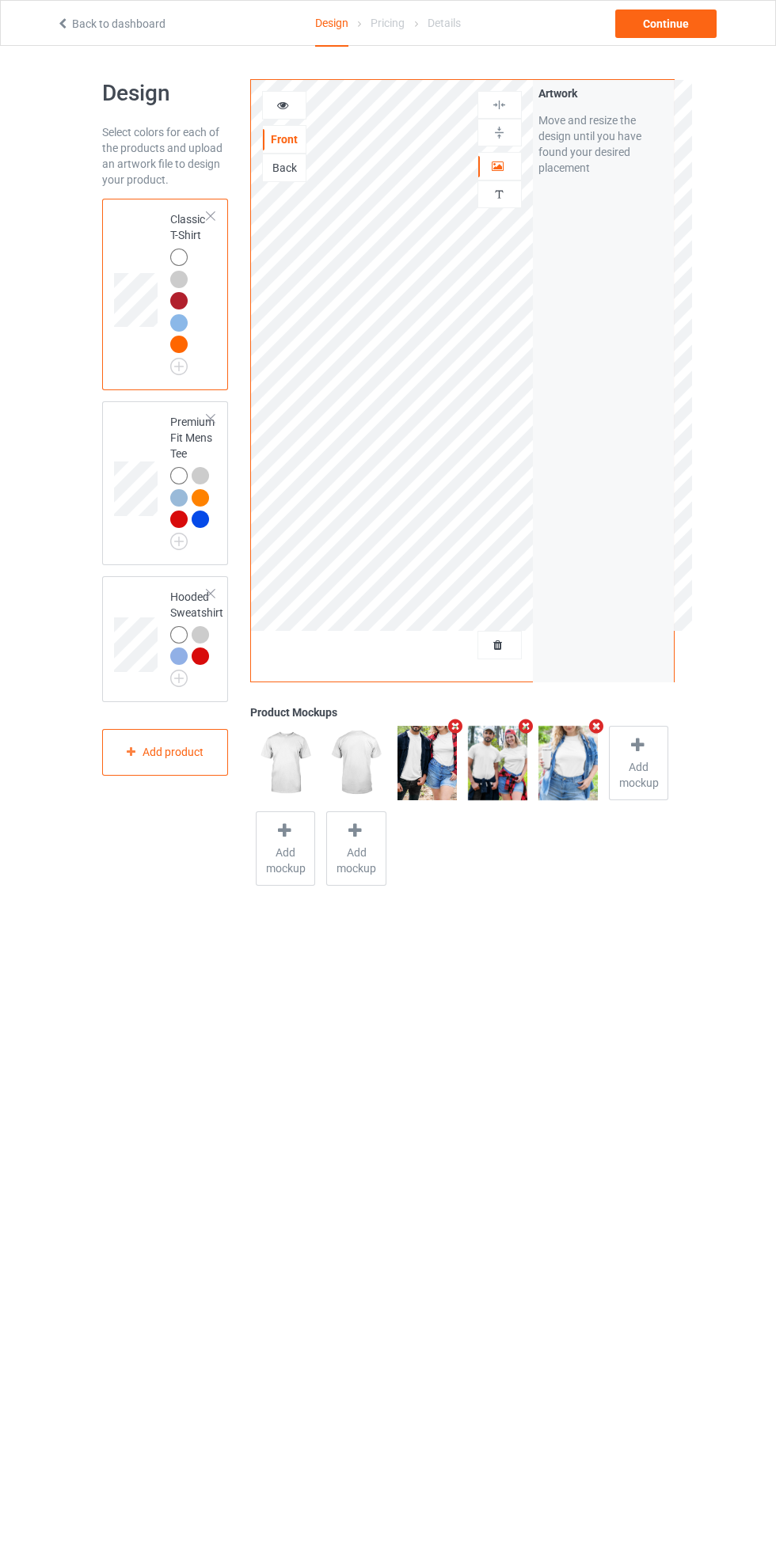
click at [646, 762] on span "Add mockup" at bounding box center [638, 775] width 58 height 32
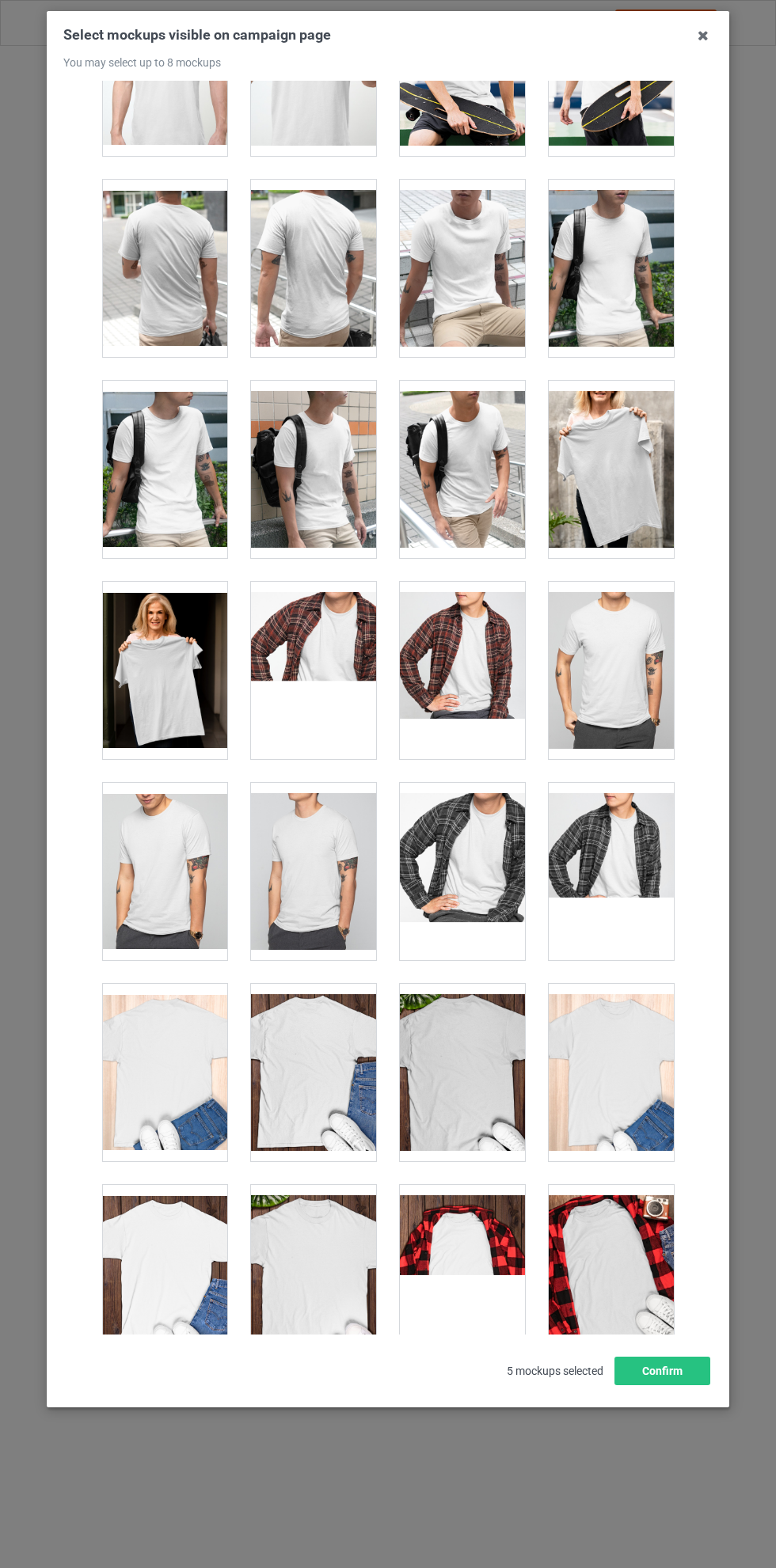
scroll to position [3945, 0]
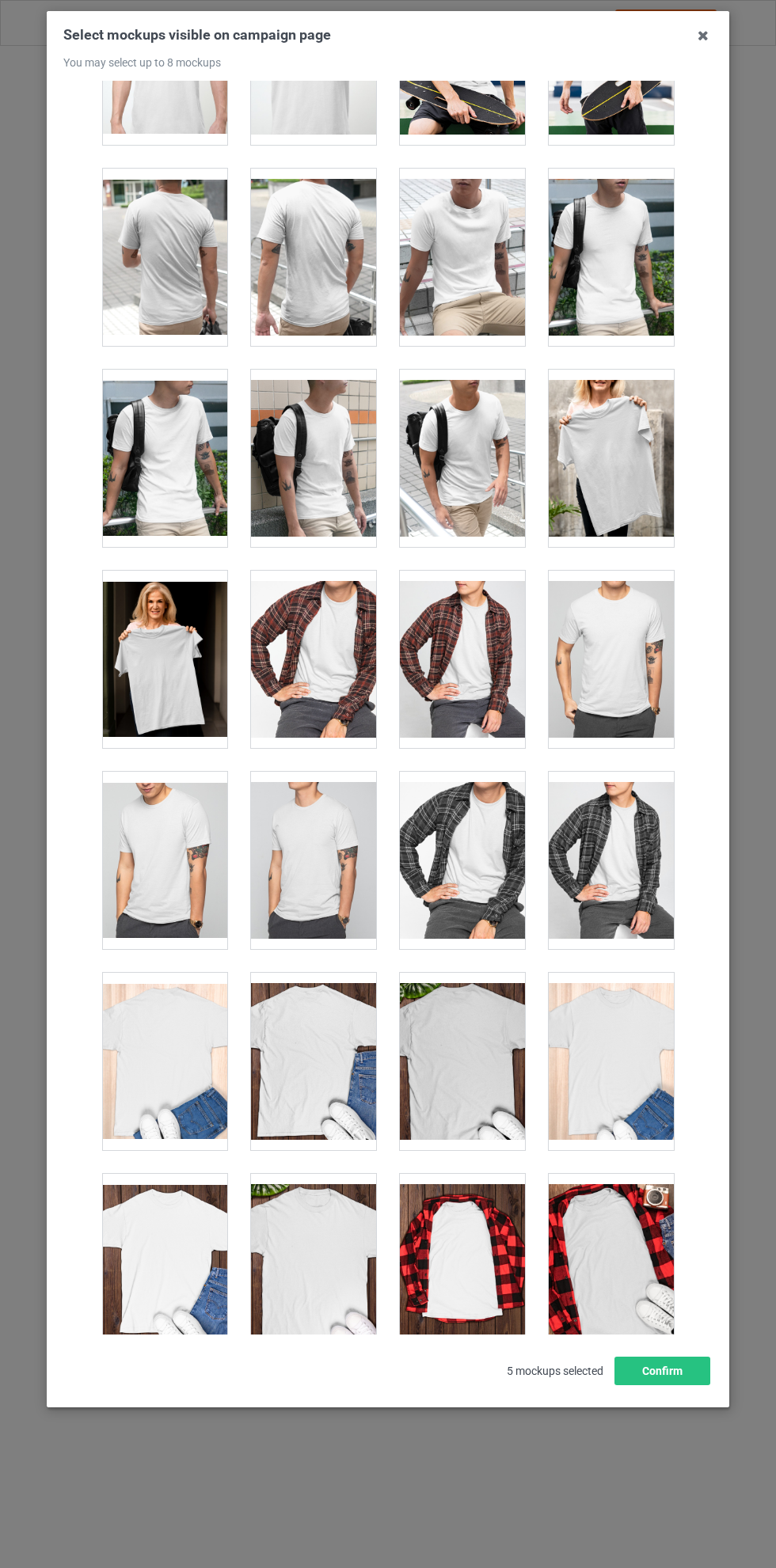
click at [469, 422] on div at bounding box center [462, 459] width 125 height 177
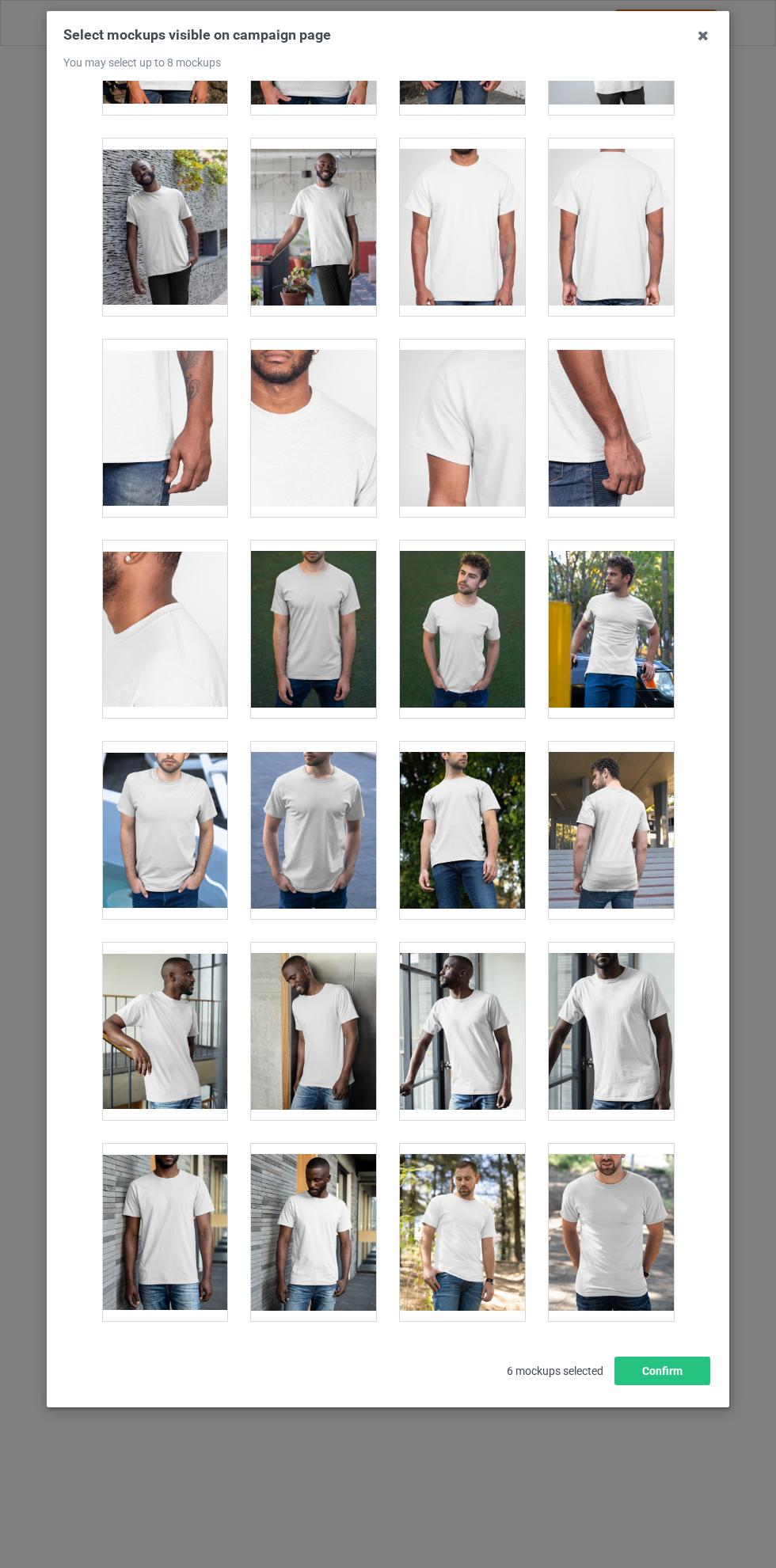
scroll to position [0, 0]
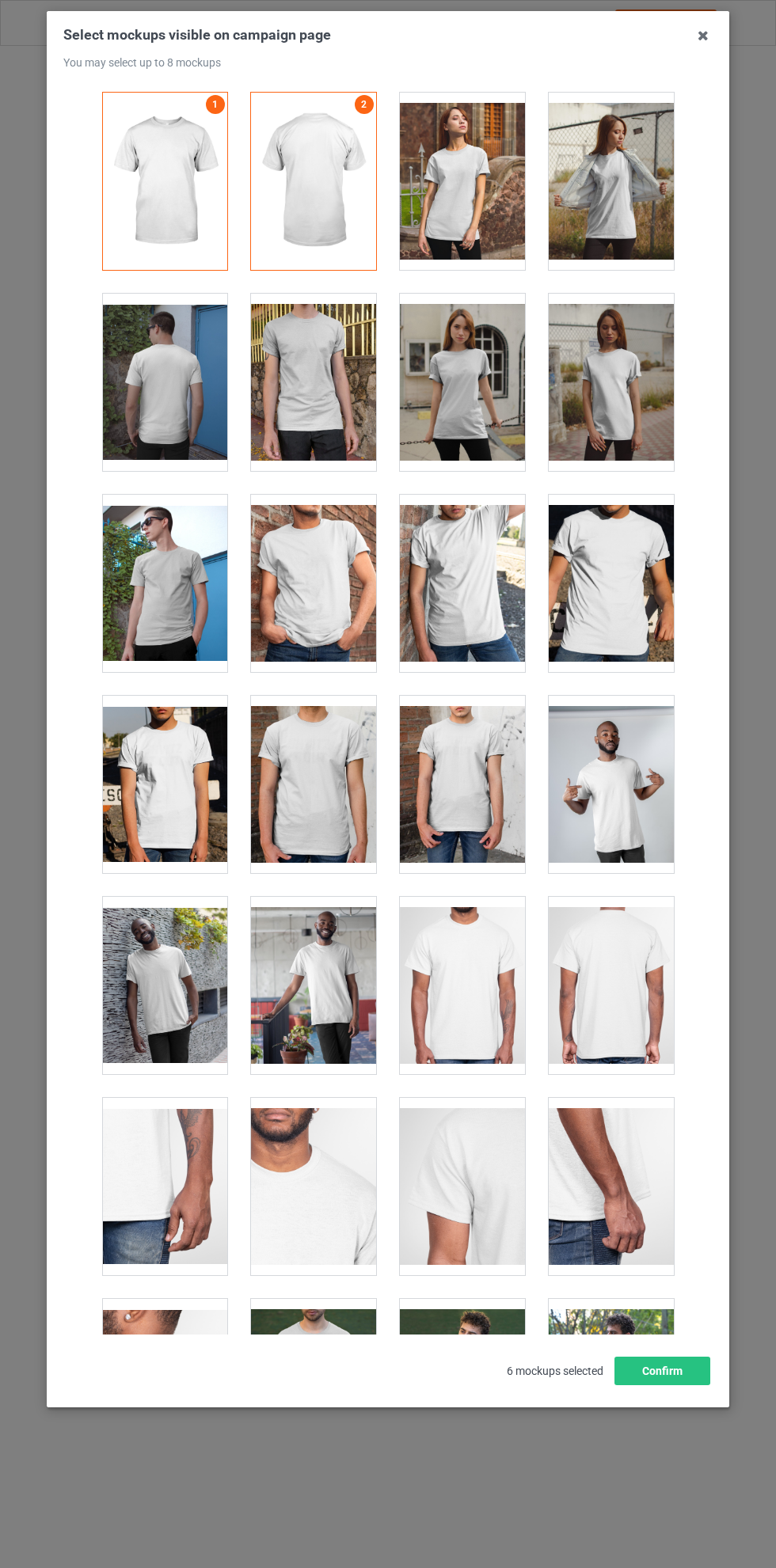
click at [710, 44] on icon at bounding box center [703, 35] width 26 height 26
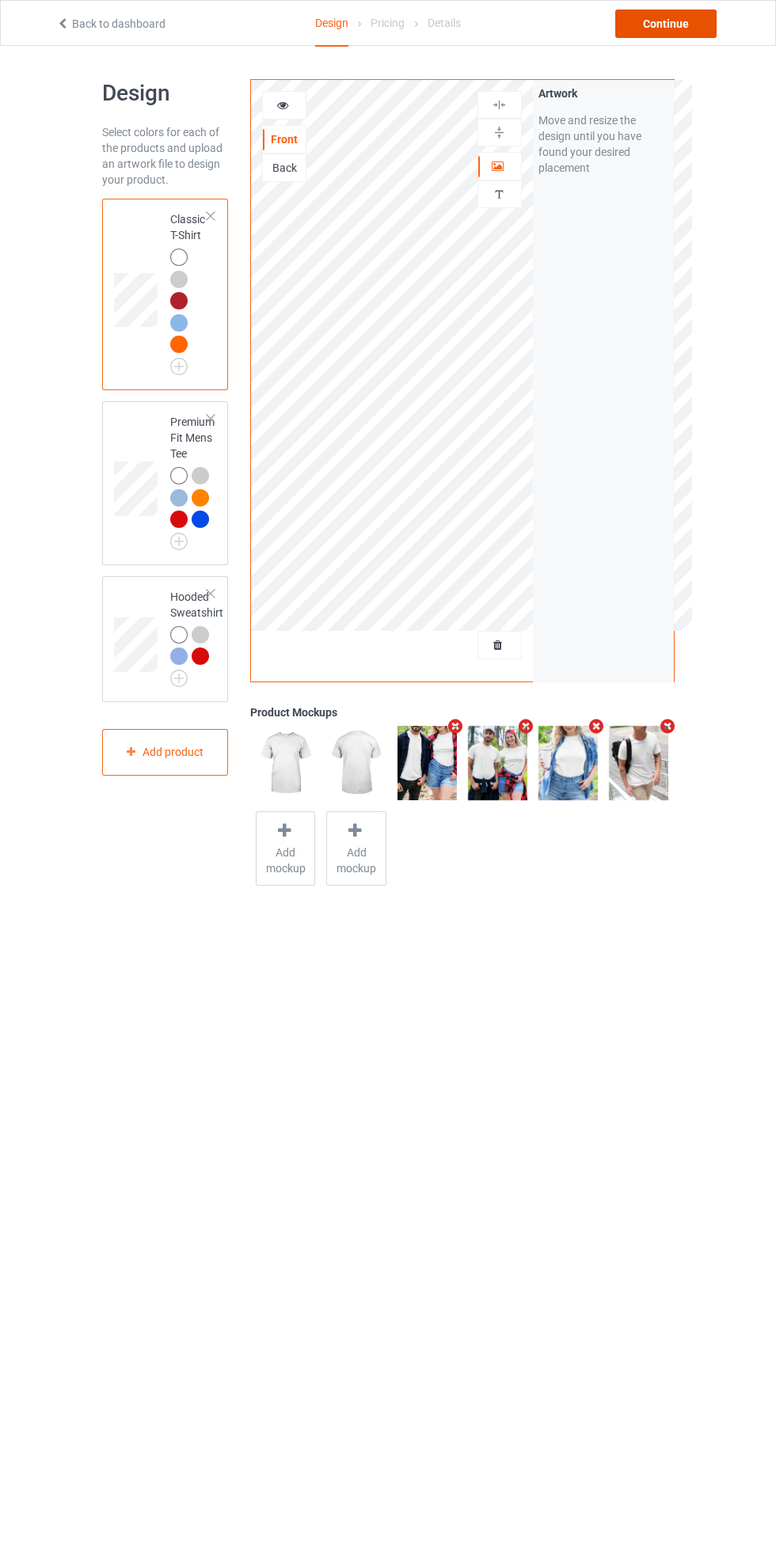
click at [693, 35] on div "Continue" at bounding box center [666, 24] width 101 height 28
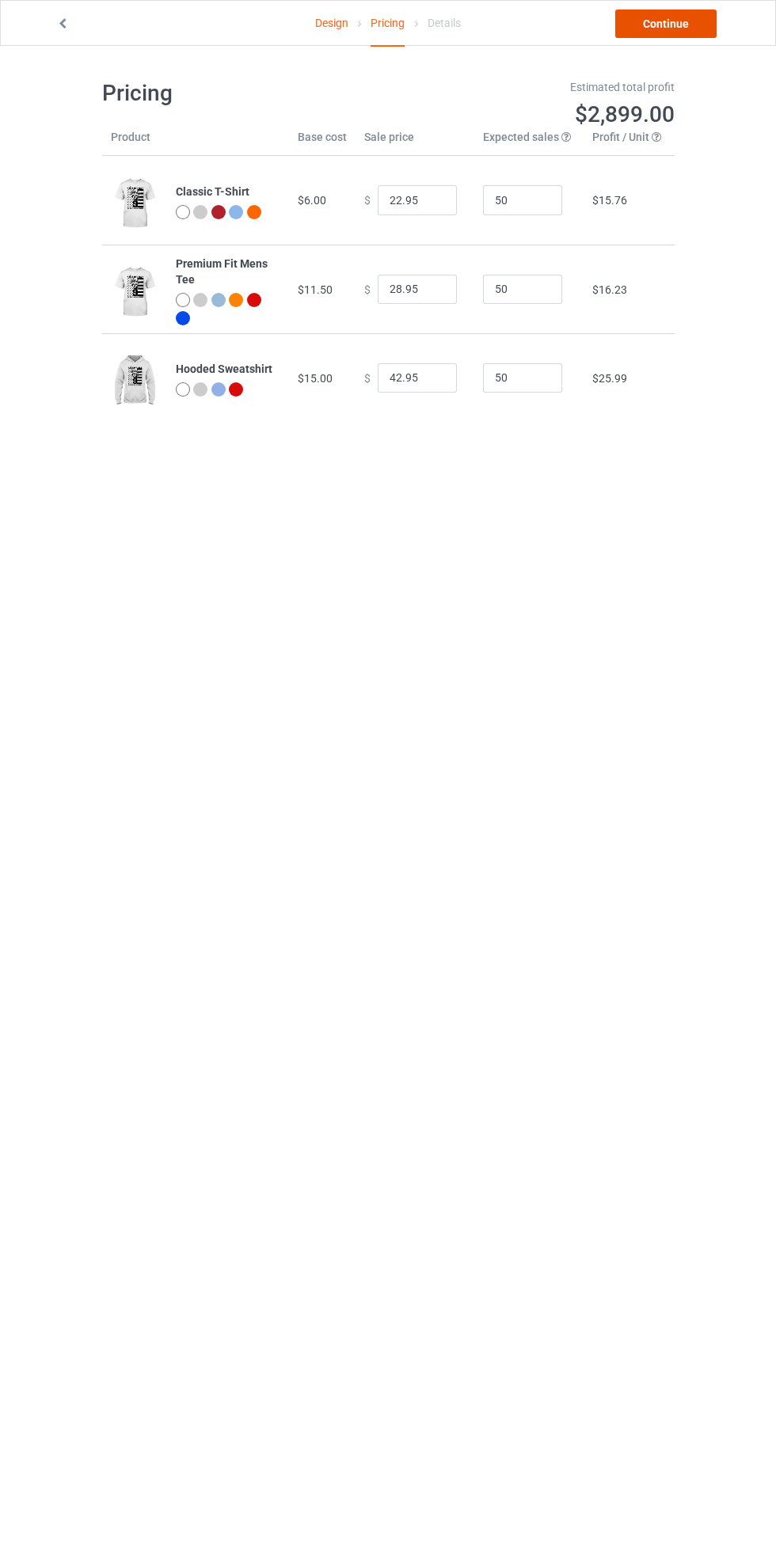
click at [693, 35] on link "Continue" at bounding box center [666, 24] width 101 height 28
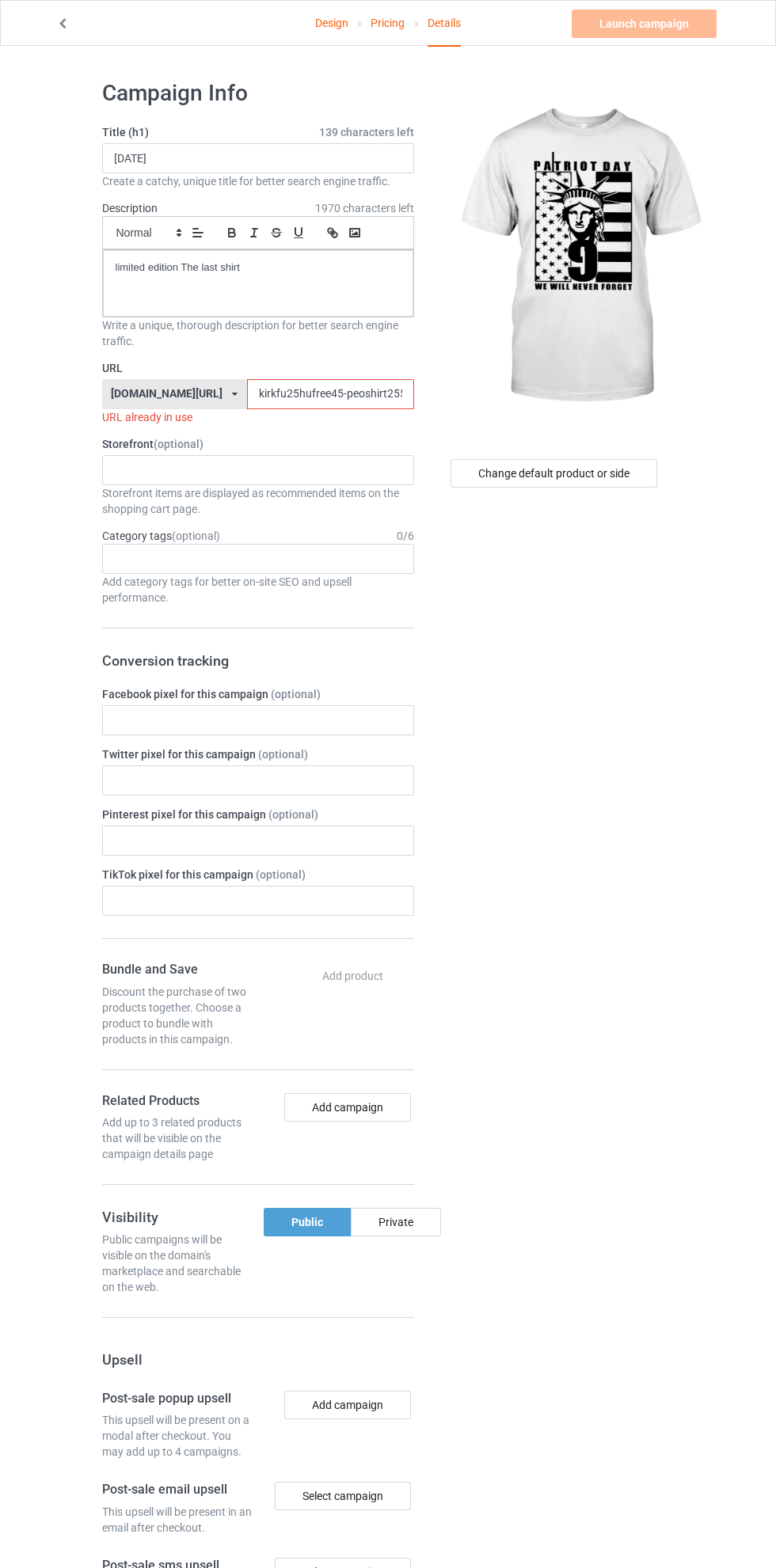
click at [259, 395] on input "kirkfu25hufree45-peoshirt25597jklo0" at bounding box center [330, 394] width 167 height 30
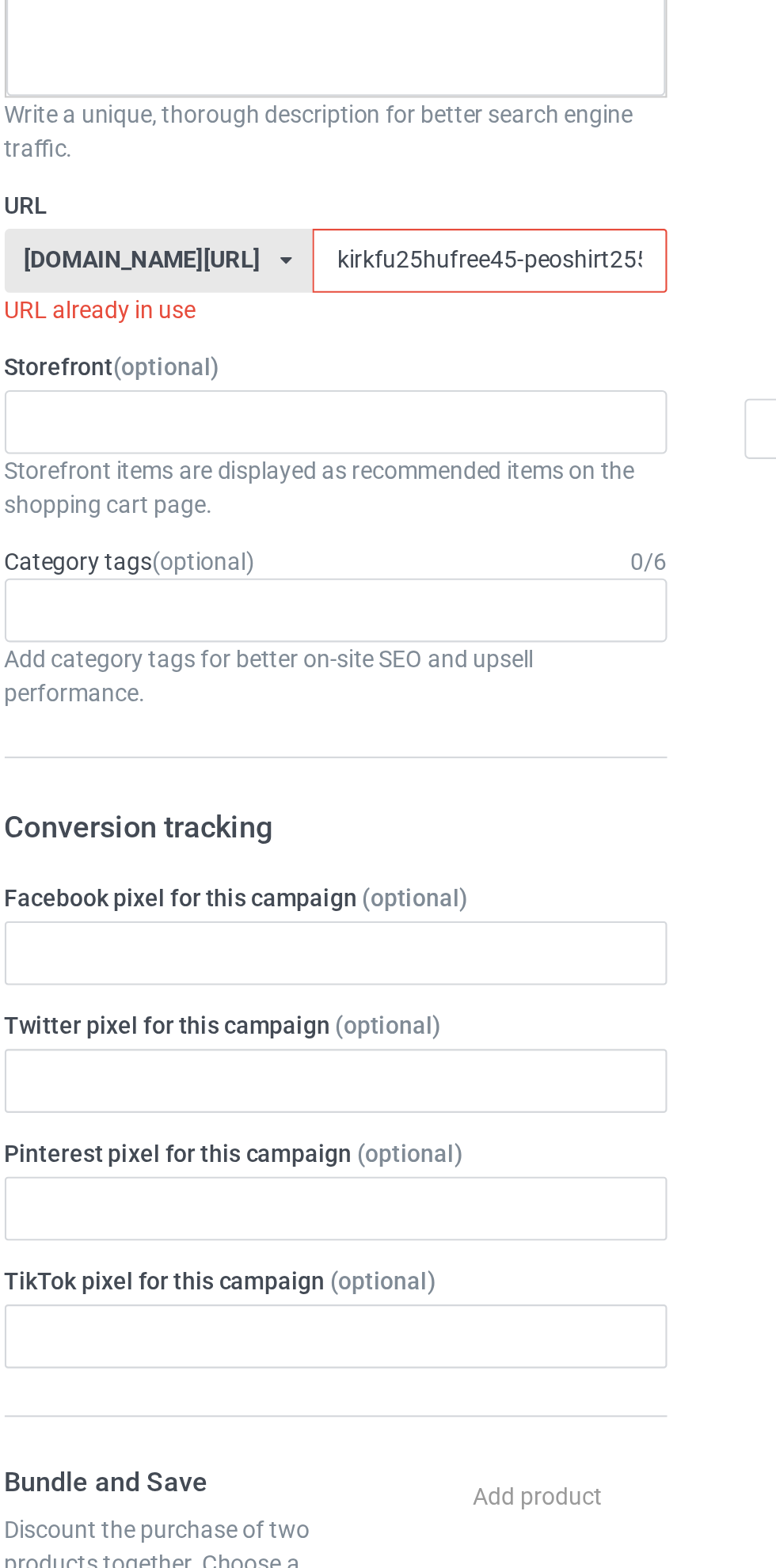
click at [243, 362] on label "URL" at bounding box center [258, 368] width 312 height 16
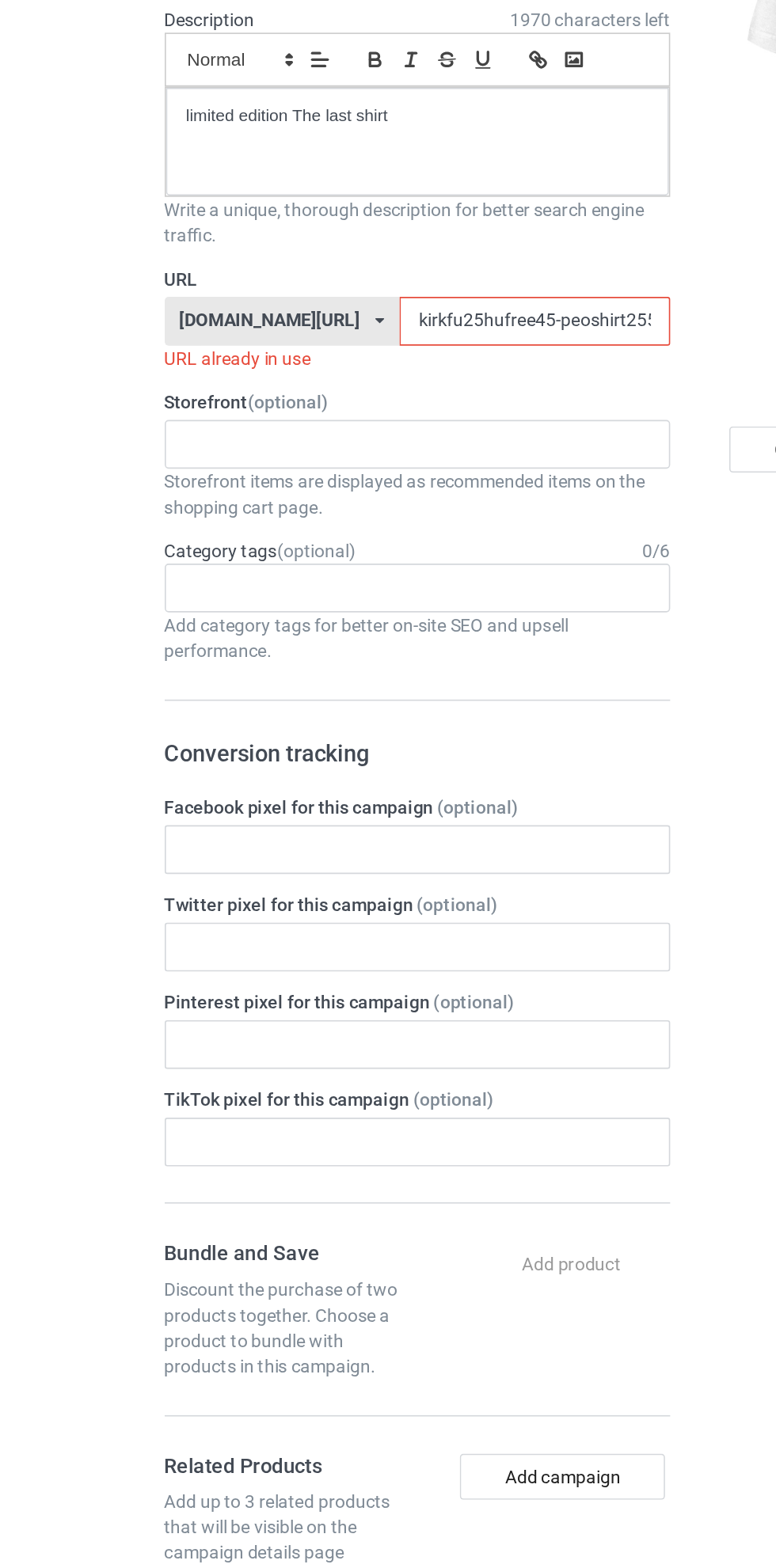
click at [392, 347] on div "Write a unique, thorough description for better search engine traffic." at bounding box center [258, 333] width 312 height 32
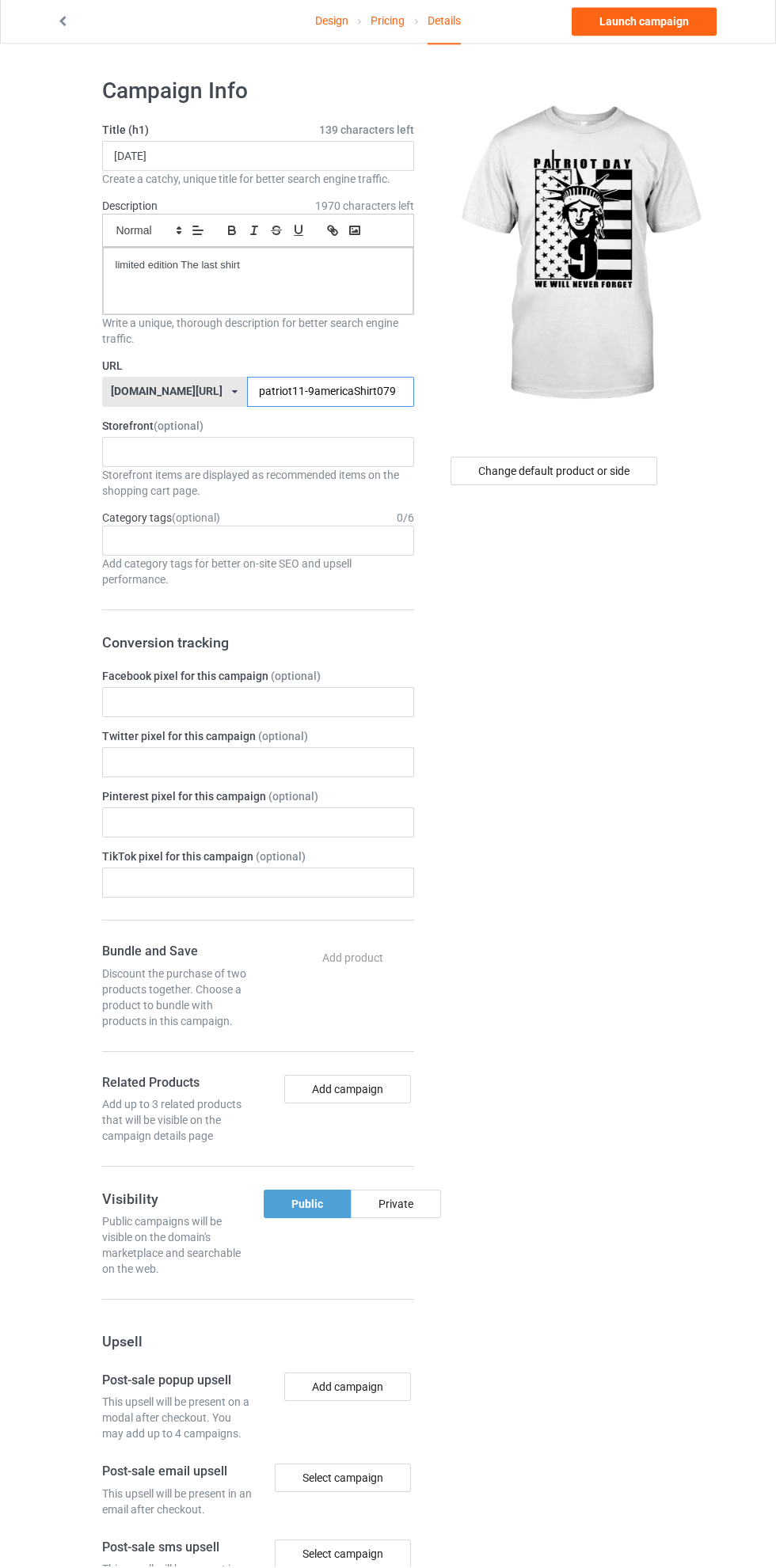
type input "patriot11-9americaShirt079"
click at [277, 270] on p "limited edition The last shirt" at bounding box center [259, 267] width 285 height 15
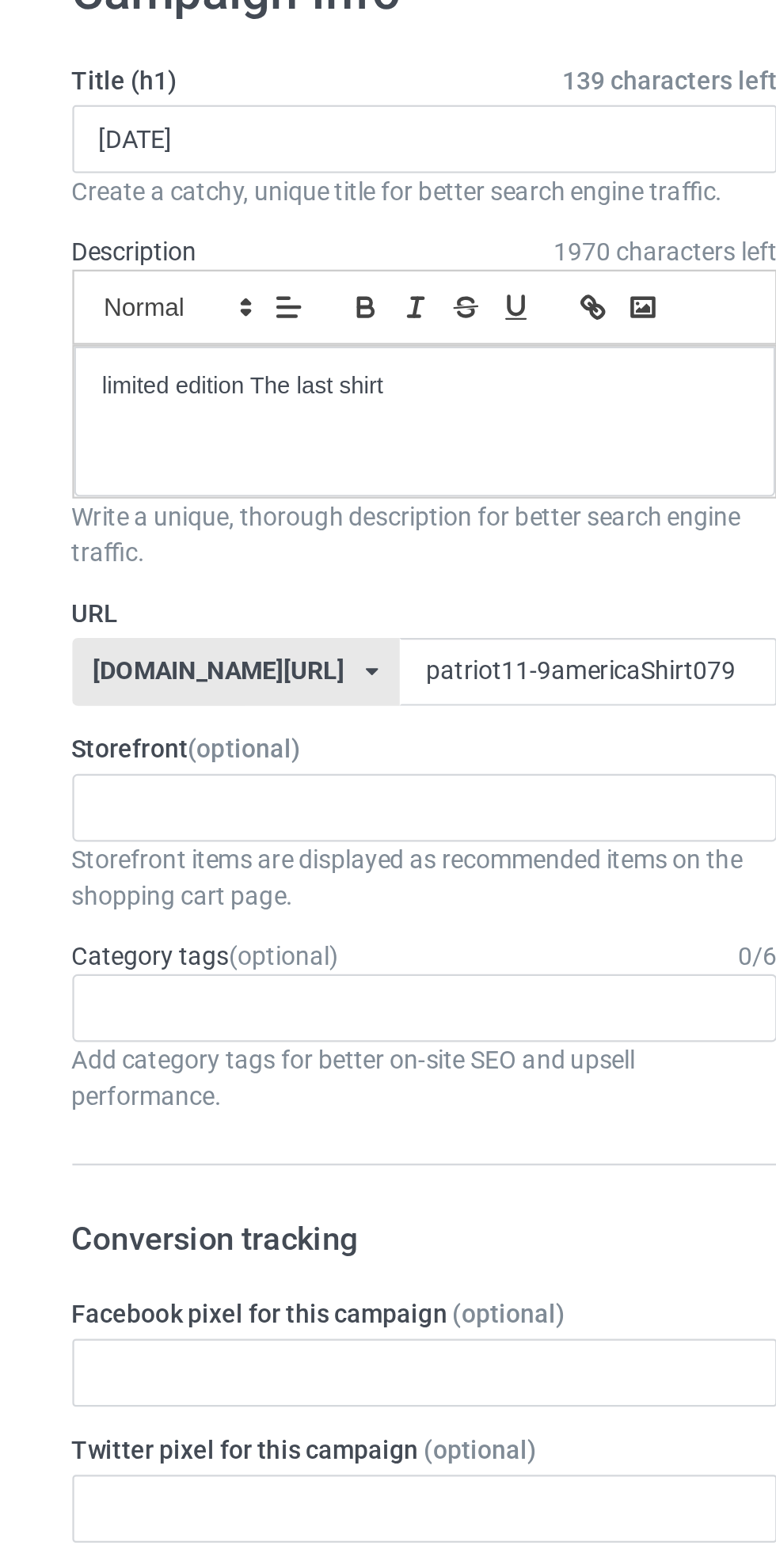
click at [336, 202] on span "1970 characters left" at bounding box center [365, 208] width 99 height 16
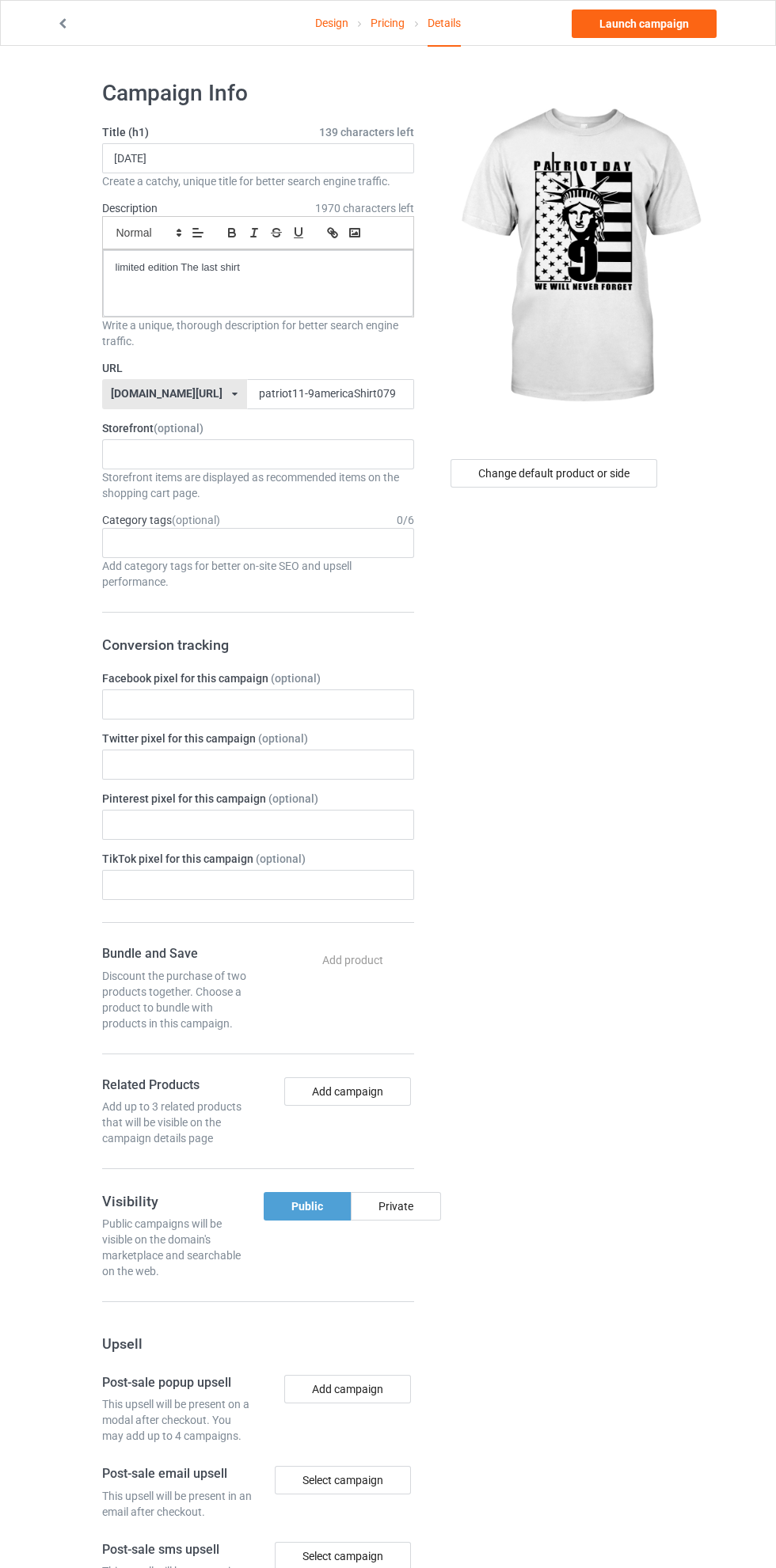
scroll to position [3, 0]
click at [651, 23] on link "Launch campaign" at bounding box center [644, 24] width 145 height 28
